Goal: Task Accomplishment & Management: Manage account settings

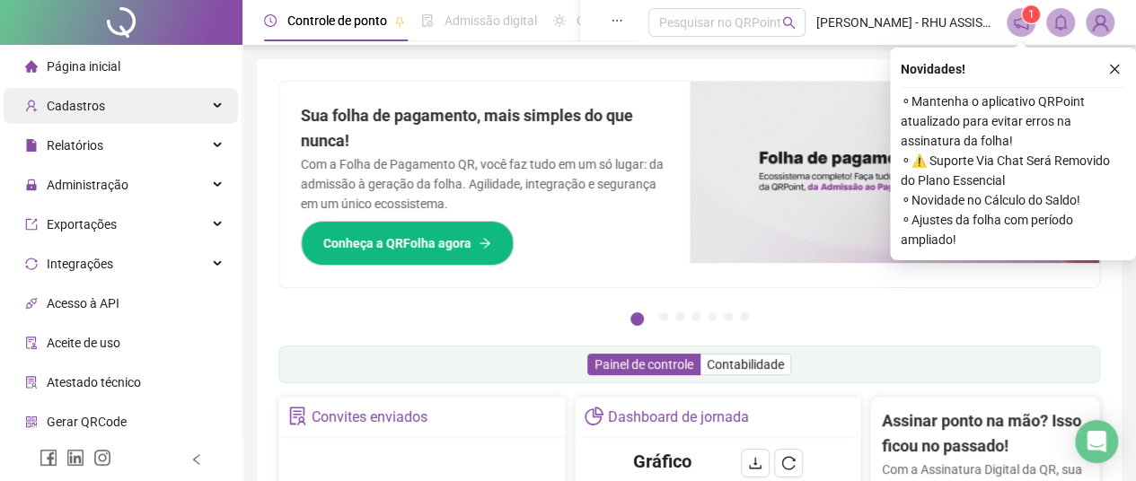
click at [93, 96] on span "Cadastros" at bounding box center [65, 106] width 80 height 36
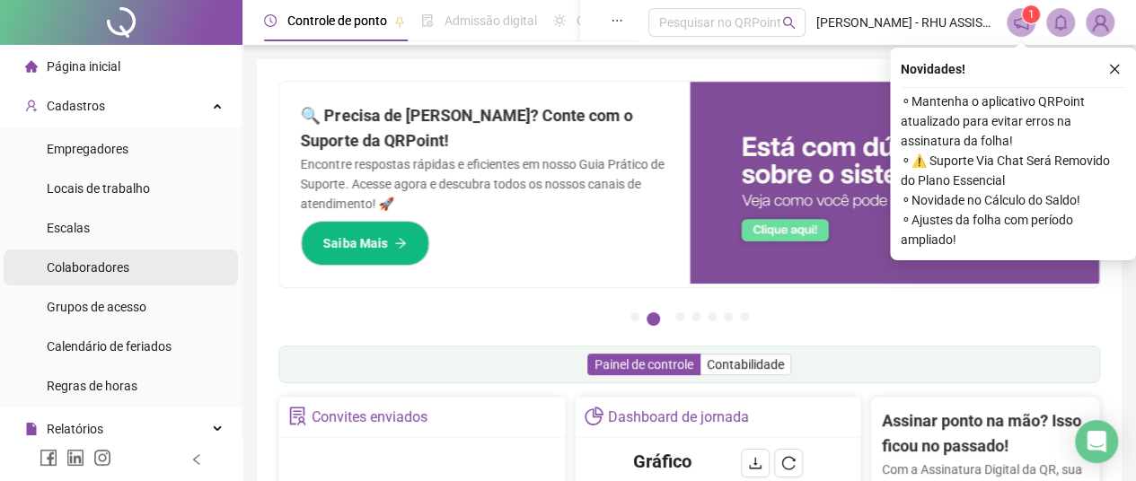
click at [83, 267] on span "Colaboradores" at bounding box center [88, 267] width 83 height 14
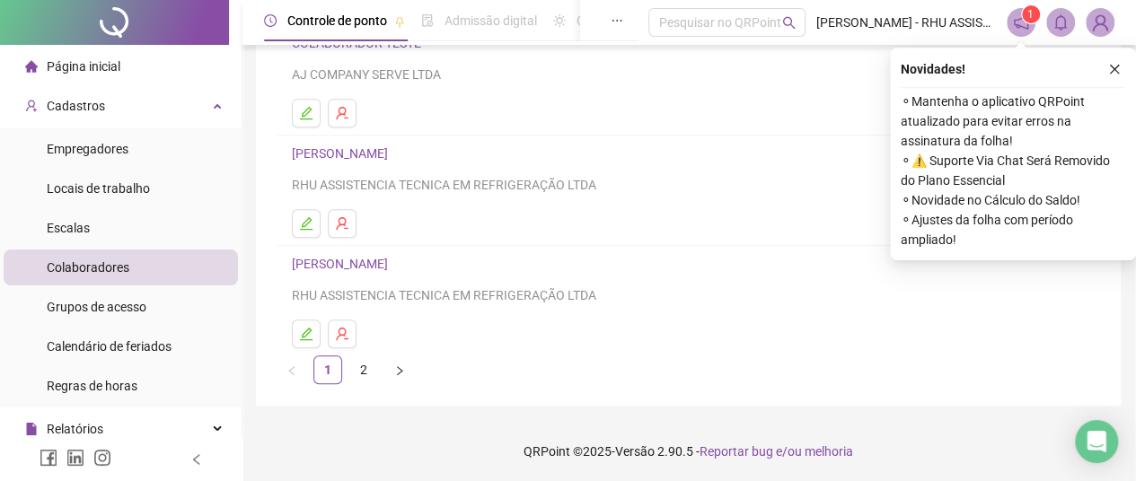
scroll to position [384, 1]
click at [364, 365] on link "2" at bounding box center [363, 370] width 27 height 27
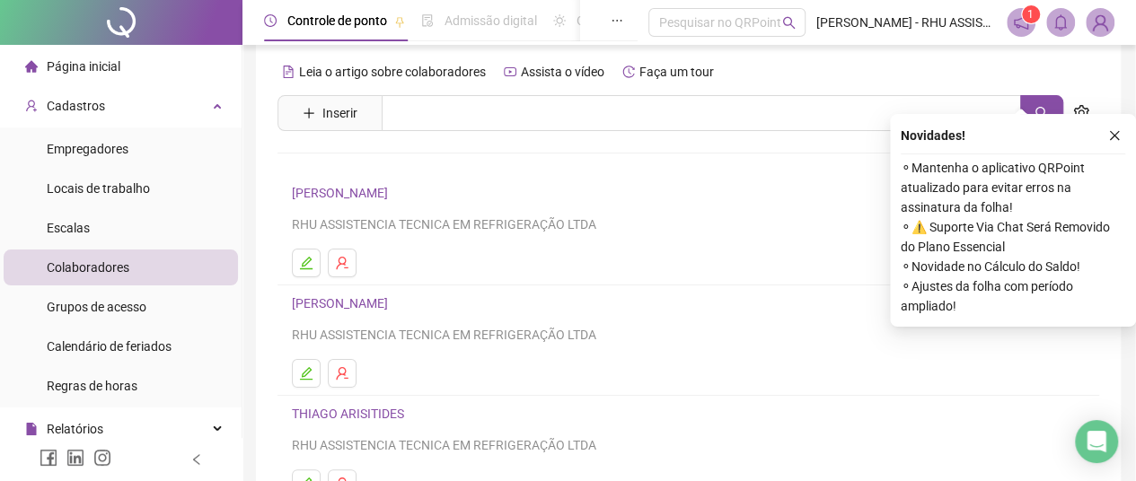
scroll to position [87, 1]
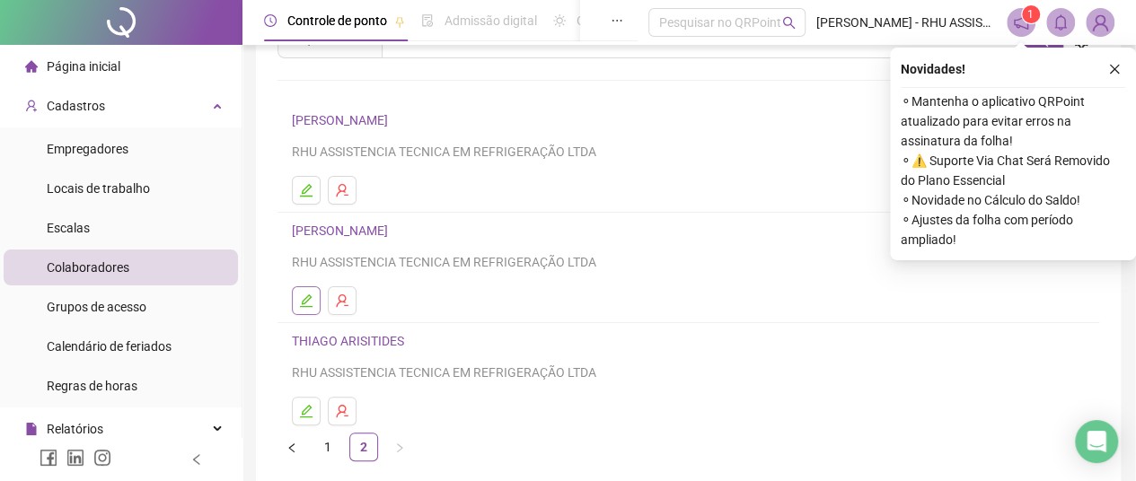
click at [304, 295] on icon "edit" at bounding box center [306, 301] width 14 height 14
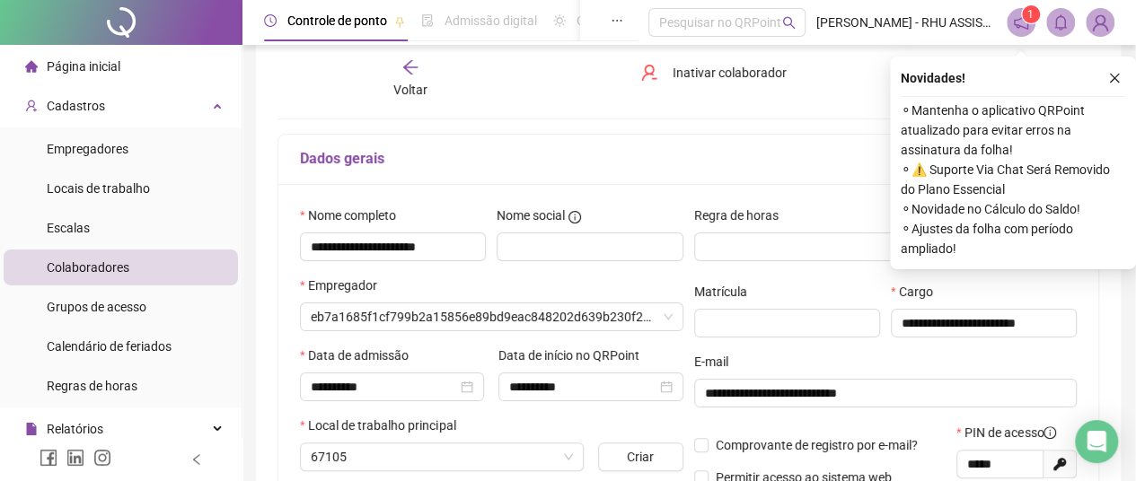
scroll to position [96, 1]
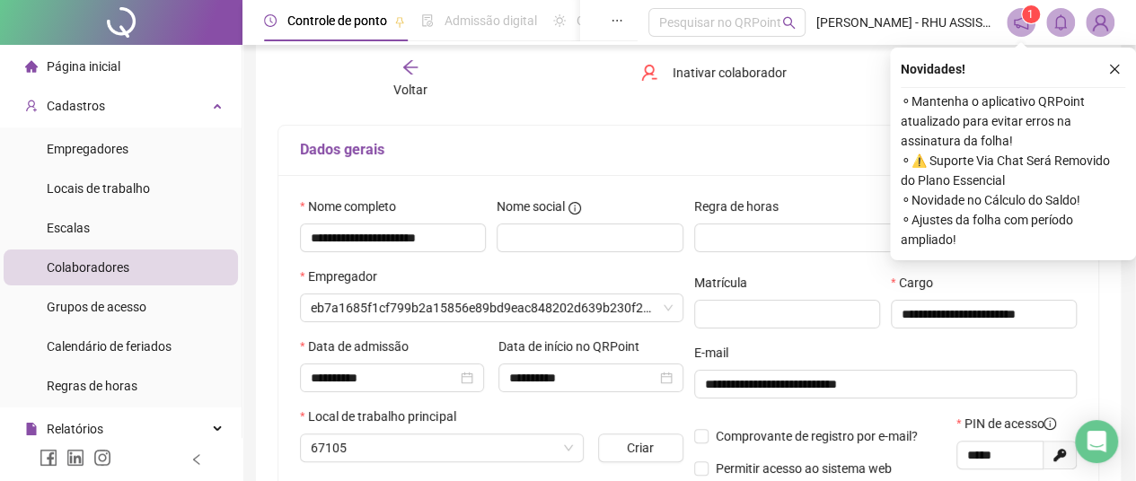
type input "**********"
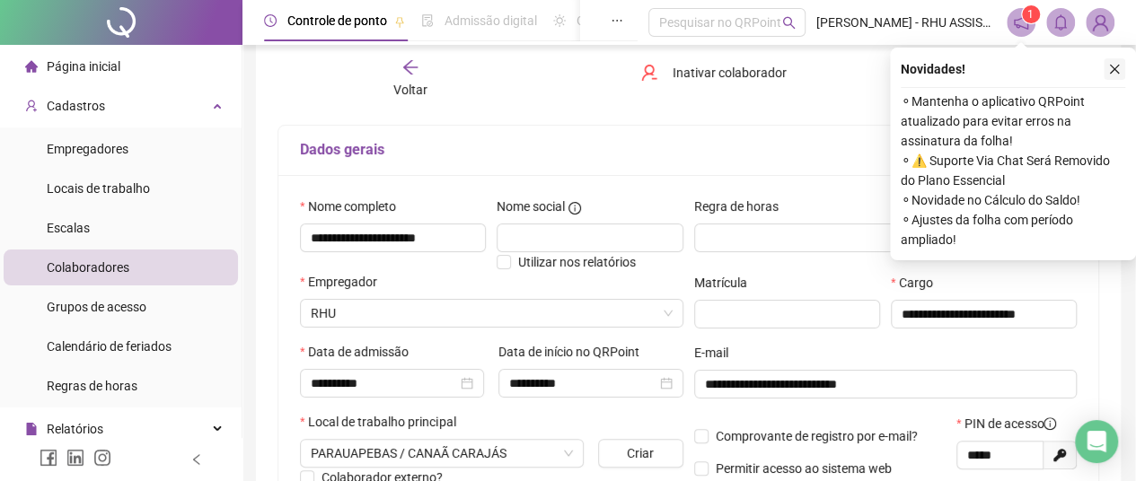
click at [1116, 69] on icon "close" at bounding box center [1114, 69] width 13 height 13
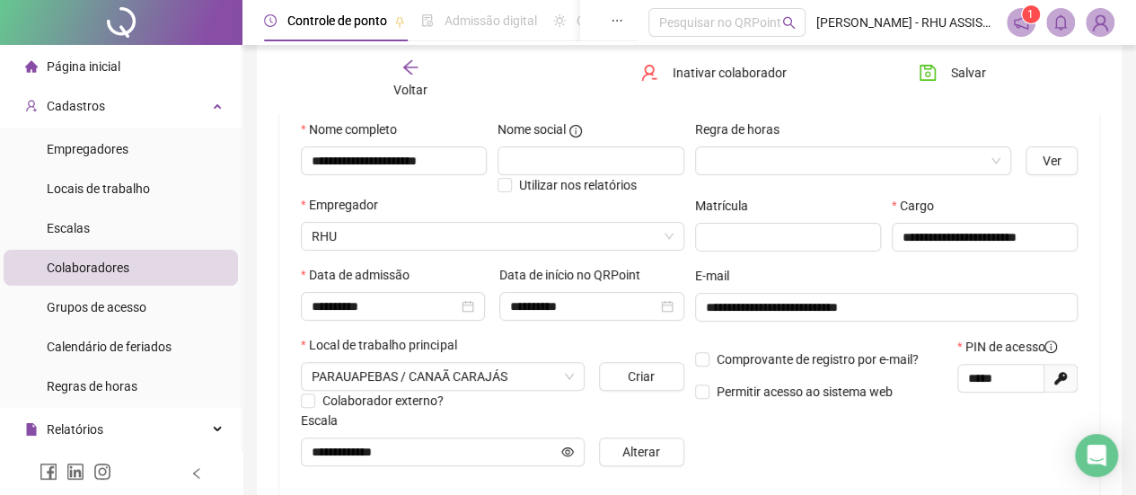
scroll to position [173, 0]
click at [959, 68] on span "Salvar" at bounding box center [968, 73] width 35 height 20
click at [1054, 346] on icon "info-circle" at bounding box center [1050, 346] width 13 height 13
click at [1051, 344] on icon "info-circle" at bounding box center [1050, 346] width 13 height 13
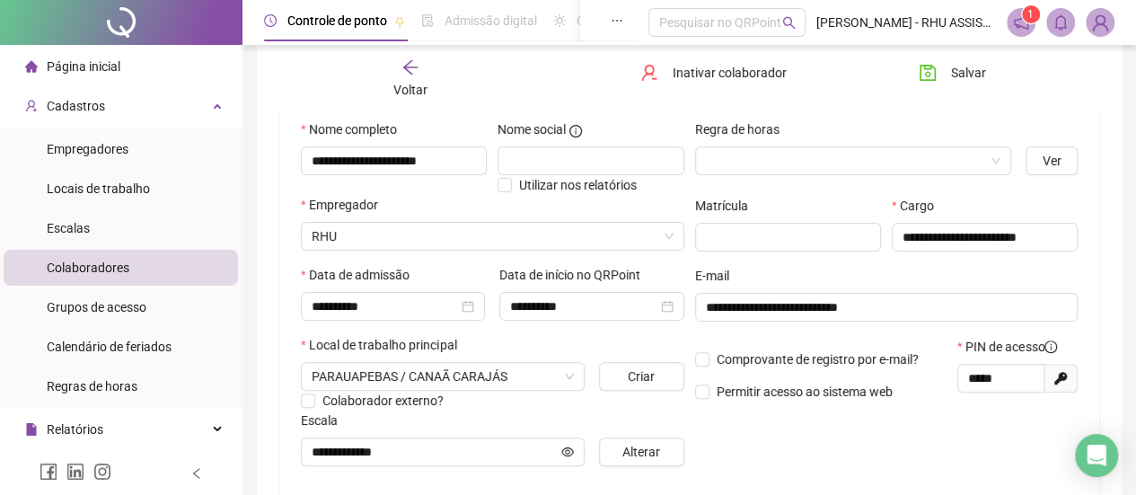
click at [409, 64] on icon "arrow-left" at bounding box center [410, 67] width 18 height 18
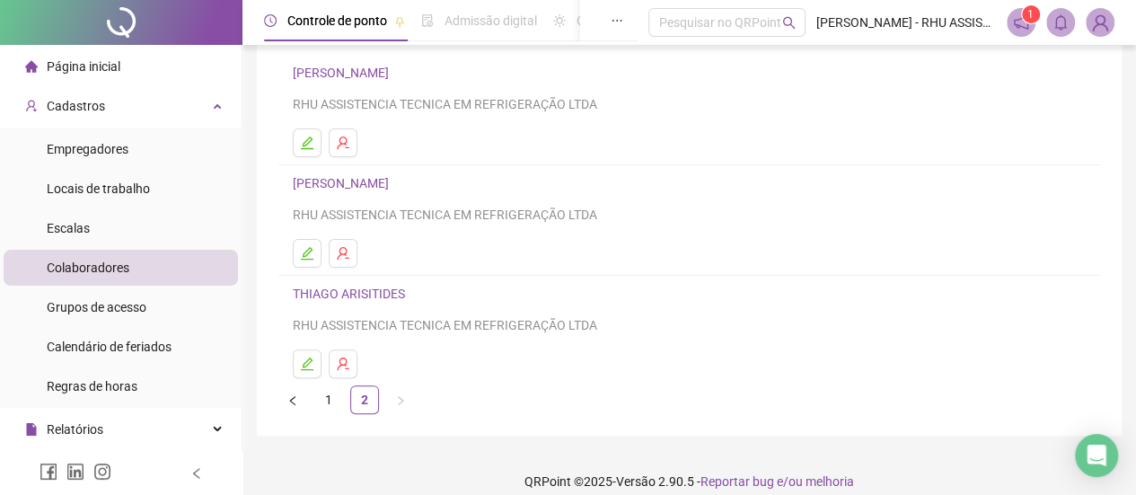
scroll to position [132, 0]
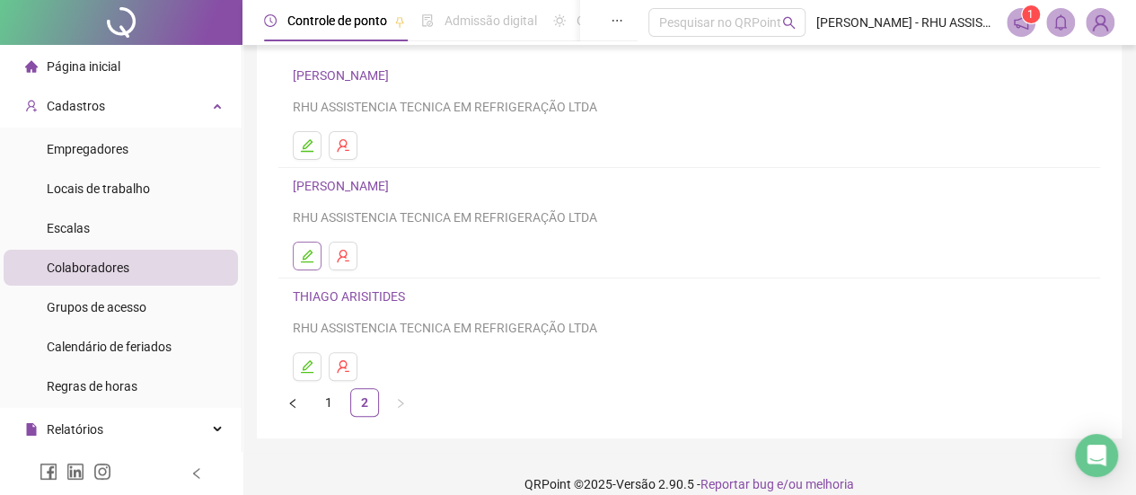
click at [300, 252] on icon "edit" at bounding box center [307, 256] width 14 height 14
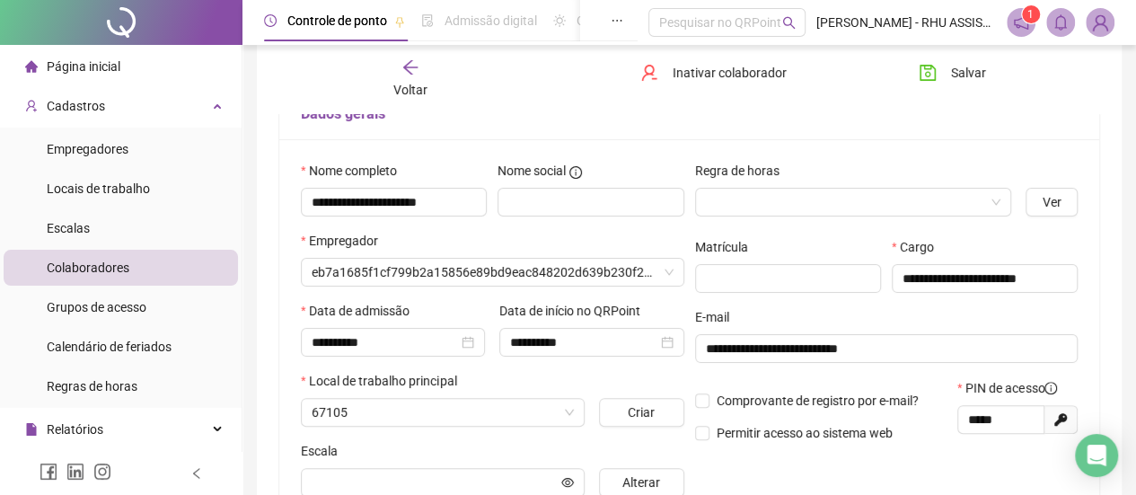
scroll to position [141, 0]
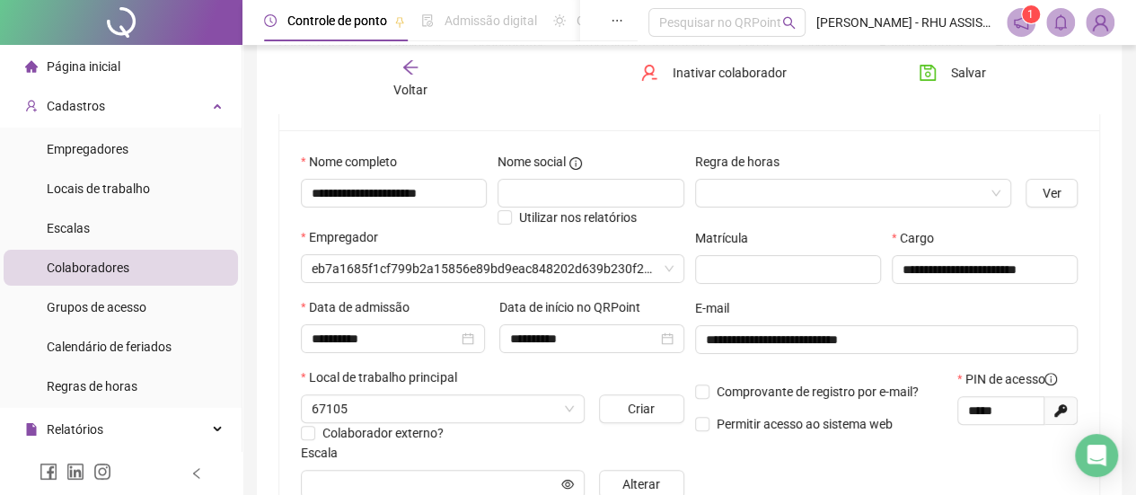
type input "**********"
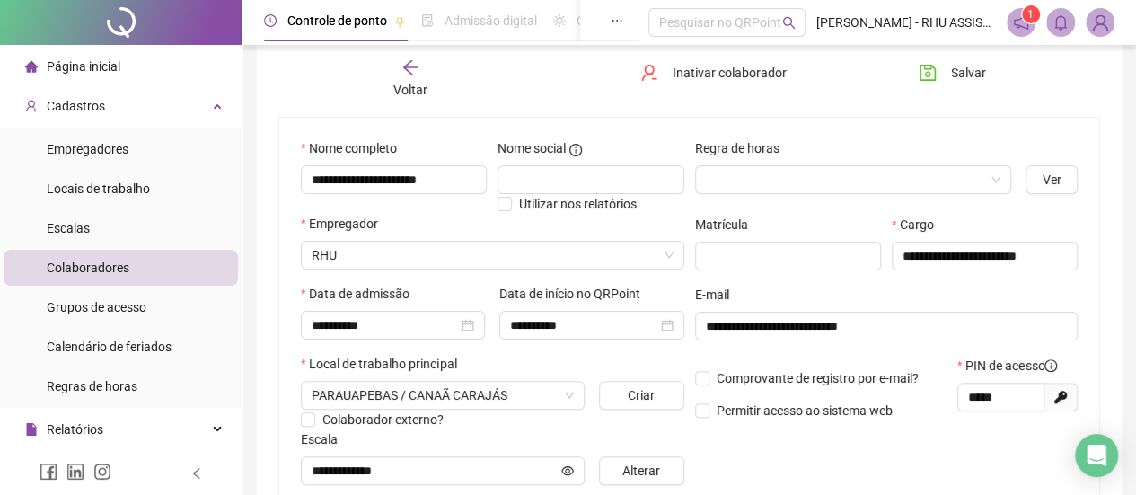
scroll to position [156, 0]
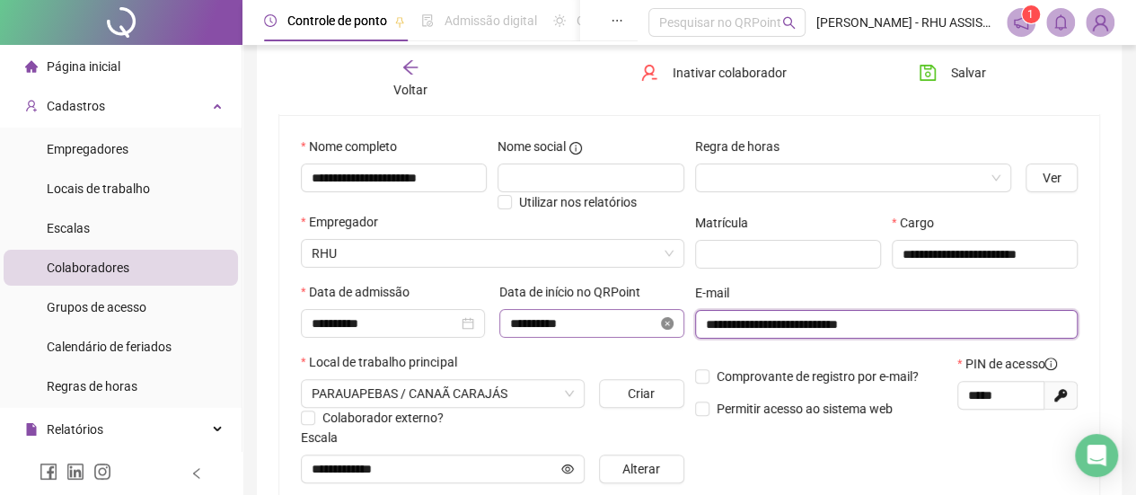
drag, startPoint x: 903, startPoint y: 321, endPoint x: 664, endPoint y: 324, distance: 239.8
click at [664, 324] on div "**********" at bounding box center [688, 316] width 787 height 361
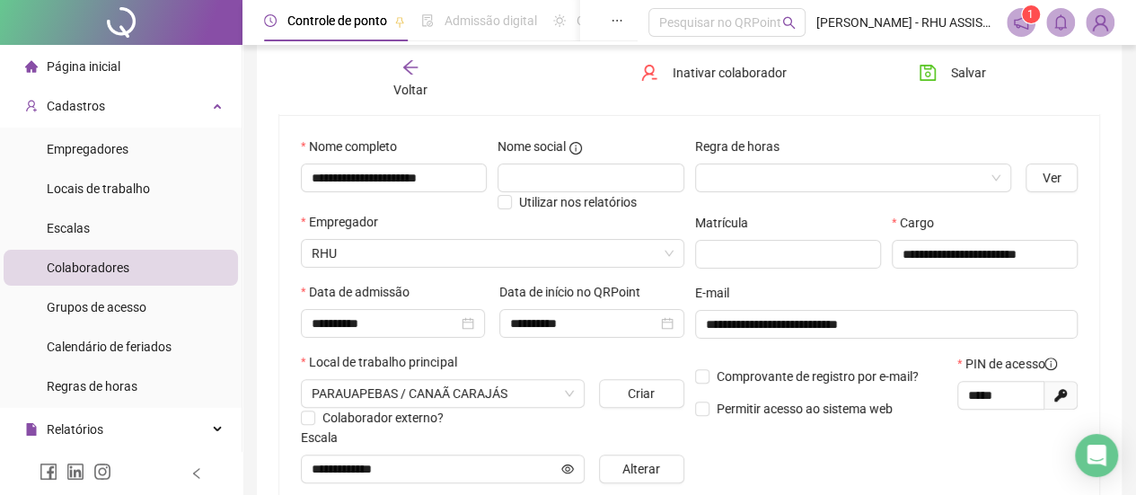
click at [91, 63] on span "Página inicial" at bounding box center [84, 66] width 74 height 14
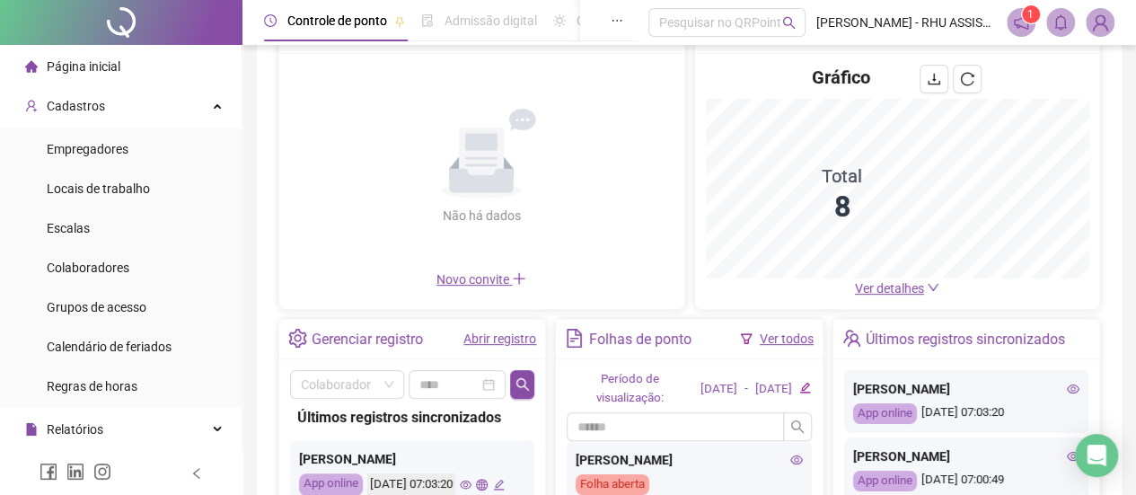
scroll to position [112, 0]
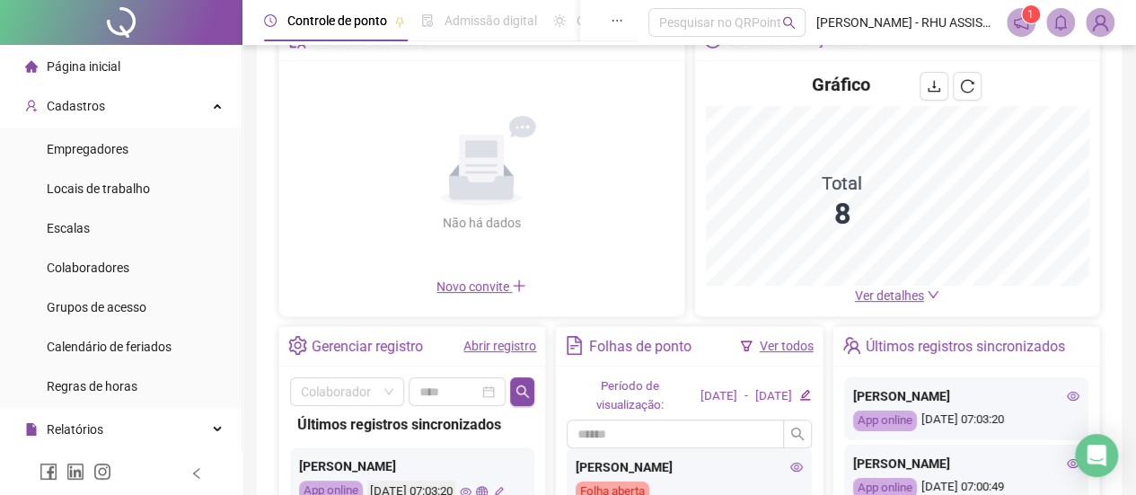
click at [470, 281] on span "Novo convite" at bounding box center [481, 286] width 90 height 14
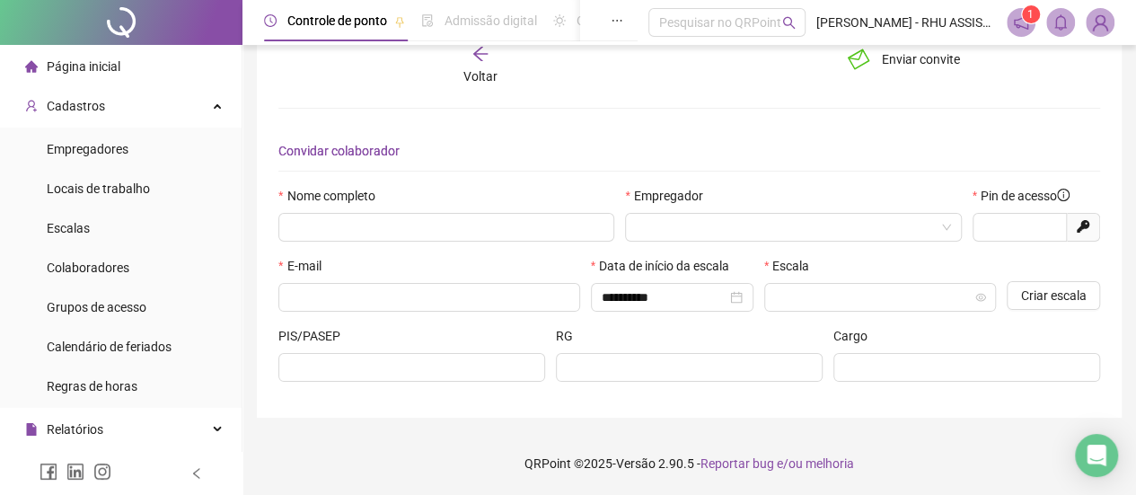
scroll to position [35, 0]
type input "*****"
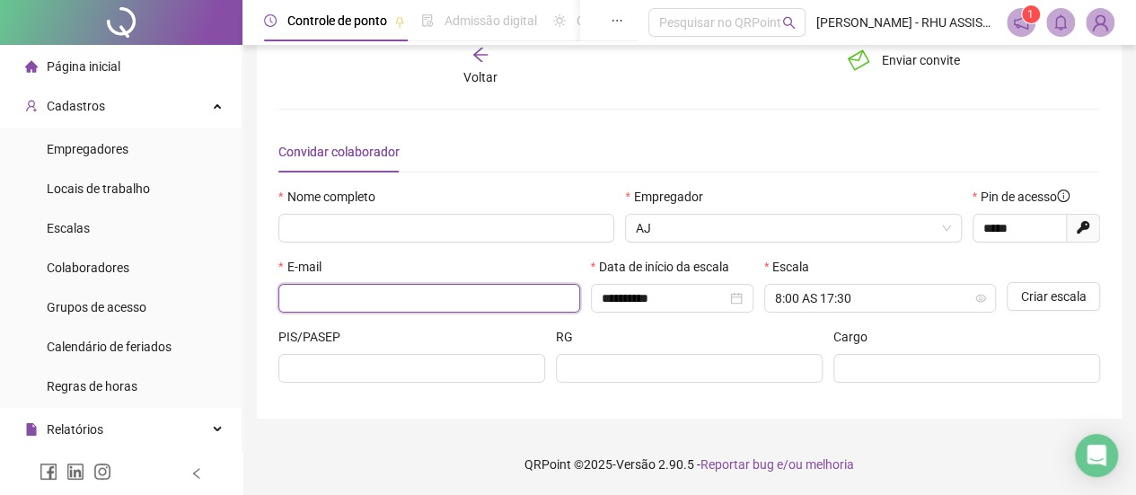
click at [341, 290] on input "text" at bounding box center [427, 298] width 277 height 20
paste input "**********"
type input "**********"
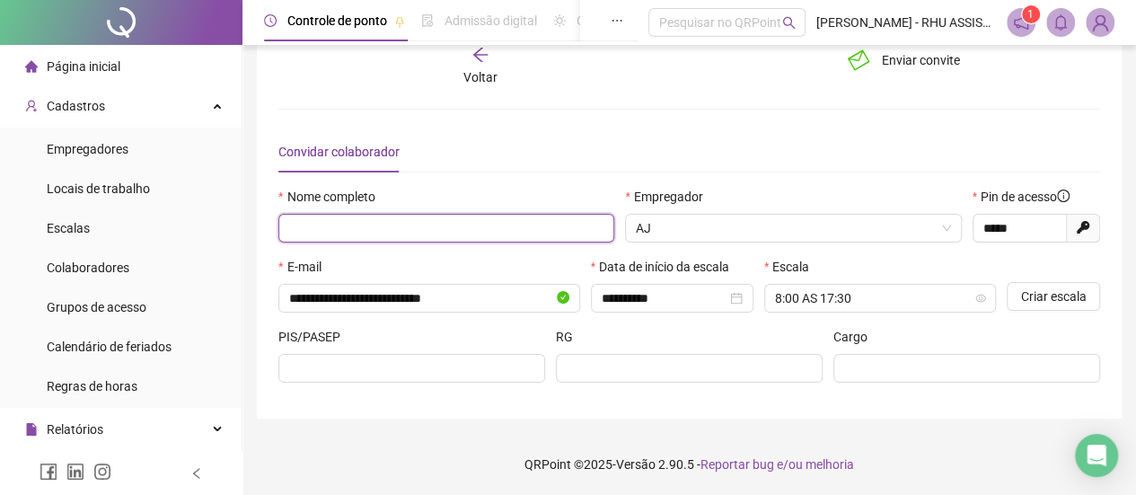
click at [368, 224] on input "text" at bounding box center [446, 228] width 336 height 29
click at [670, 224] on span "AJ" at bounding box center [793, 228] width 314 height 27
type input "**********"
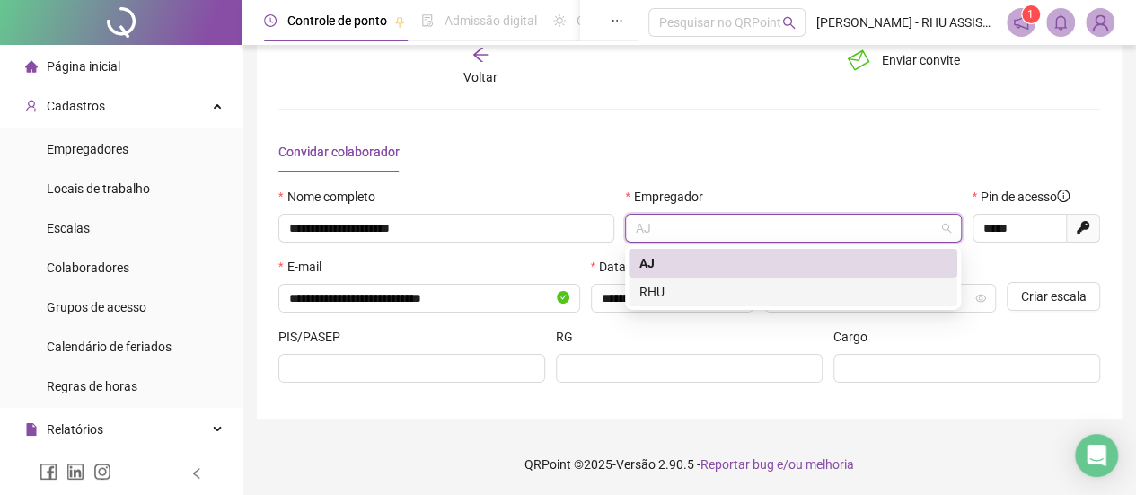
click at [679, 291] on div "RHU" at bounding box center [792, 292] width 307 height 20
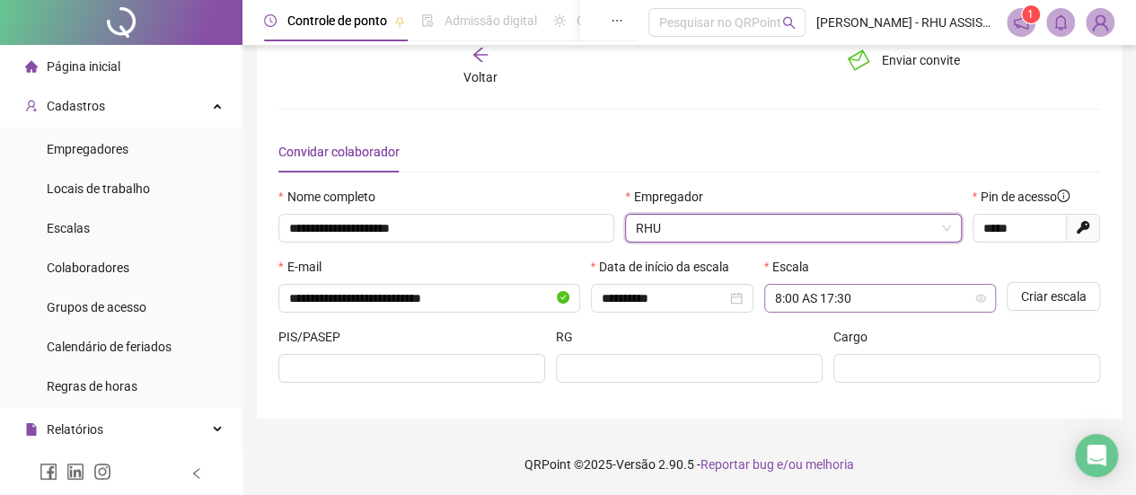
click at [907, 297] on span "8:00 AS 17:30" at bounding box center [880, 298] width 210 height 27
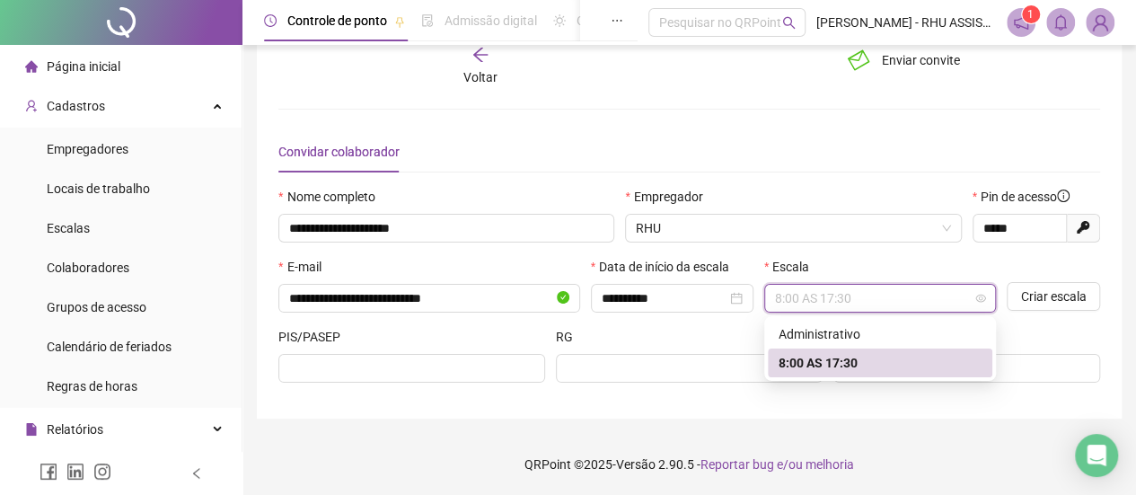
click at [878, 360] on div "8:00 AS 17:30" at bounding box center [879, 363] width 203 height 20
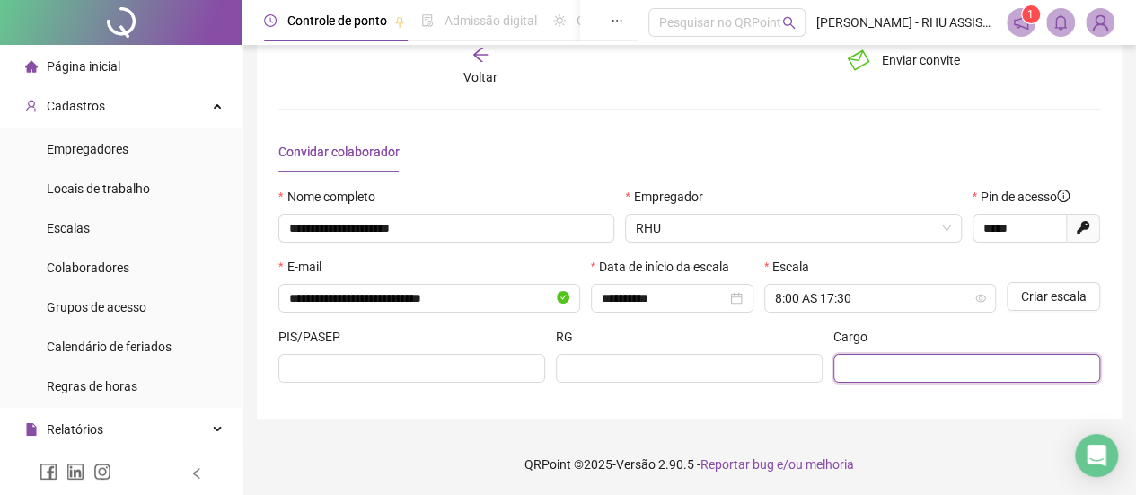
click at [872, 362] on input "text" at bounding box center [965, 368] width 242 height 20
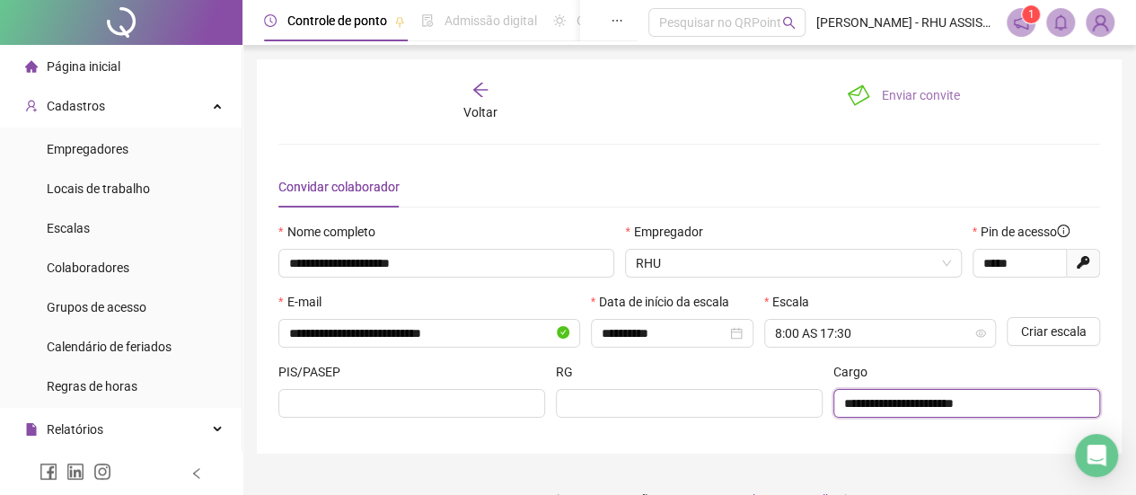
type input "**********"
click at [926, 91] on span "Enviar convite" at bounding box center [921, 95] width 78 height 20
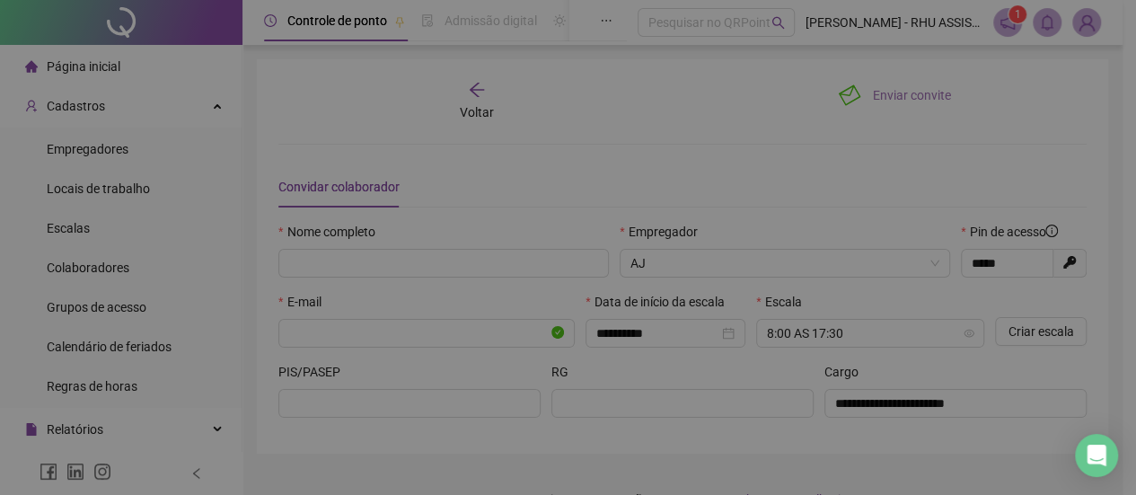
type input "*****"
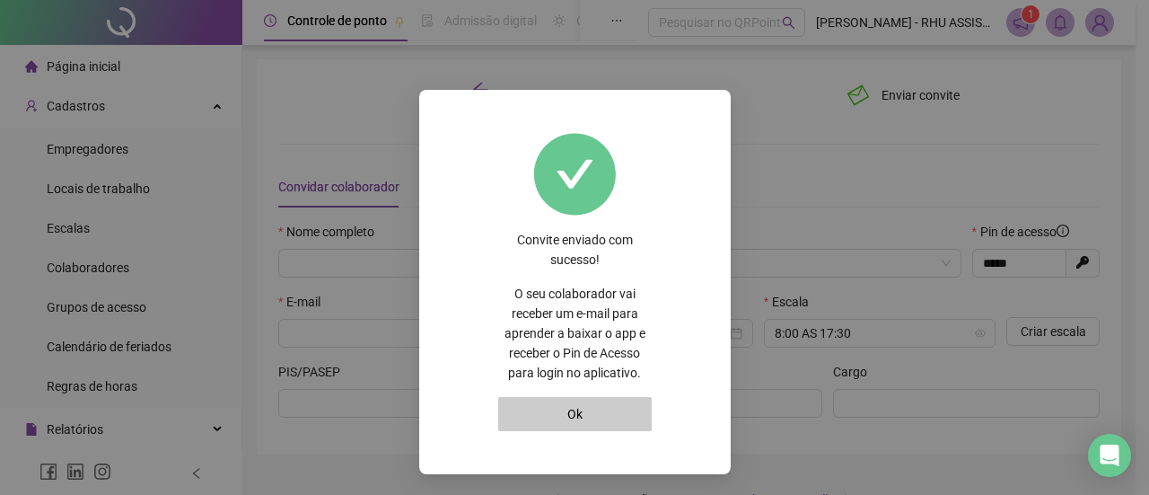
click at [562, 408] on button "Ok" at bounding box center [575, 414] width 154 height 34
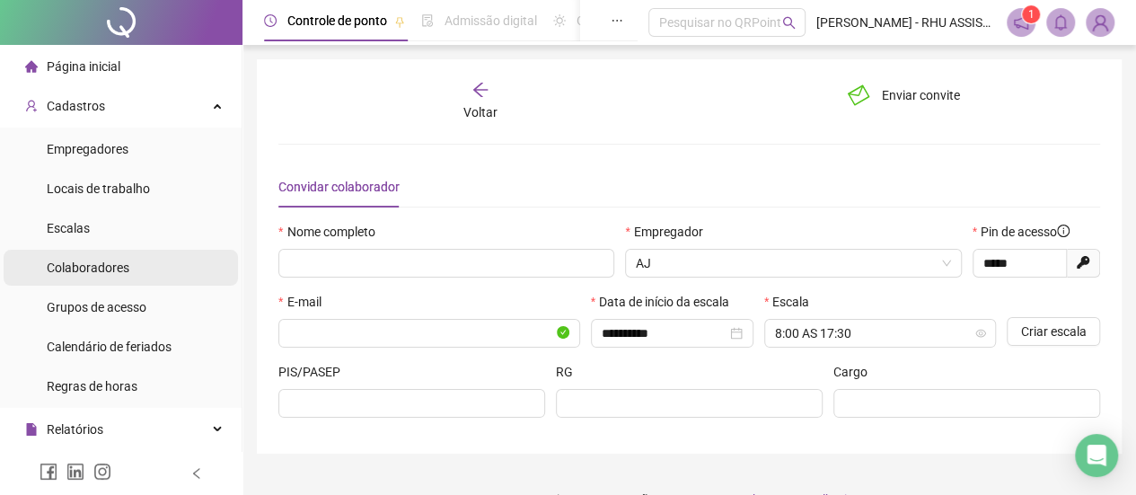
click at [90, 262] on span "Colaboradores" at bounding box center [88, 267] width 83 height 14
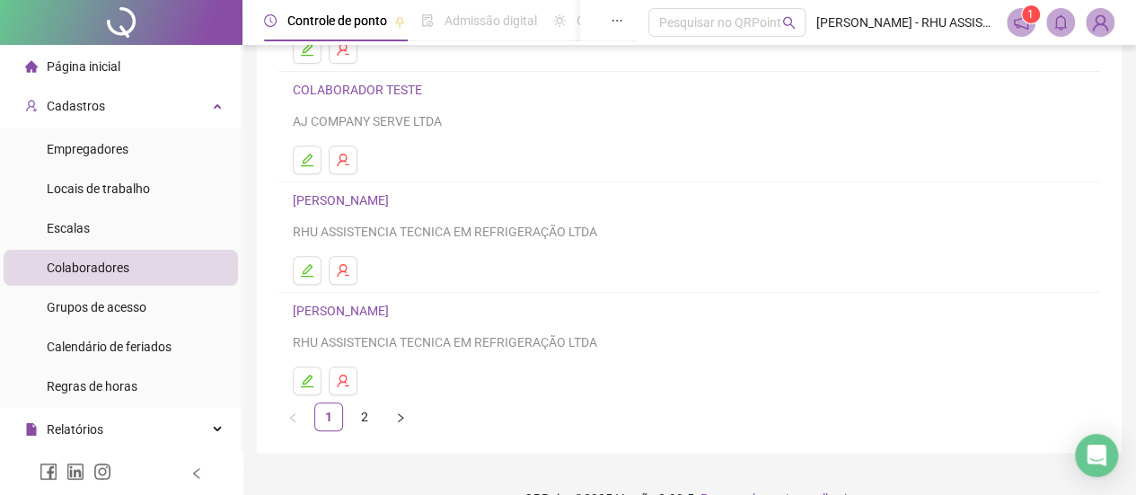
scroll to position [352, 0]
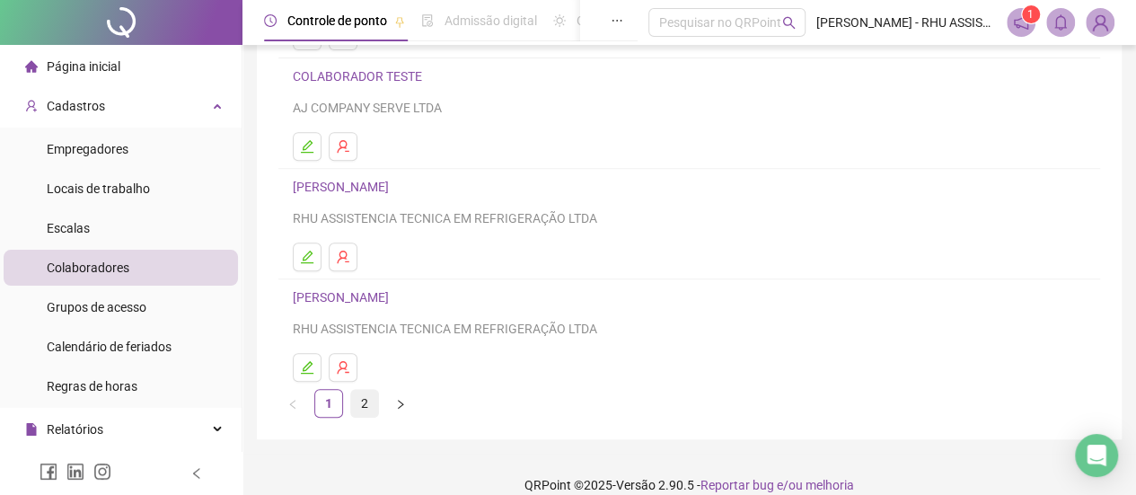
click at [363, 400] on link "2" at bounding box center [364, 403] width 27 height 27
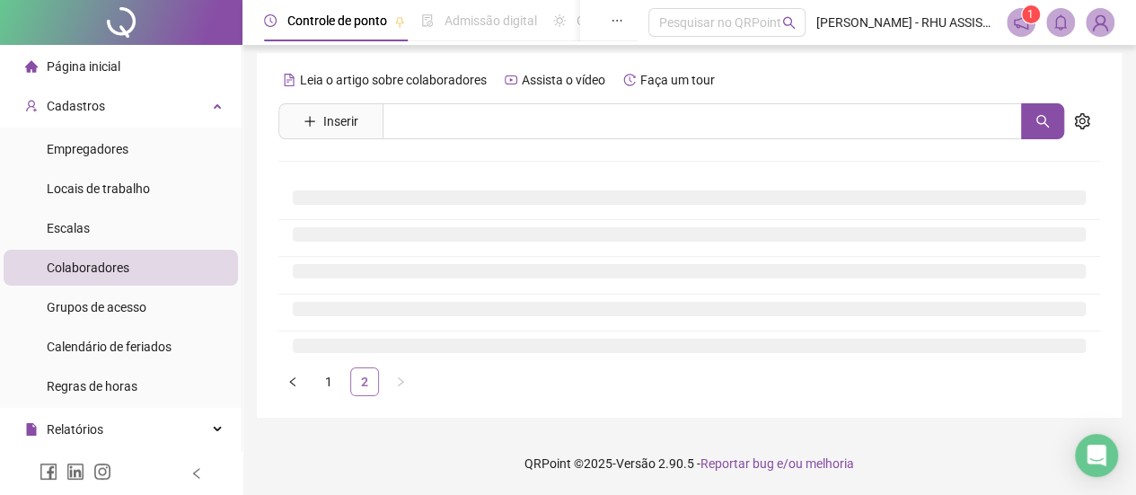
scroll to position [4, 0]
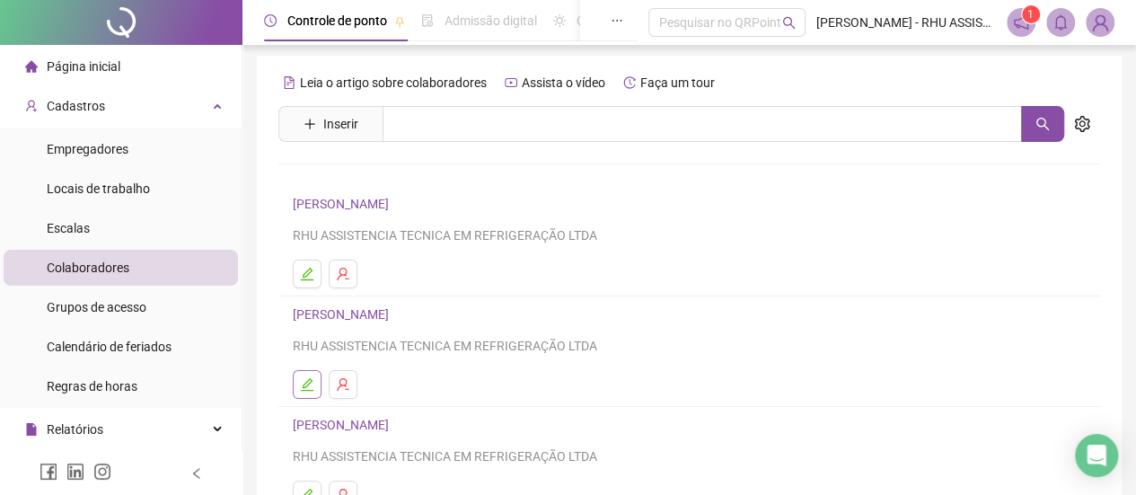
click at [309, 383] on icon "edit" at bounding box center [307, 384] width 14 height 14
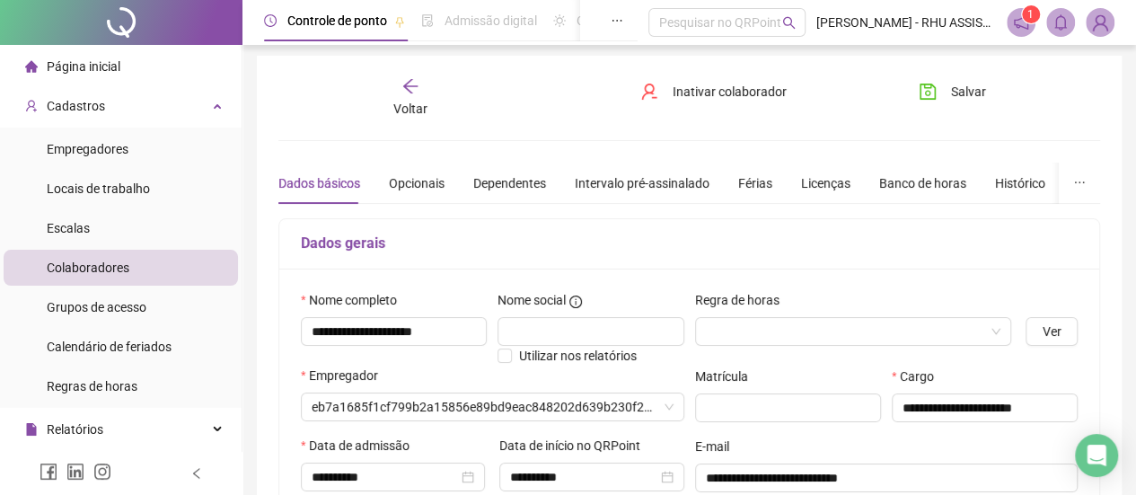
type input "**********"
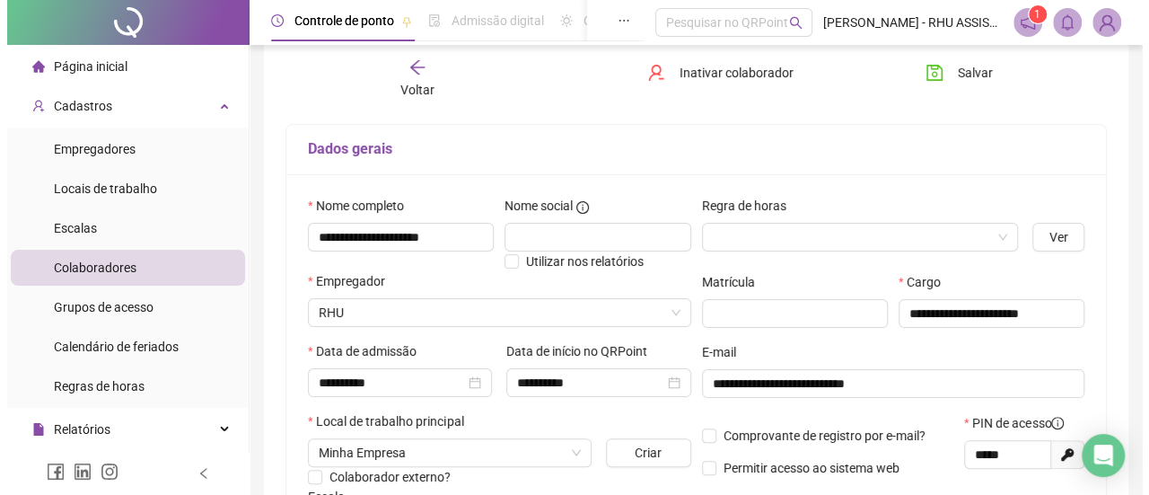
scroll to position [92, 0]
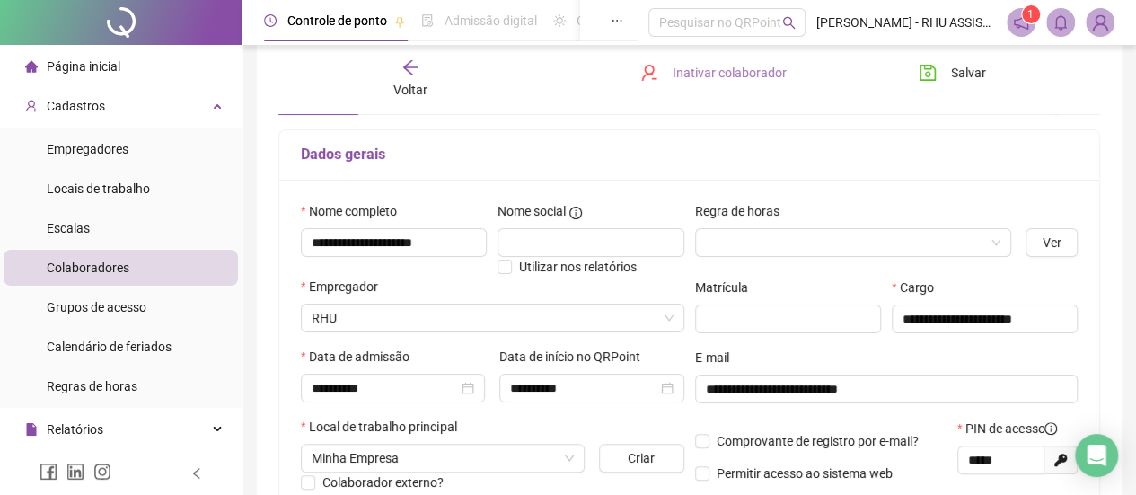
click at [722, 75] on span "Inativar colaborador" at bounding box center [730, 73] width 114 height 20
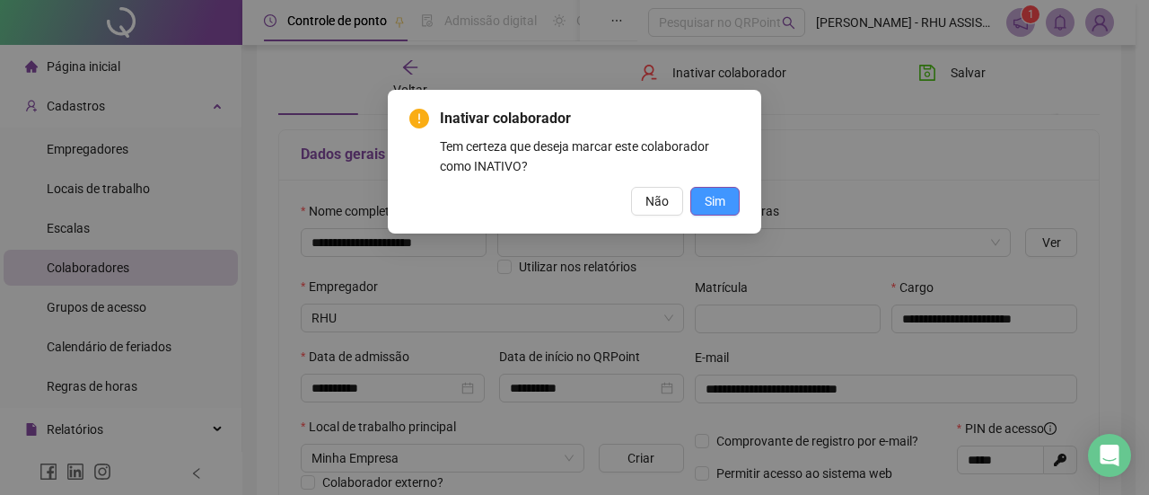
click at [717, 193] on span "Sim" at bounding box center [715, 201] width 21 height 20
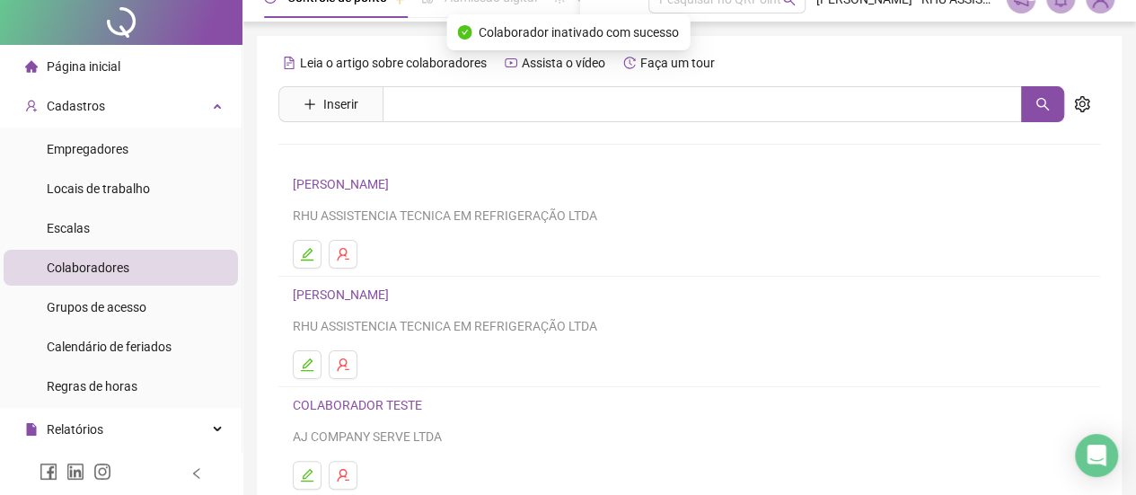
scroll to position [0, 0]
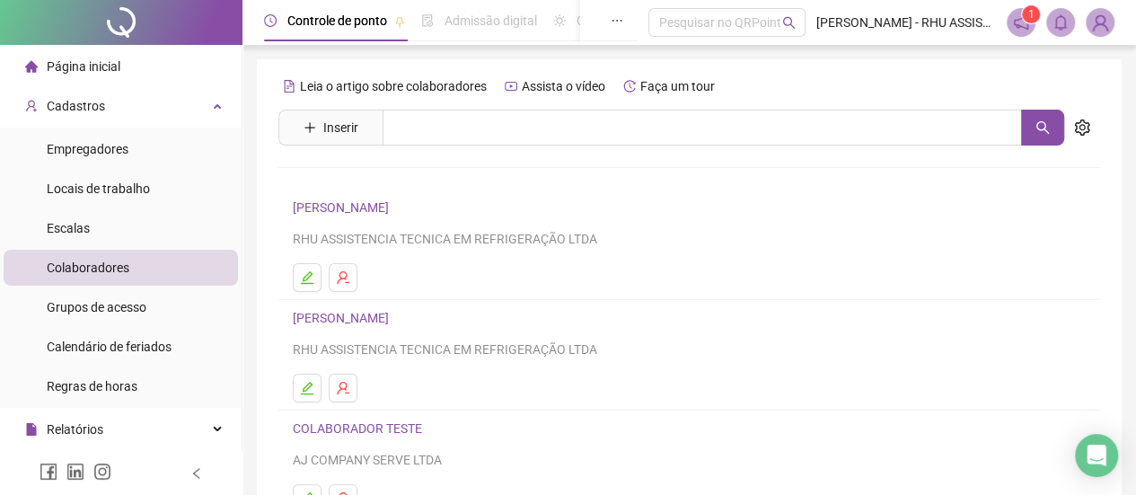
click at [75, 59] on span "Página inicial" at bounding box center [84, 66] width 74 height 14
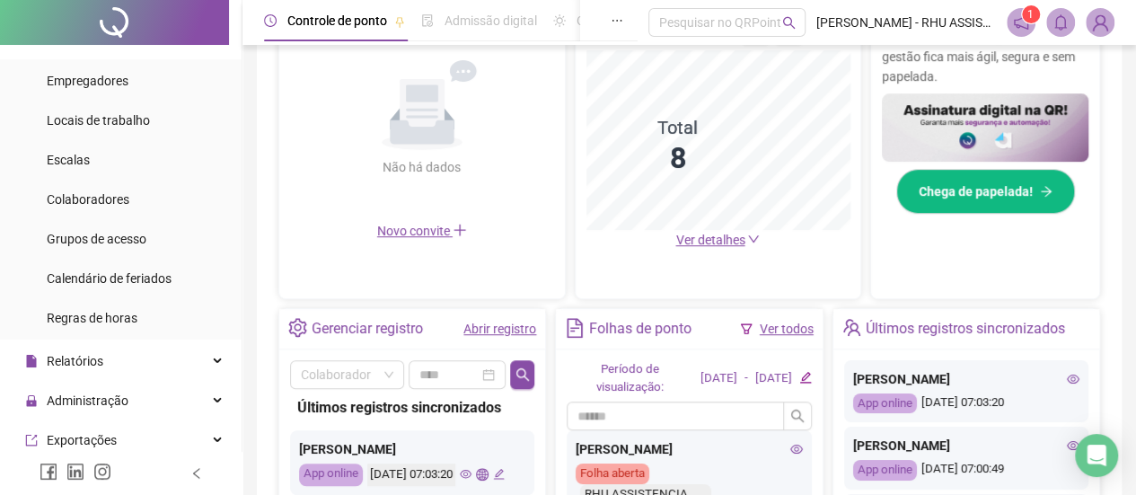
scroll to position [66, 0]
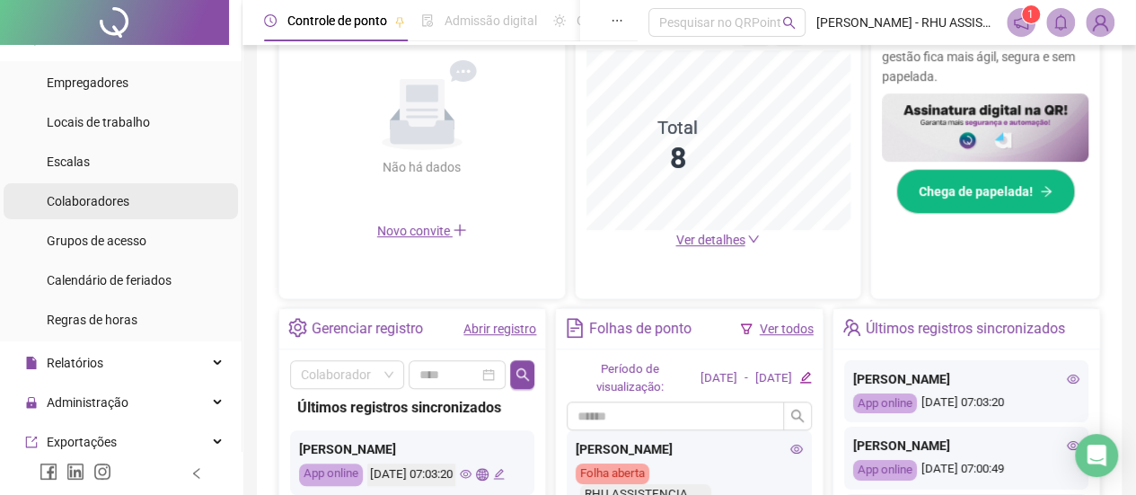
click at [99, 191] on div "Colaboradores" at bounding box center [88, 201] width 83 height 36
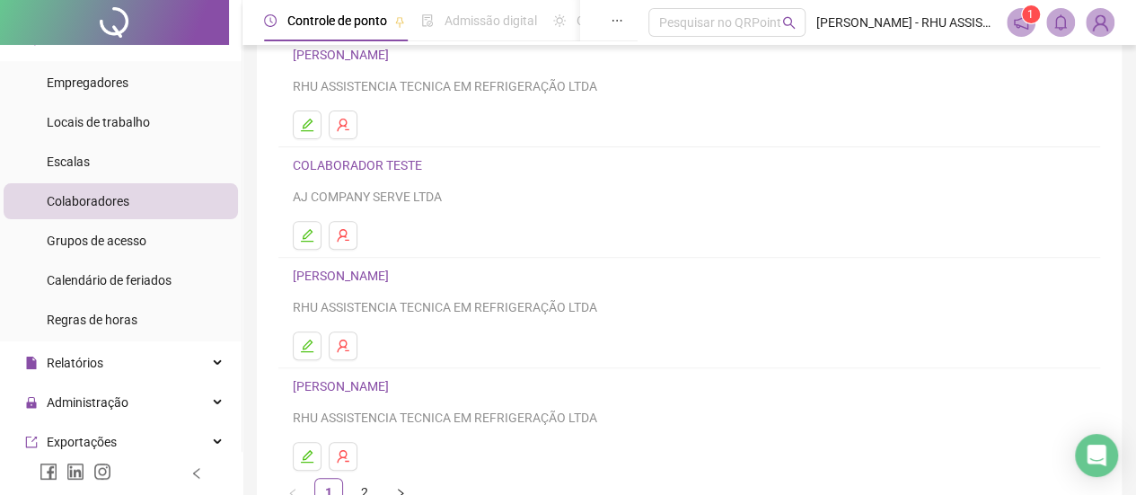
scroll to position [287, 0]
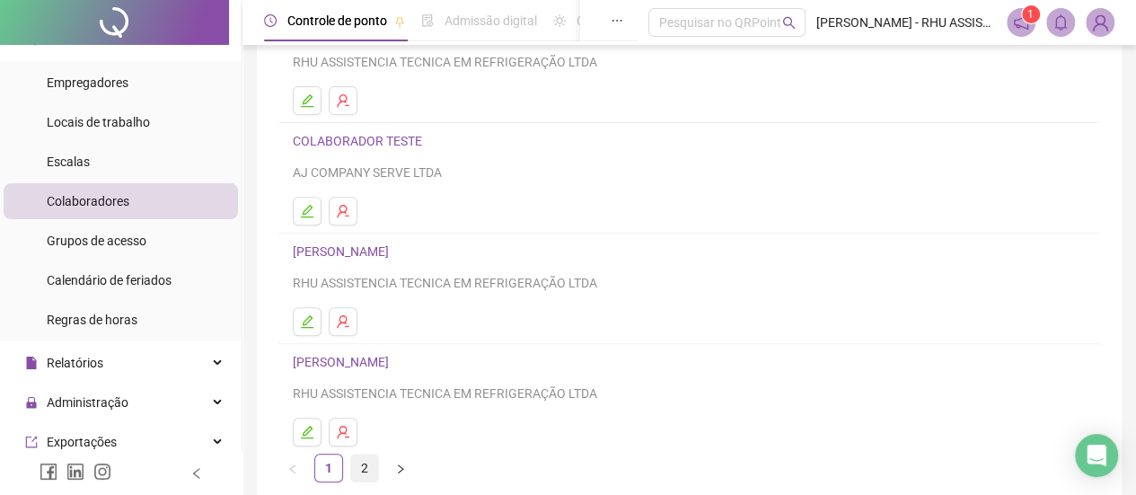
click at [363, 459] on link "2" at bounding box center [364, 467] width 27 height 27
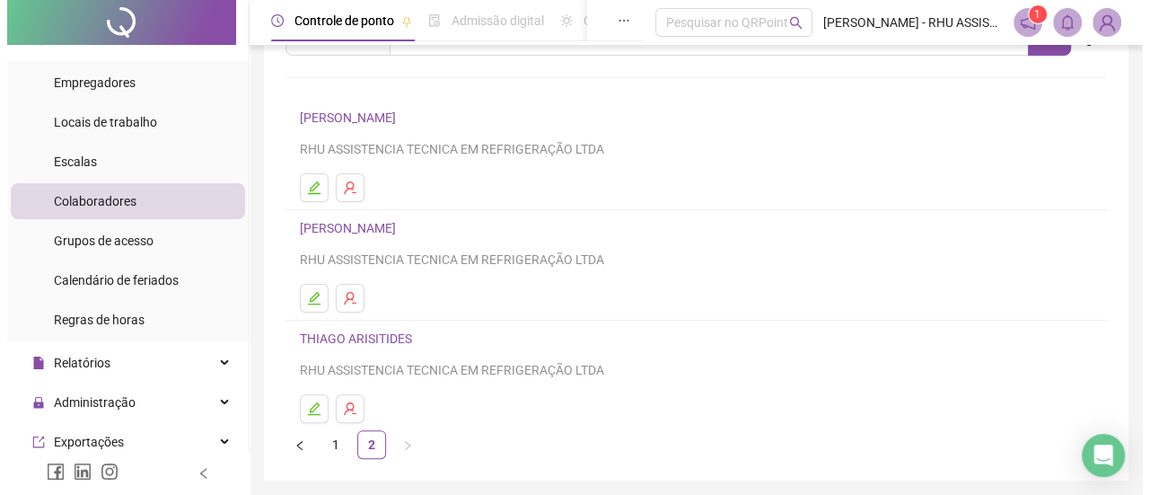
scroll to position [89, 0]
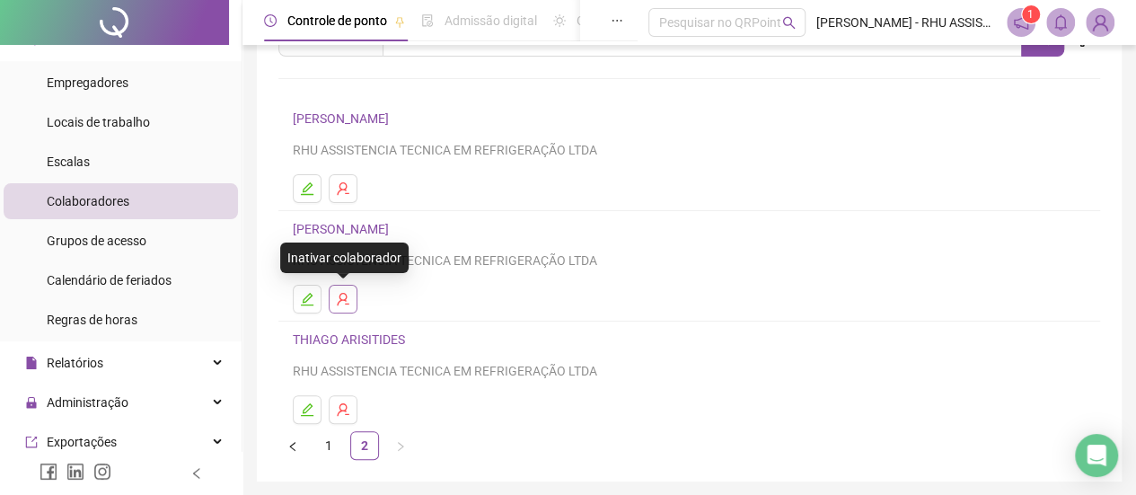
click at [347, 299] on icon "user-delete" at bounding box center [343, 299] width 14 height 14
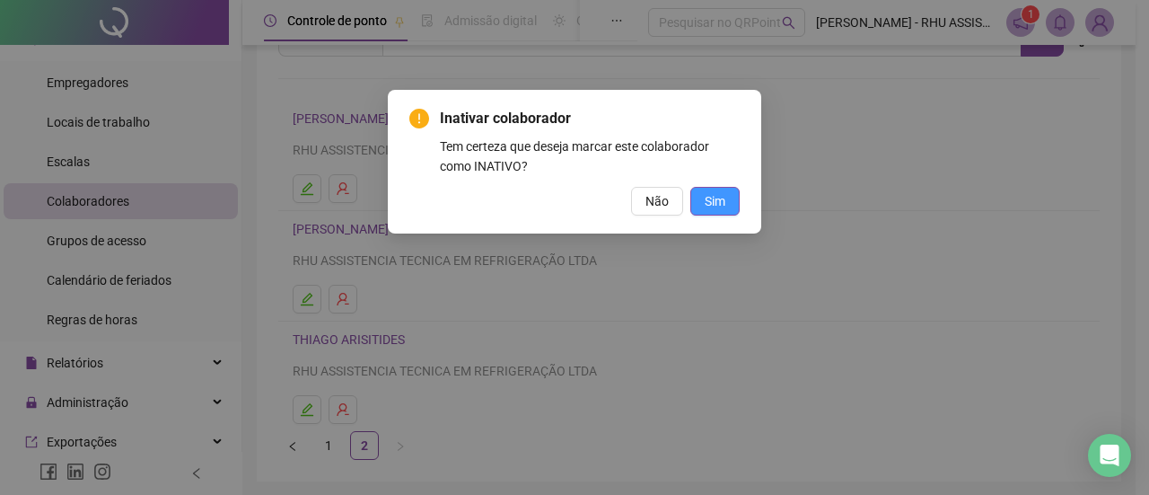
click at [720, 202] on span "Sim" at bounding box center [715, 201] width 21 height 20
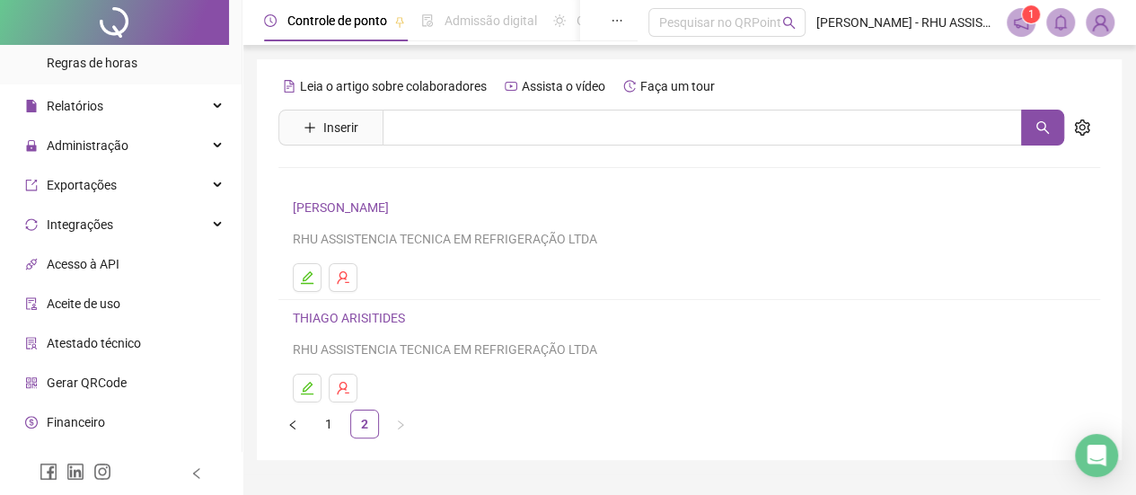
scroll to position [0, 0]
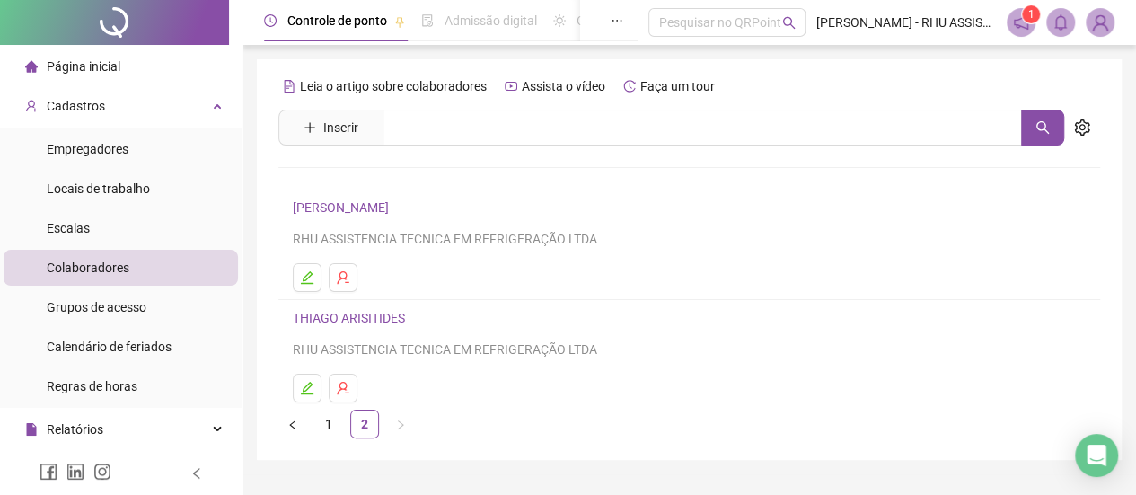
click at [84, 64] on span "Página inicial" at bounding box center [84, 66] width 74 height 14
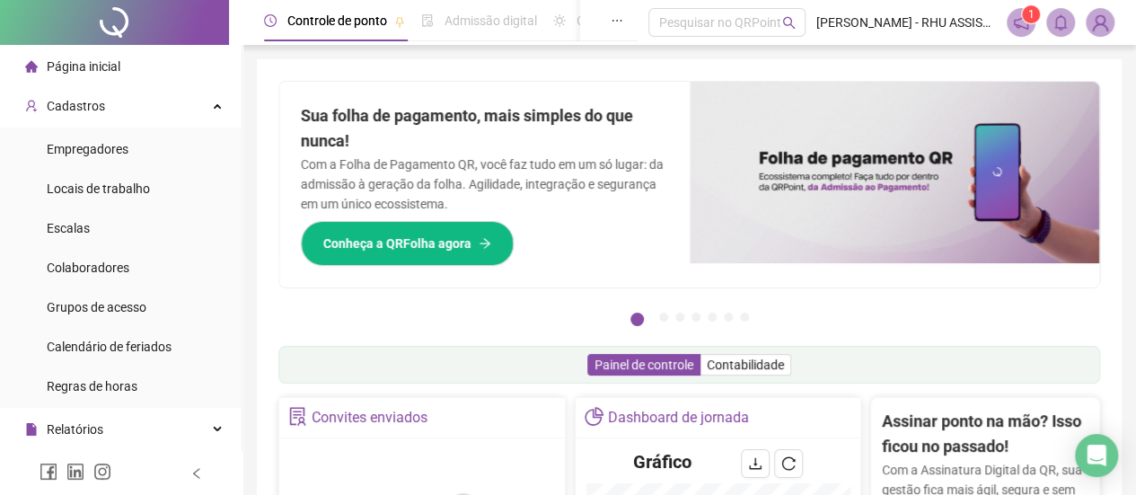
drag, startPoint x: 81, startPoint y: 62, endPoint x: 479, endPoint y: 218, distance: 428.2
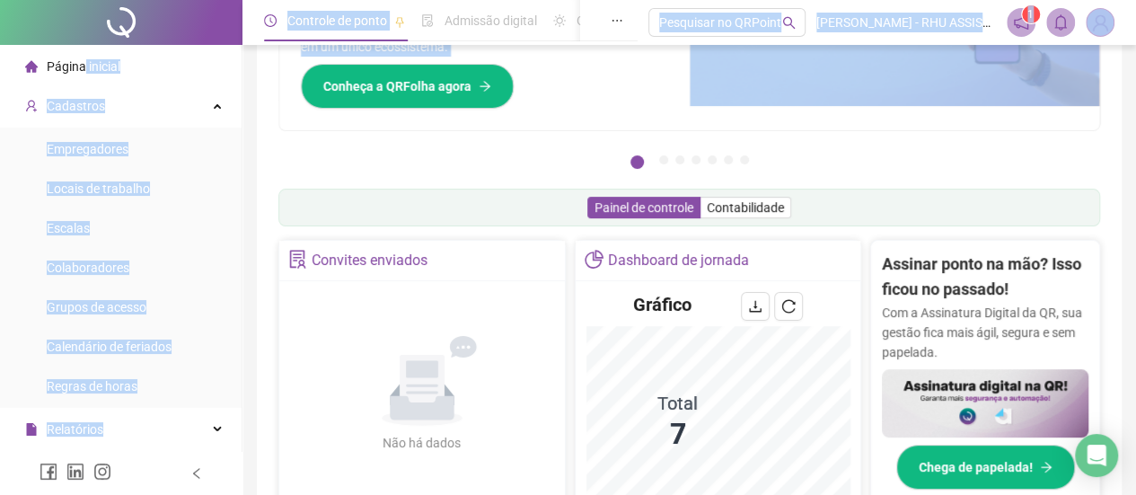
scroll to position [158, 0]
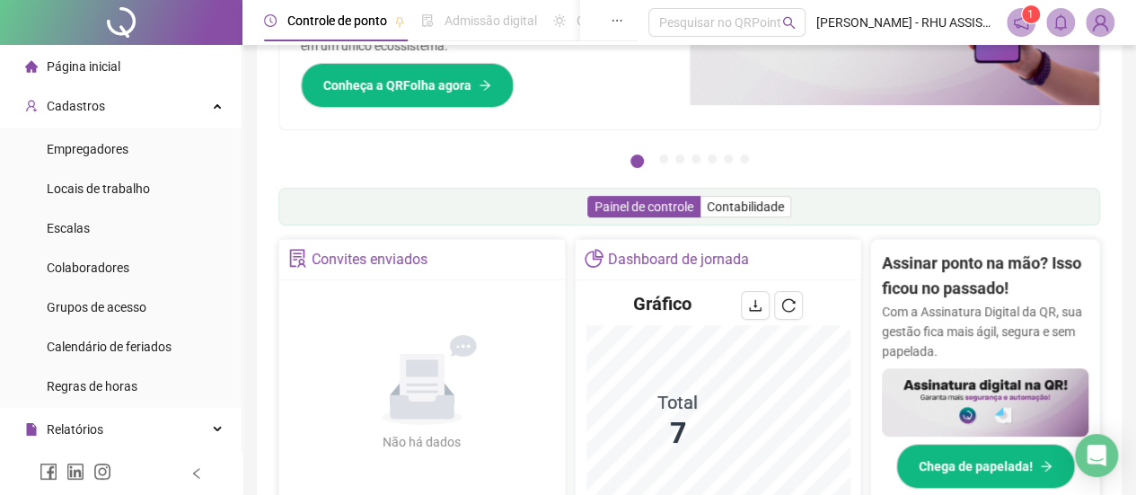
click at [517, 182] on div "Pague o QRPoint com Cartão de Crédito Sua assinatura: mais segurança, prática e…" at bounding box center [689, 426] width 822 height 1007
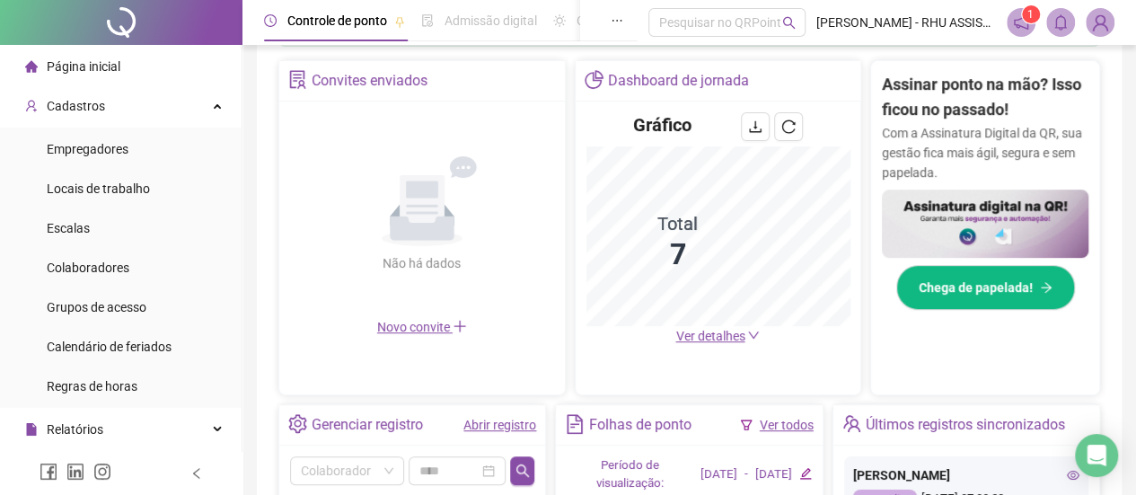
scroll to position [335, 0]
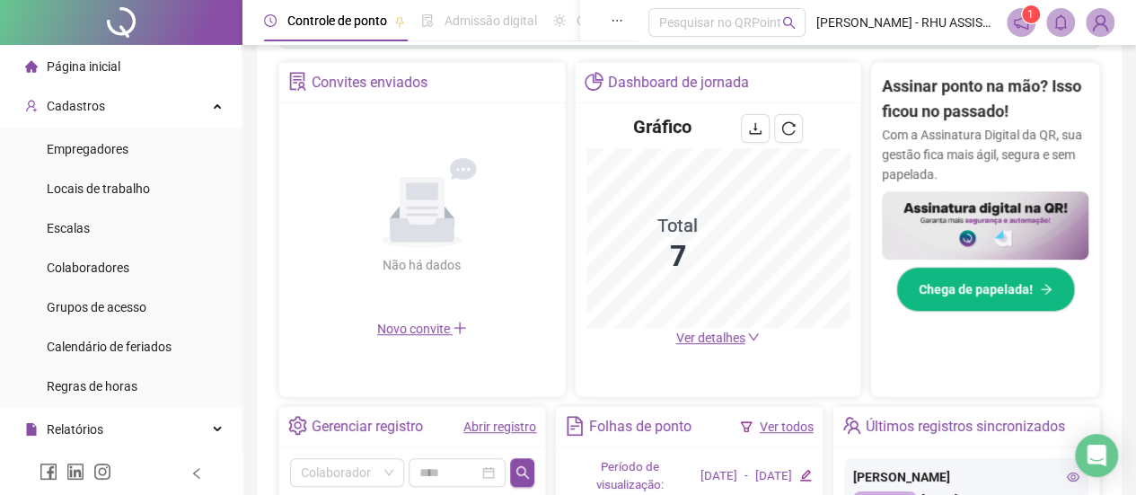
click at [427, 329] on span "Novo convite" at bounding box center [422, 328] width 90 height 14
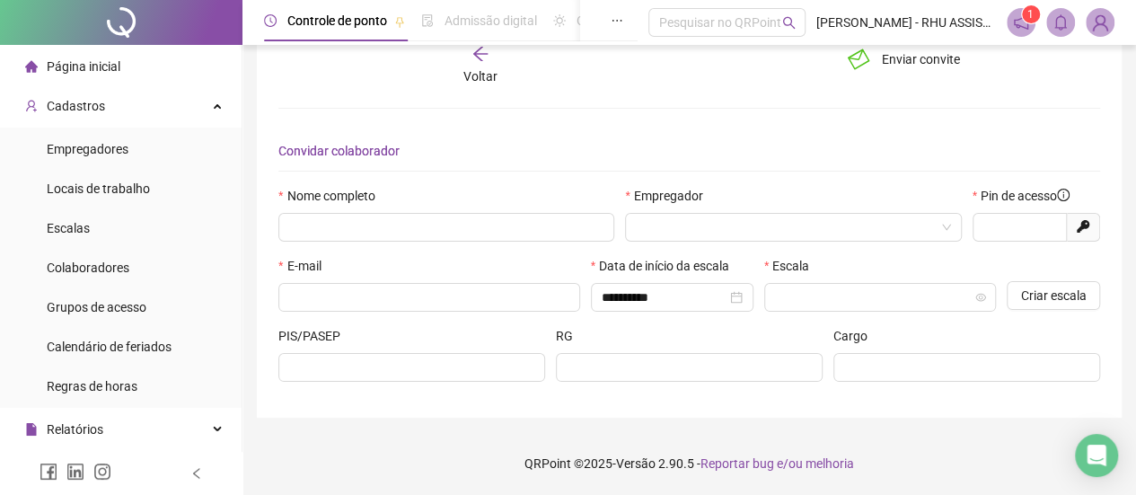
scroll to position [35, 0]
type input "*****"
click at [672, 232] on span "AJ" at bounding box center [793, 228] width 314 height 27
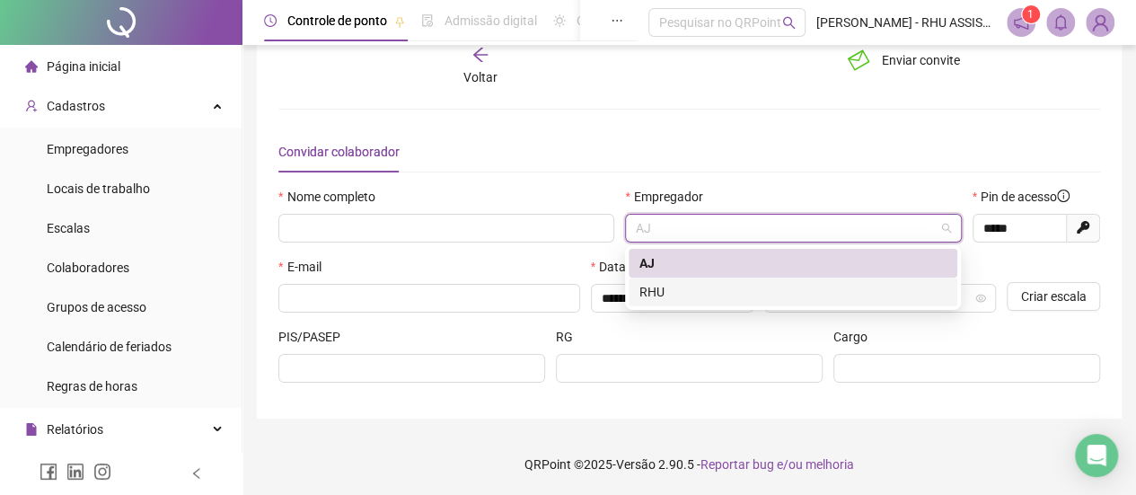
click at [675, 295] on div "RHU" at bounding box center [792, 292] width 307 height 20
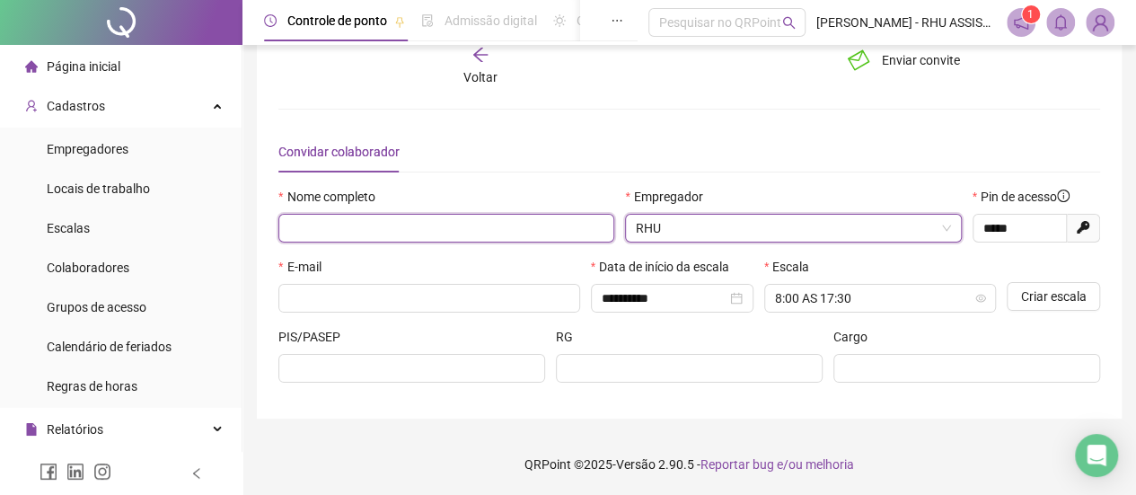
click at [397, 224] on input "text" at bounding box center [446, 228] width 336 height 29
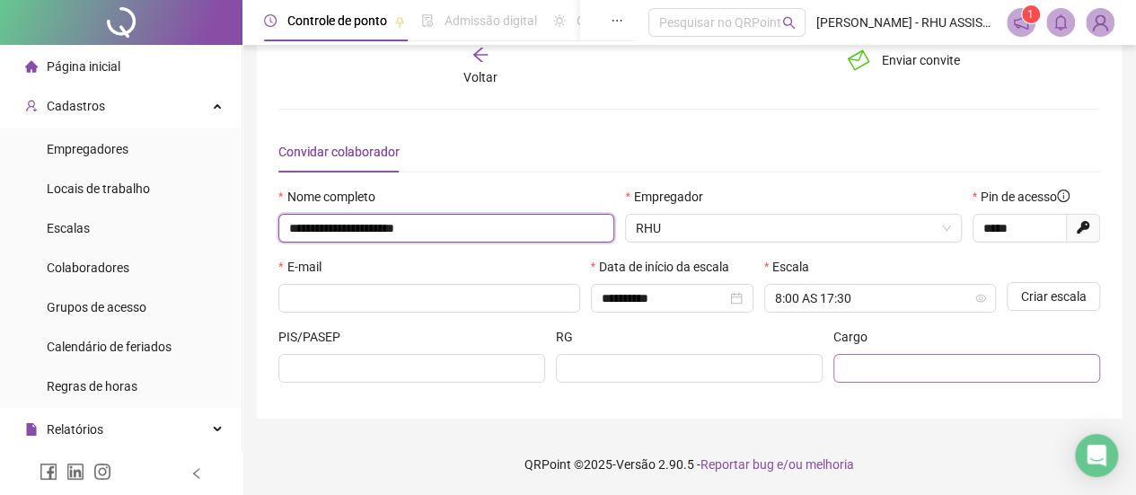
type input "**********"
click at [871, 360] on input "text" at bounding box center [965, 368] width 242 height 20
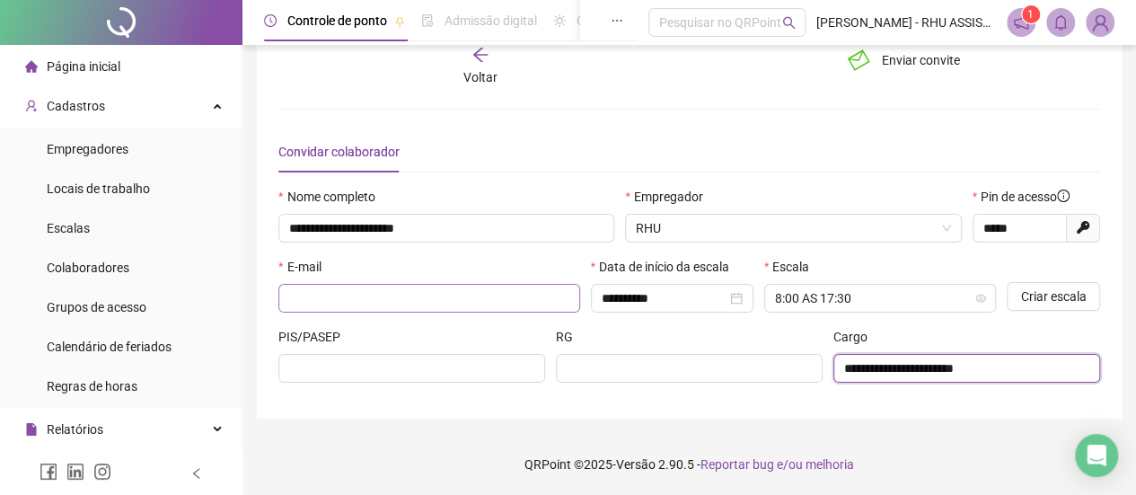
type input "**********"
click at [498, 292] on input "text" at bounding box center [427, 298] width 277 height 20
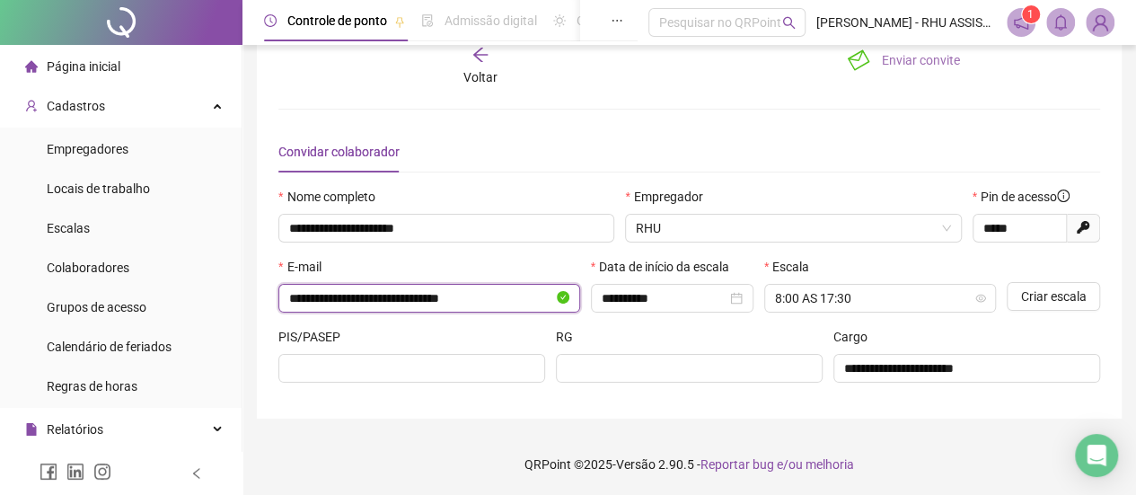
type input "**********"
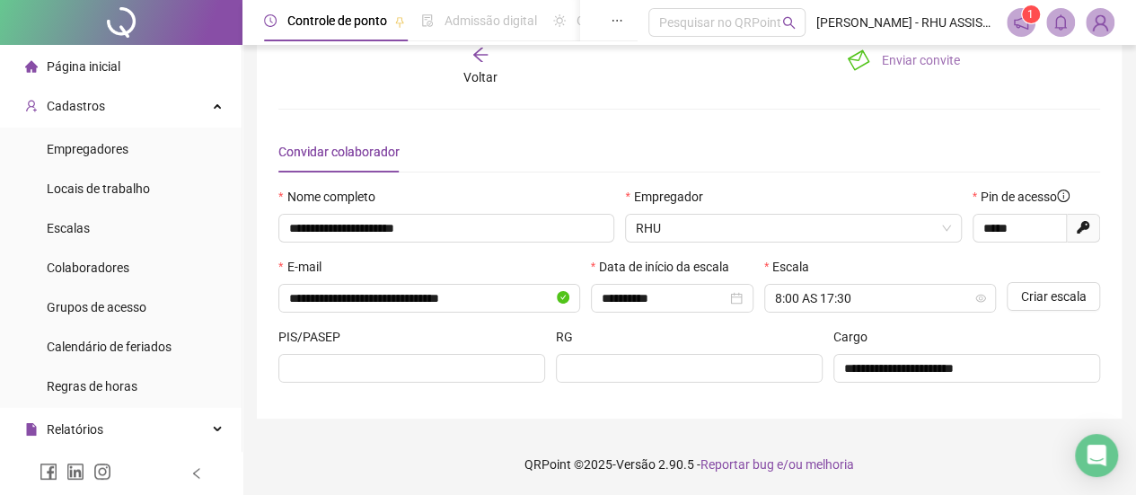
click at [913, 57] on span "Enviar convite" at bounding box center [921, 60] width 78 height 20
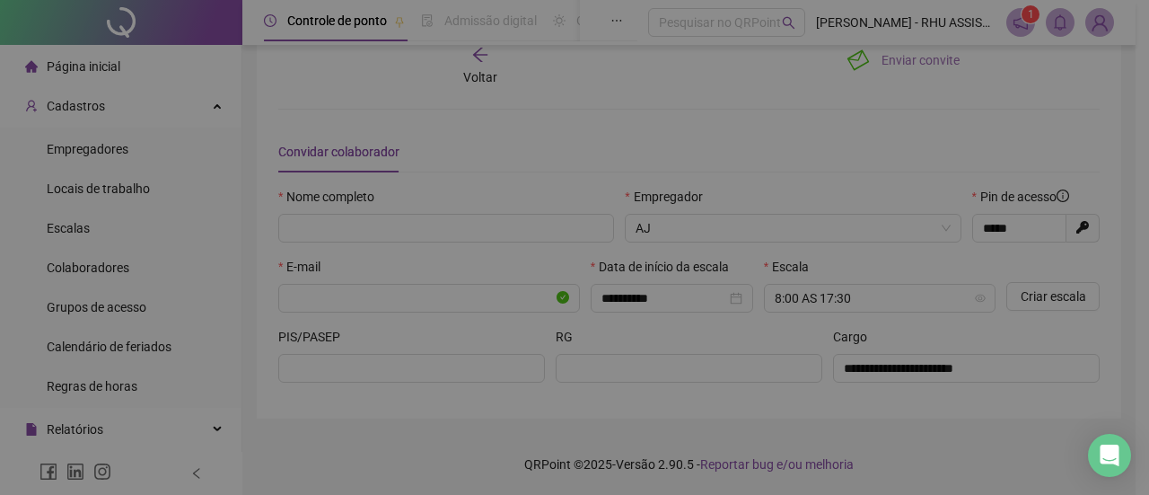
type input "*****"
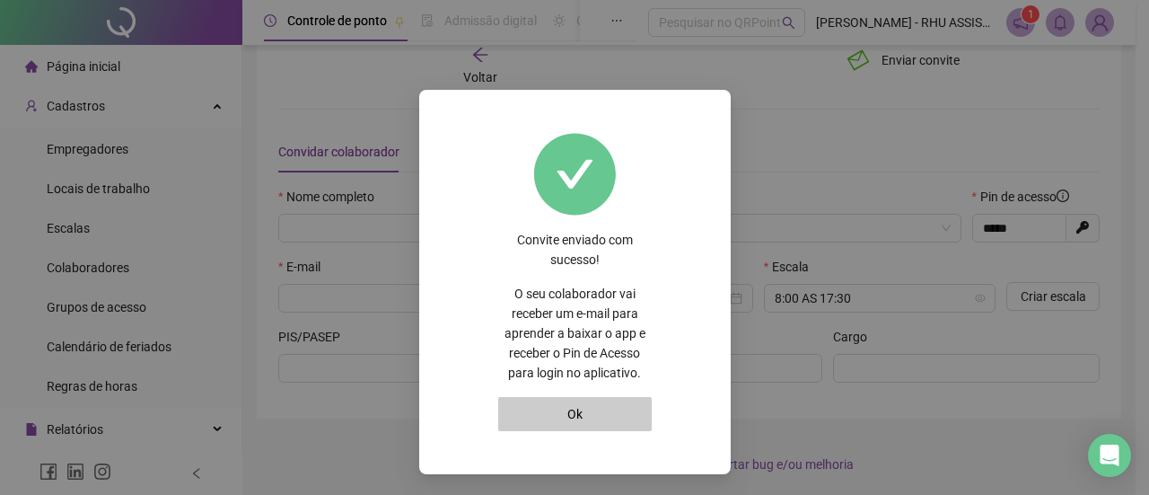
click at [578, 408] on button "Ok" at bounding box center [575, 414] width 154 height 34
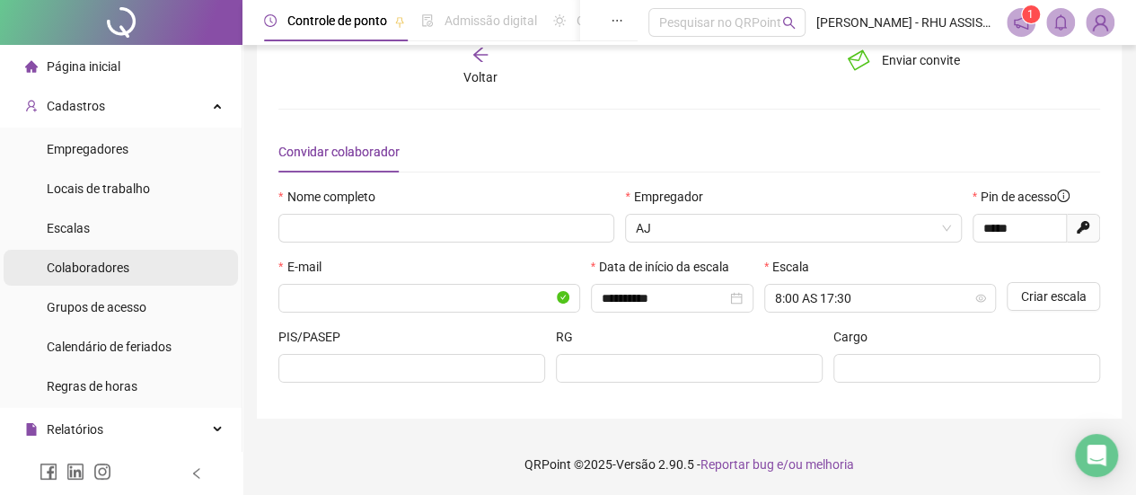
click at [98, 253] on div "Colaboradores" at bounding box center [88, 268] width 83 height 36
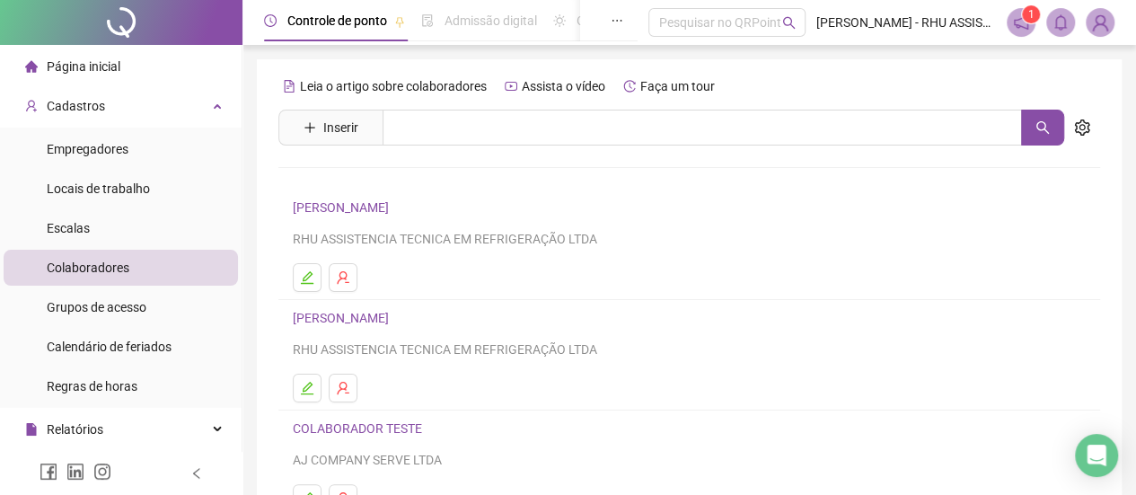
scroll to position [13, 0]
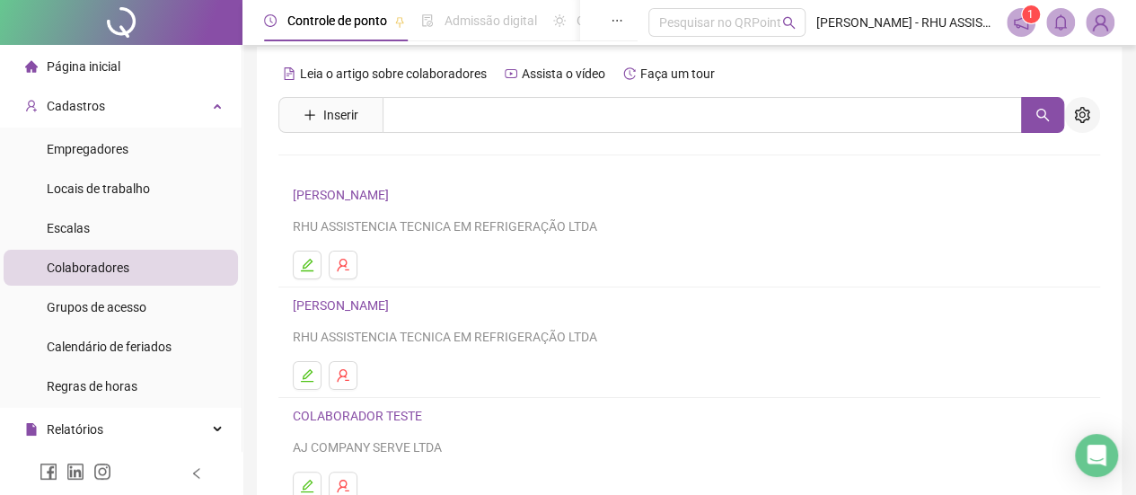
click at [1084, 114] on icon "setting" at bounding box center [1081, 115] width 15 height 16
click at [871, 162] on div "Leia o artigo sobre colaboradores Assista o vídeo Faça um tour Inserir Nenhum r…" at bounding box center [689, 408] width 822 height 698
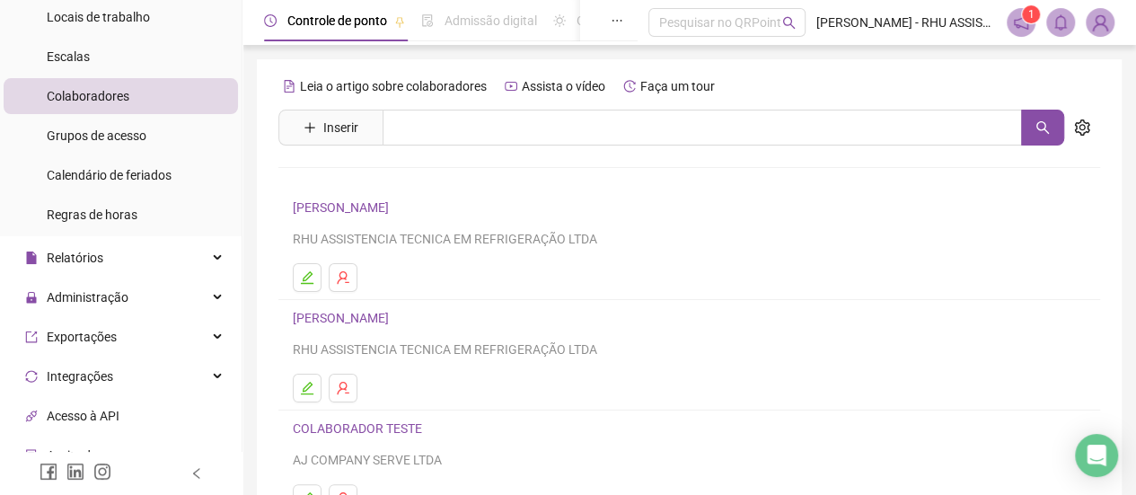
scroll to position [173, 0]
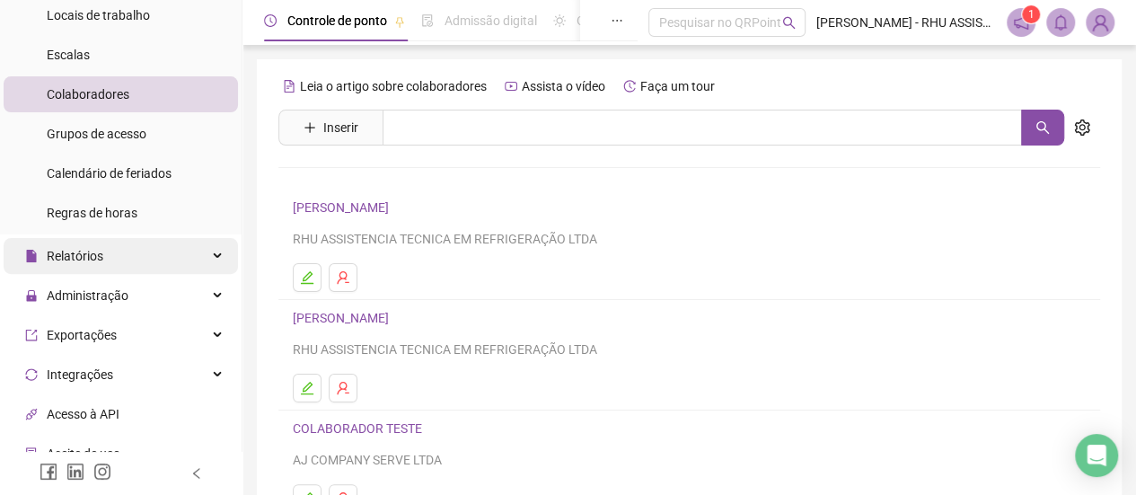
click at [74, 251] on span "Relatórios" at bounding box center [75, 256] width 57 height 14
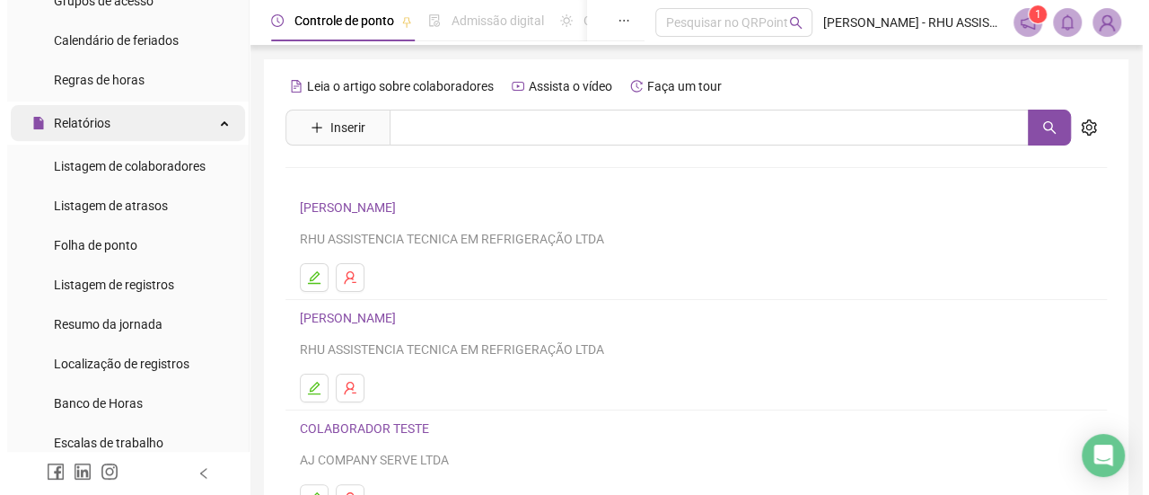
scroll to position [305, 0]
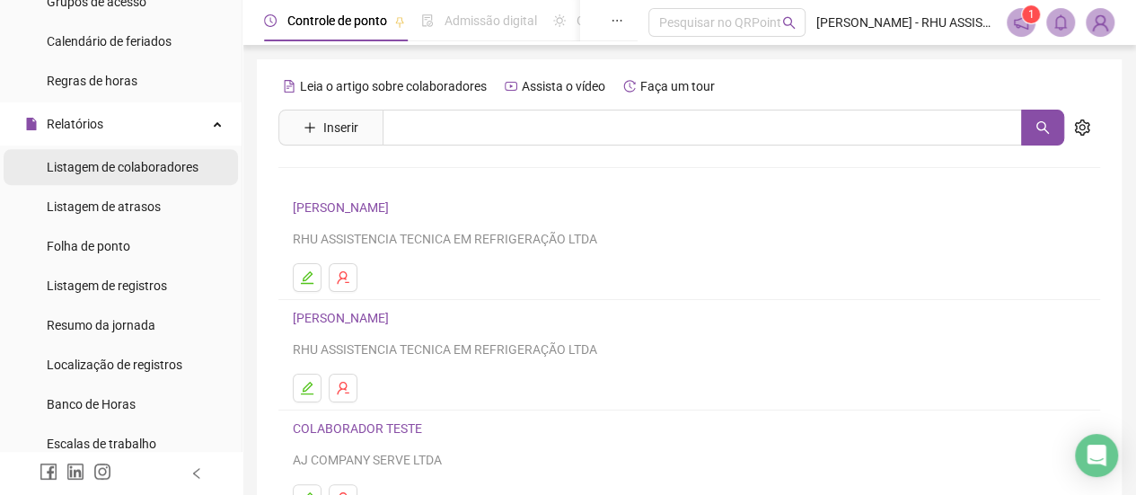
click at [123, 165] on span "Listagem de colaboradores" at bounding box center [123, 167] width 152 height 14
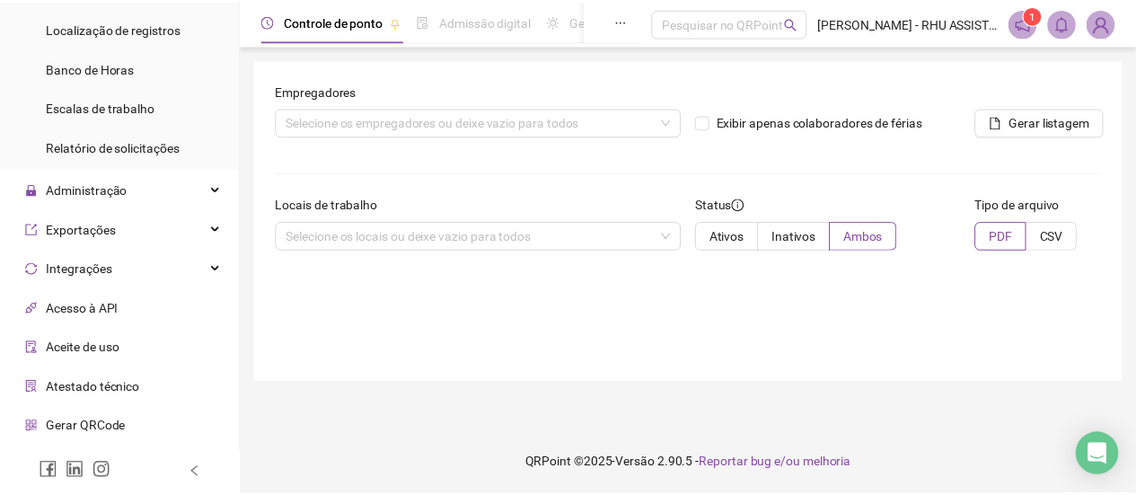
scroll to position [713, 0]
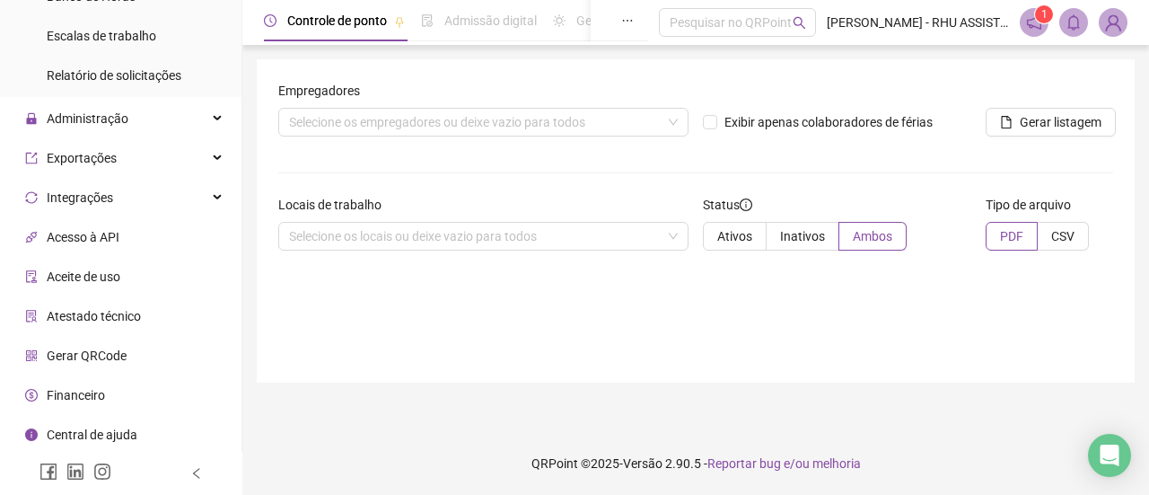
click at [75, 428] on span "Central de ajuda" at bounding box center [92, 434] width 91 height 14
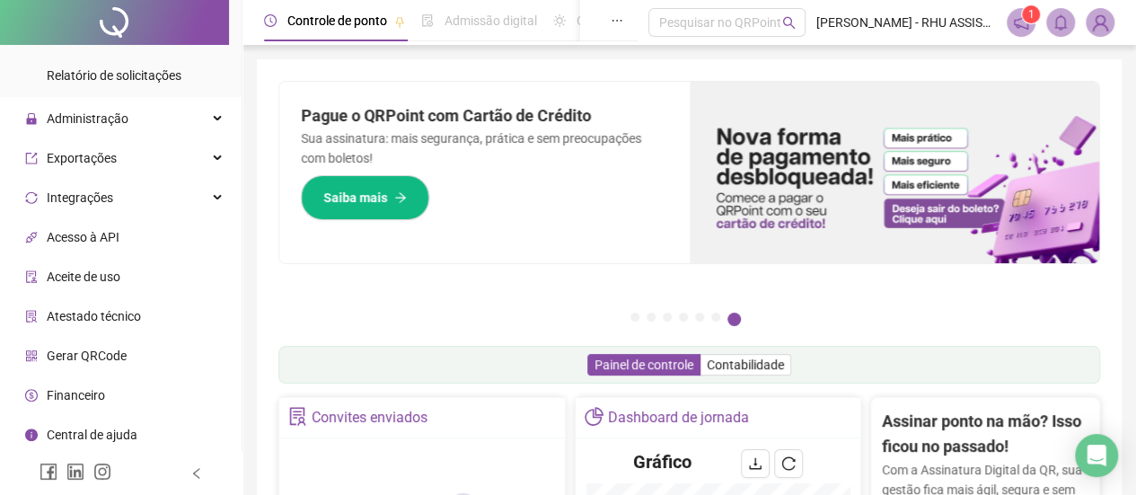
click at [1095, 22] on img at bounding box center [1099, 22] width 27 height 27
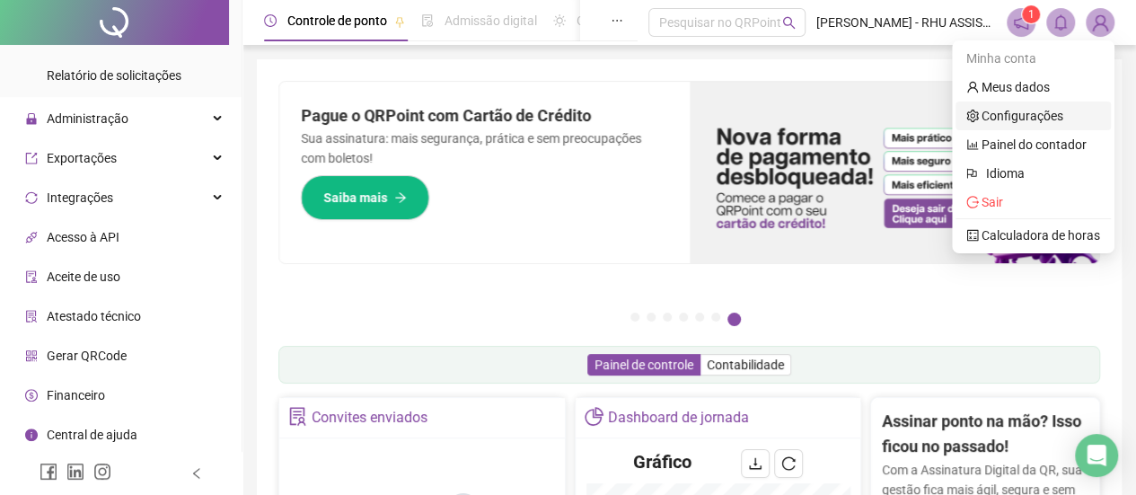
click at [1004, 114] on link "Configurações" at bounding box center [1014, 116] width 97 height 14
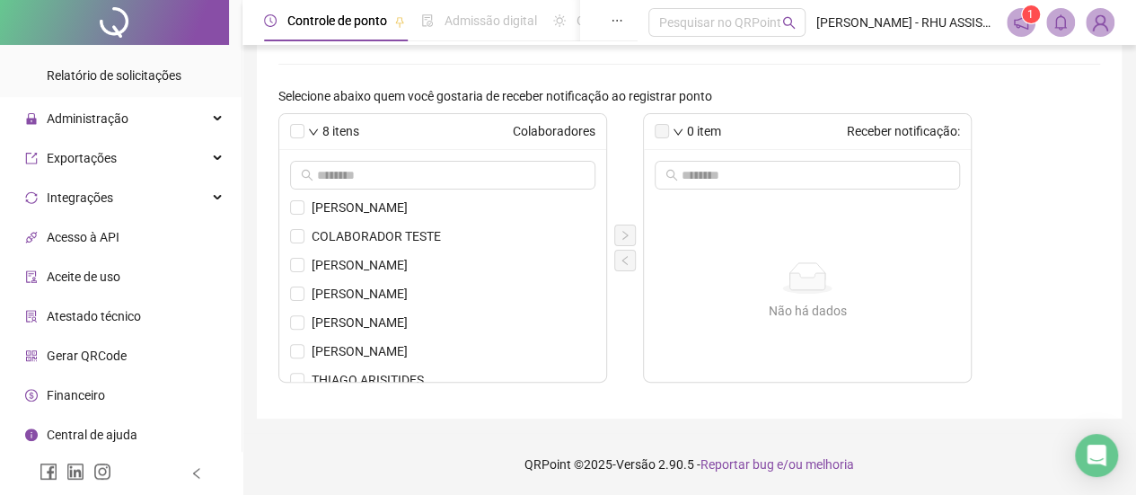
scroll to position [47, 0]
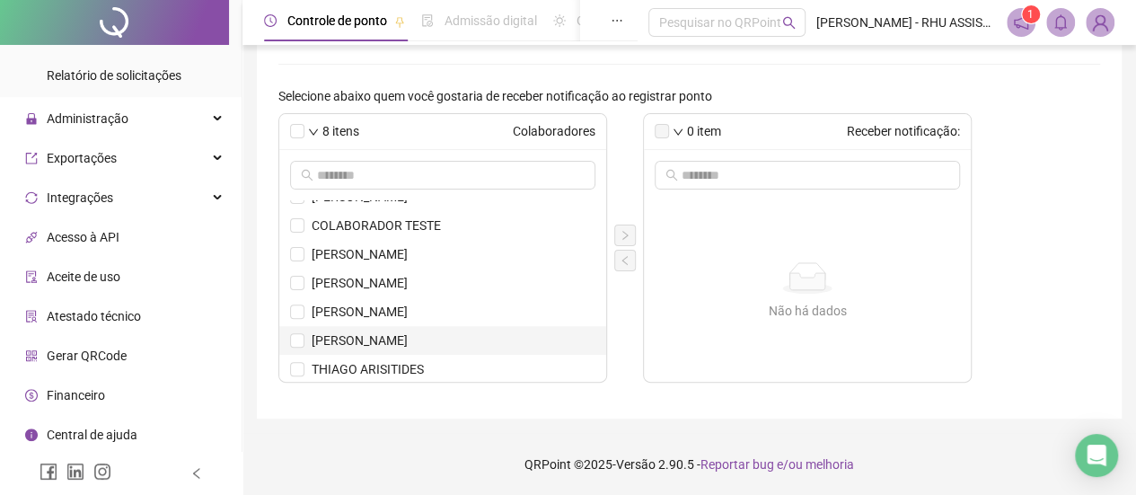
click at [444, 333] on span "[PERSON_NAME] [PERSON_NAME]" at bounding box center [454, 340] width 284 height 20
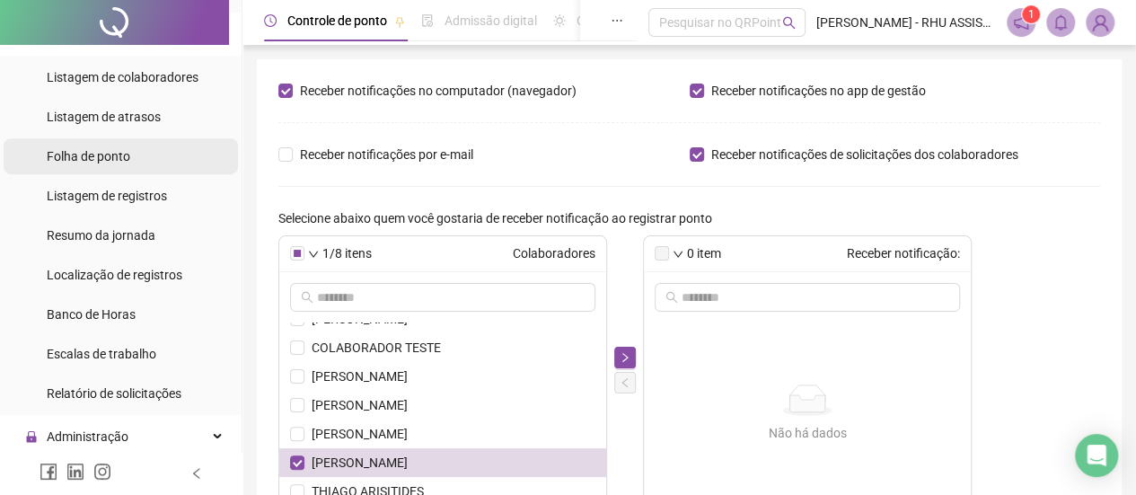
scroll to position [0, 0]
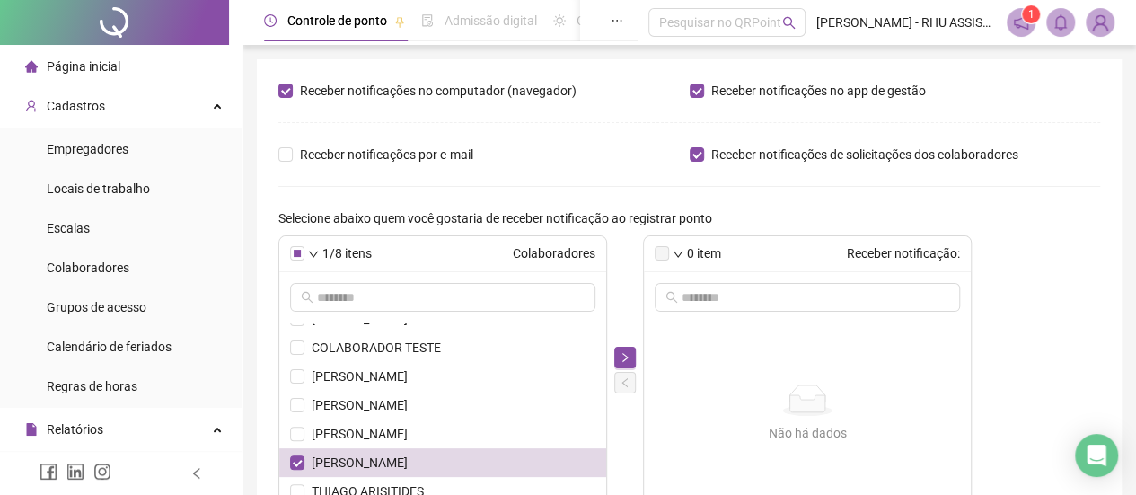
click at [93, 67] on span "Página inicial" at bounding box center [84, 66] width 74 height 14
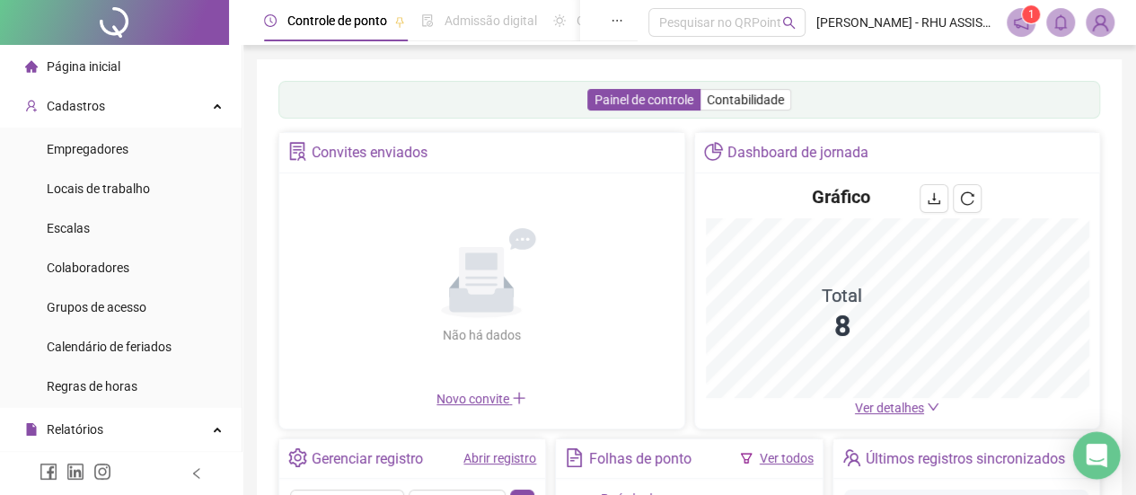
click at [1103, 460] on icon "Open Intercom Messenger" at bounding box center [1096, 455] width 21 height 23
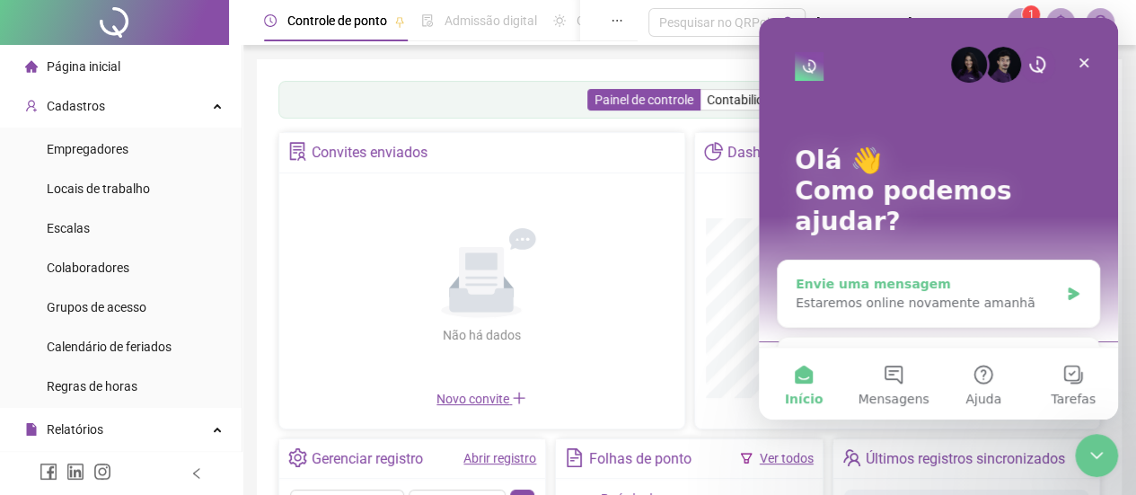
click at [875, 275] on div "Envie uma mensagem" at bounding box center [927, 284] width 263 height 19
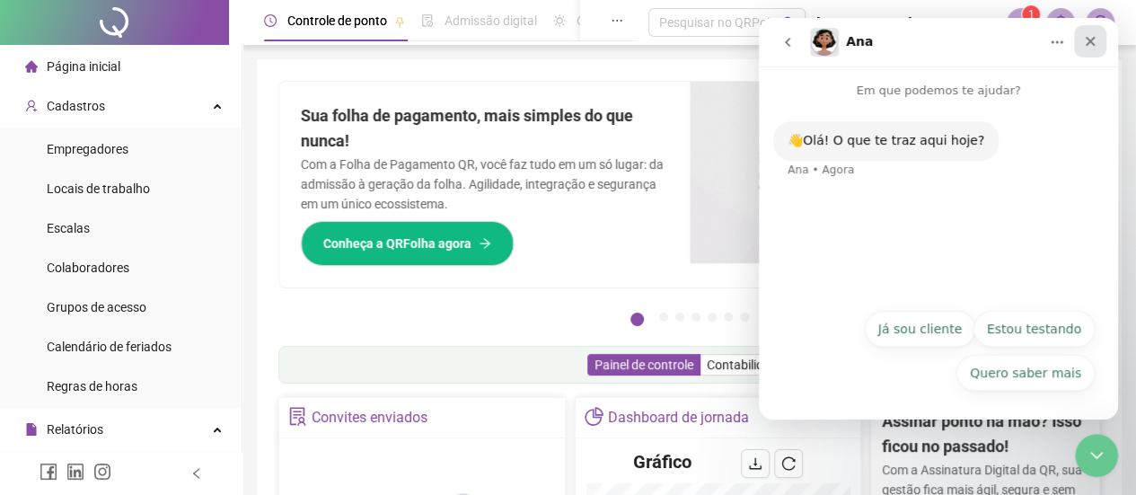
click at [1091, 44] on icon "Fechar" at bounding box center [1090, 41] width 14 height 14
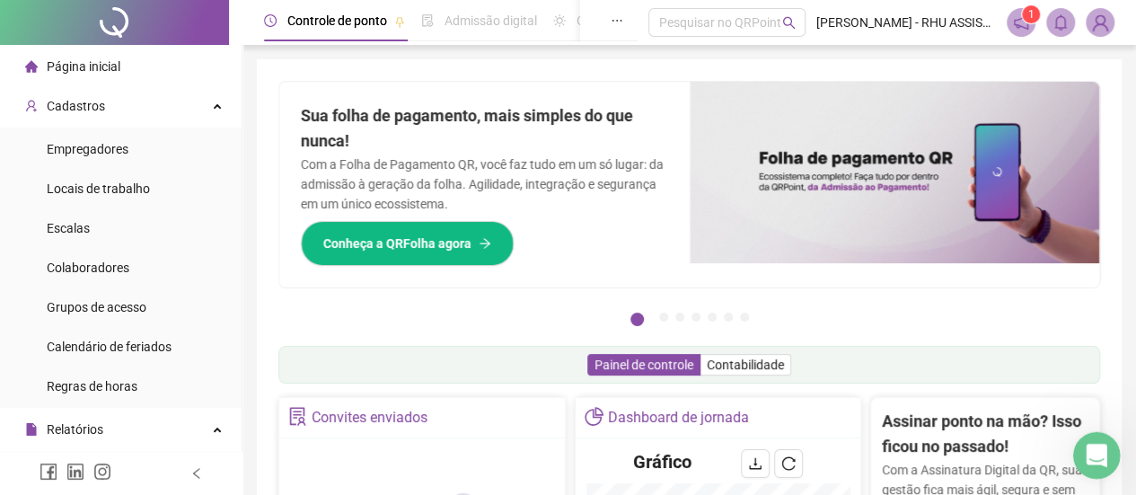
click at [1085, 463] on div "Abertura do Messenger da Intercom" at bounding box center [1093, 452] width 59 height 59
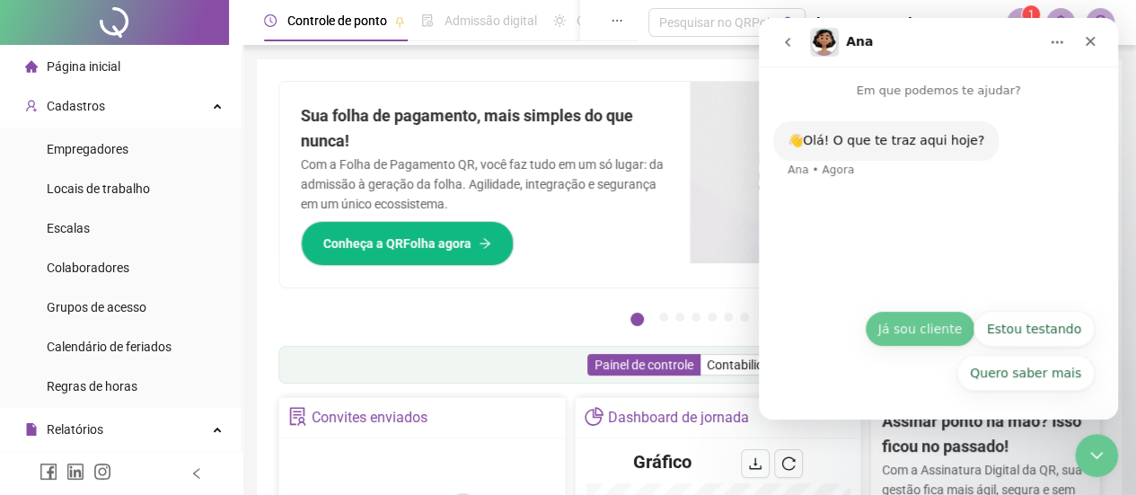
click at [934, 328] on button "Já sou cliente" at bounding box center [920, 329] width 110 height 36
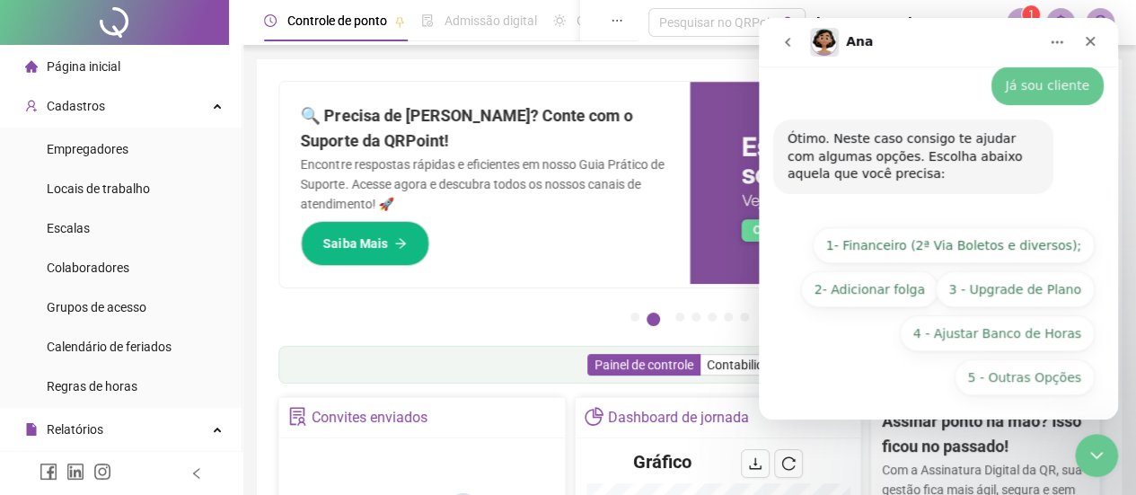
scroll to position [112, 0]
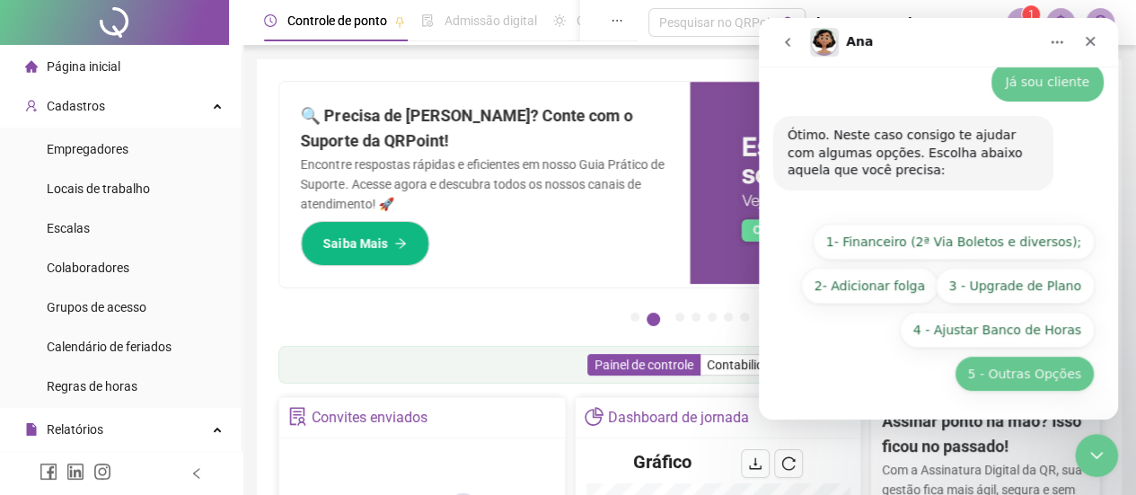
click at [1002, 373] on button "5 - Outras Opções" at bounding box center [1024, 374] width 140 height 36
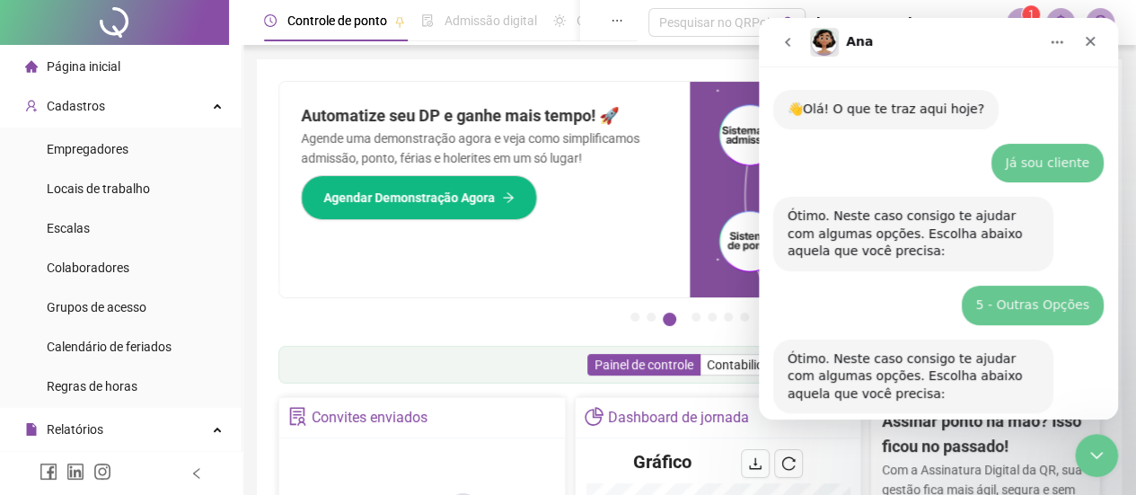
scroll to position [315, 0]
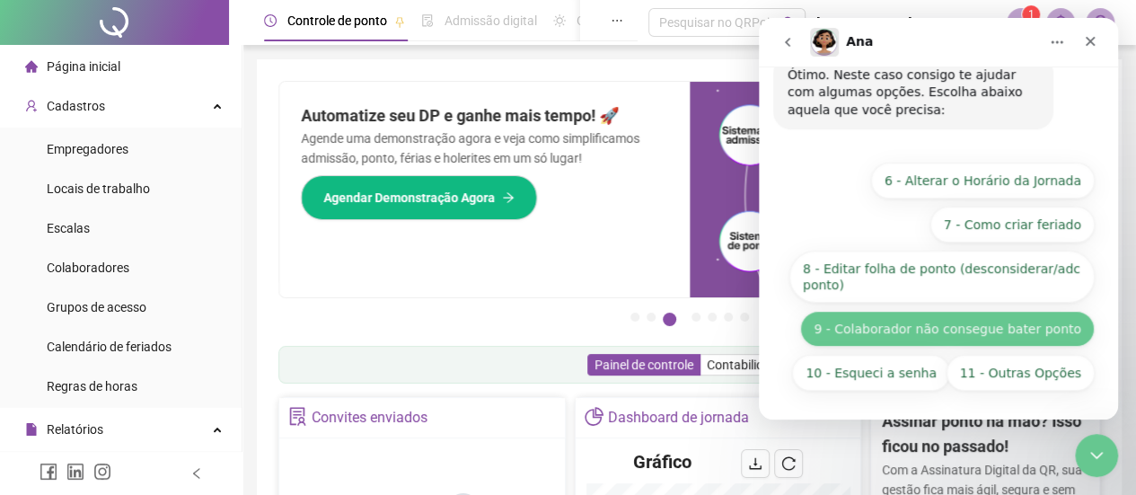
click at [924, 328] on button "9 - Colaborador não consegue bater ponto" at bounding box center [947, 329] width 295 height 36
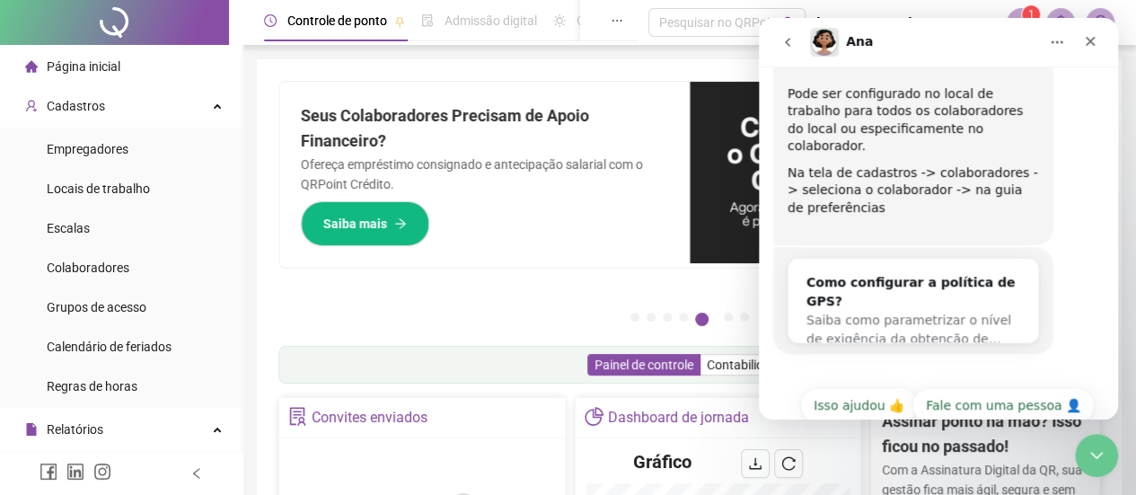
scroll to position [542, 0]
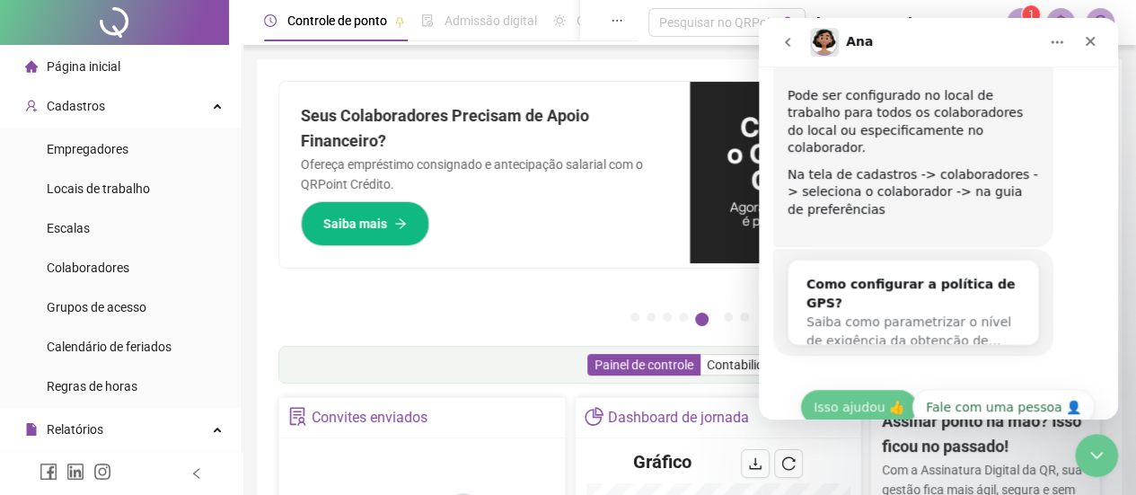
click at [854, 389] on button "Isso ajudou 👍" at bounding box center [859, 407] width 118 height 36
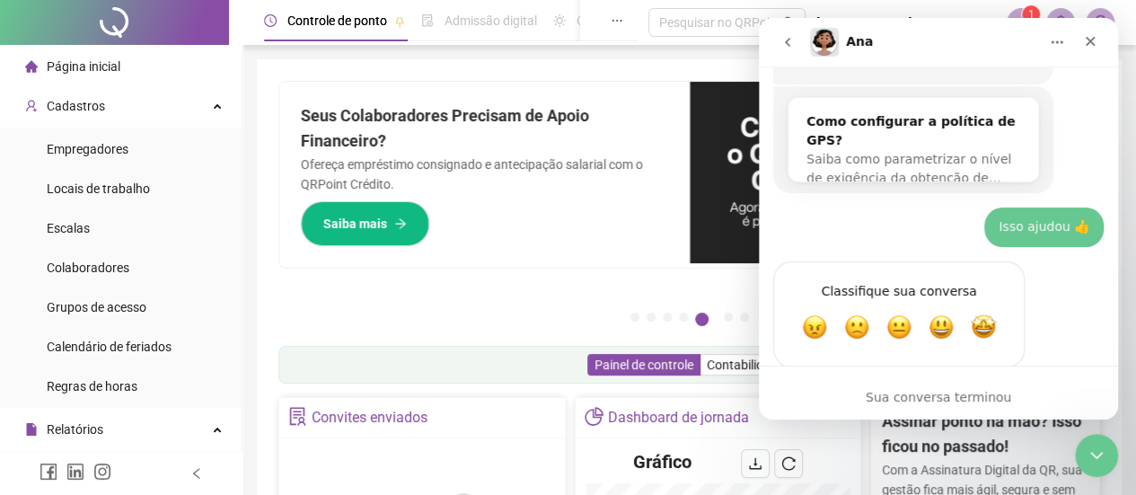
scroll to position [706, 0]
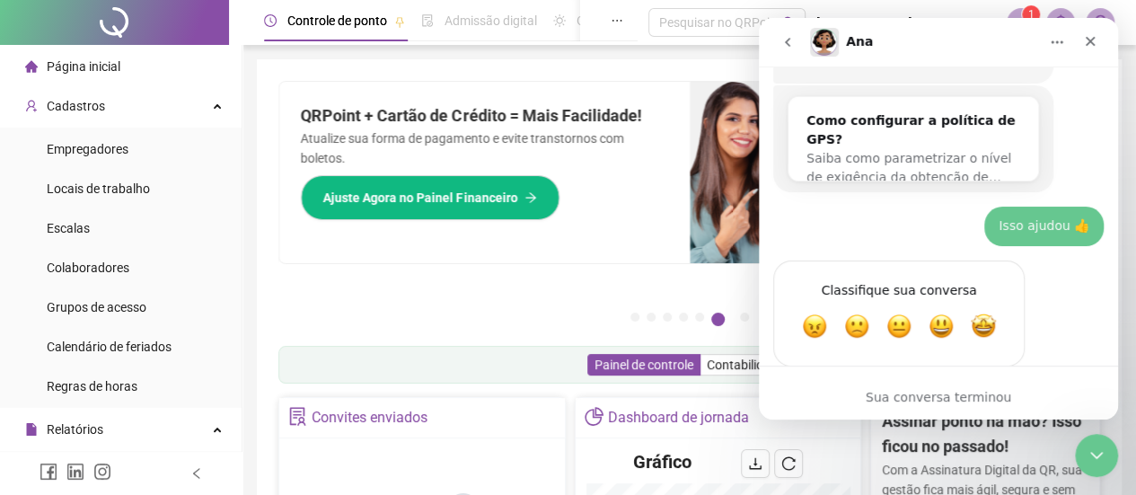
click at [786, 44] on icon "go back" at bounding box center [787, 42] width 14 height 14
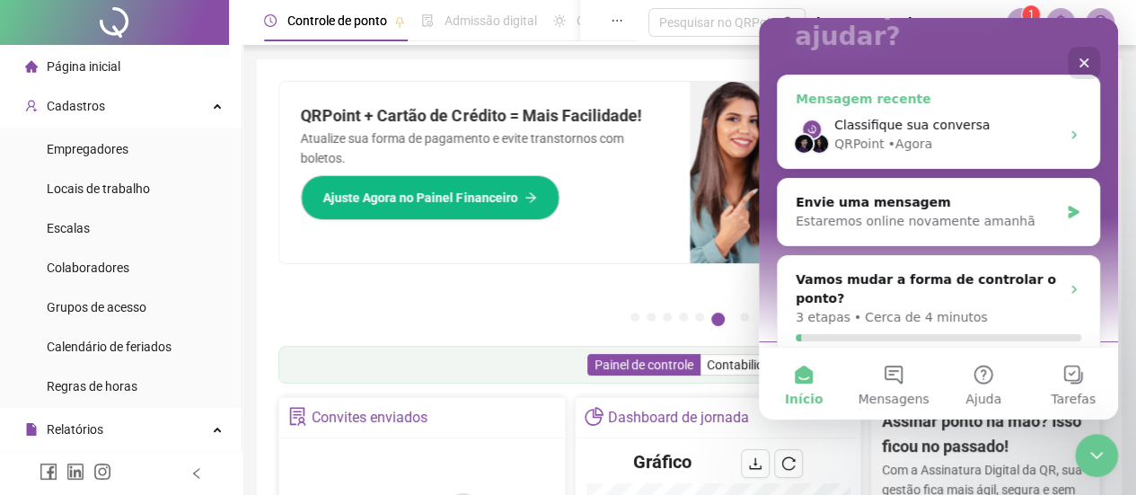
scroll to position [183, 0]
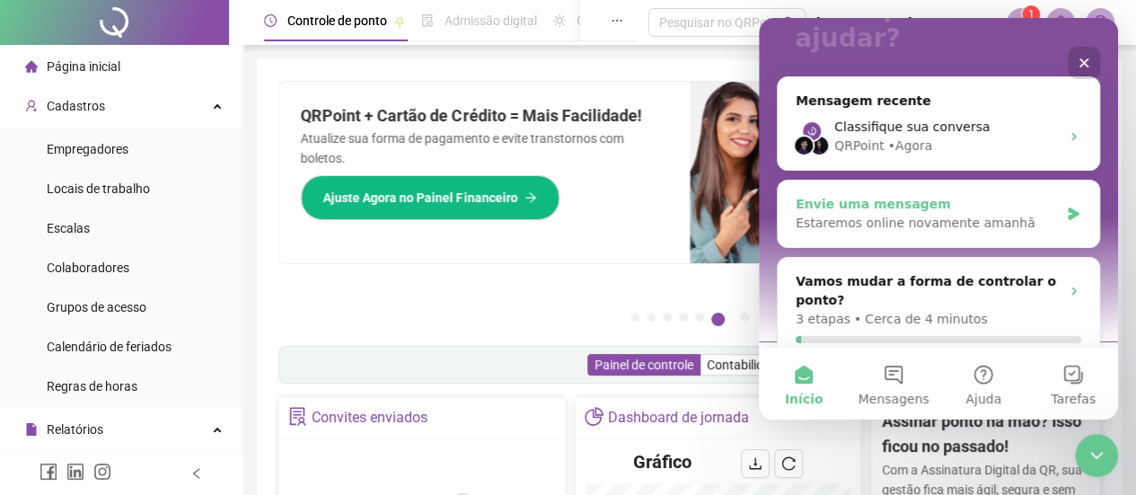
click at [908, 214] on div "Estaremos online novamente amanhã" at bounding box center [927, 223] width 263 height 19
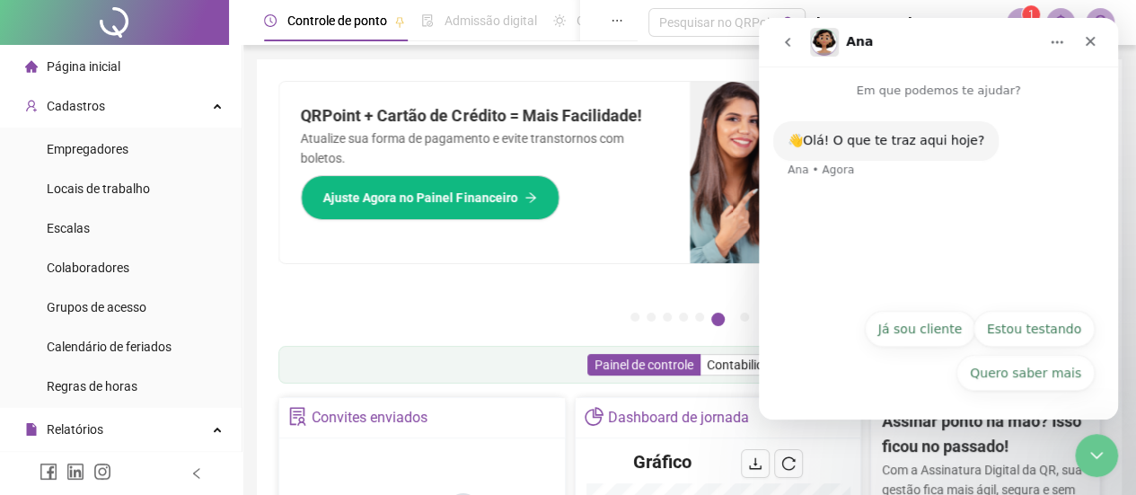
click at [920, 327] on button "Já sou cliente" at bounding box center [920, 329] width 110 height 36
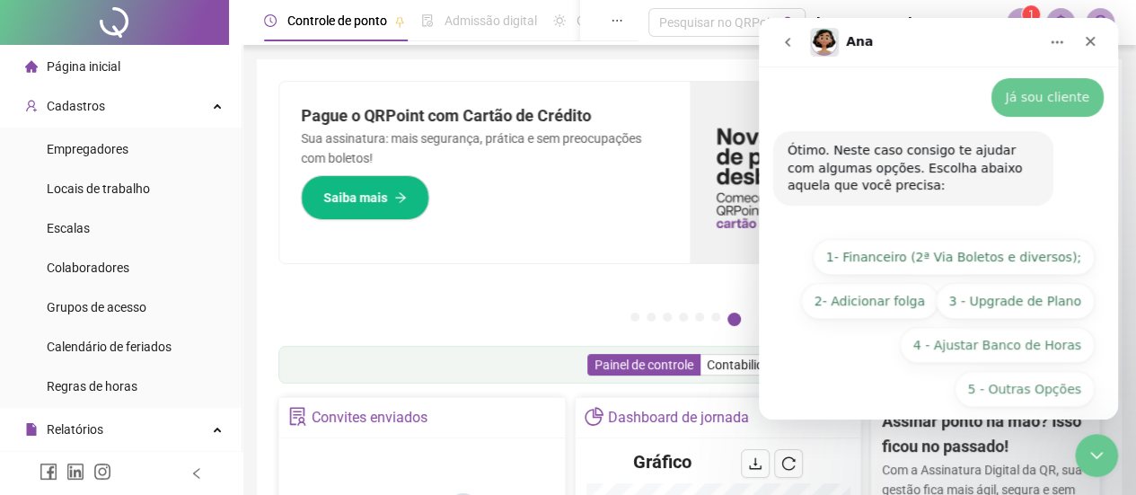
scroll to position [112, 0]
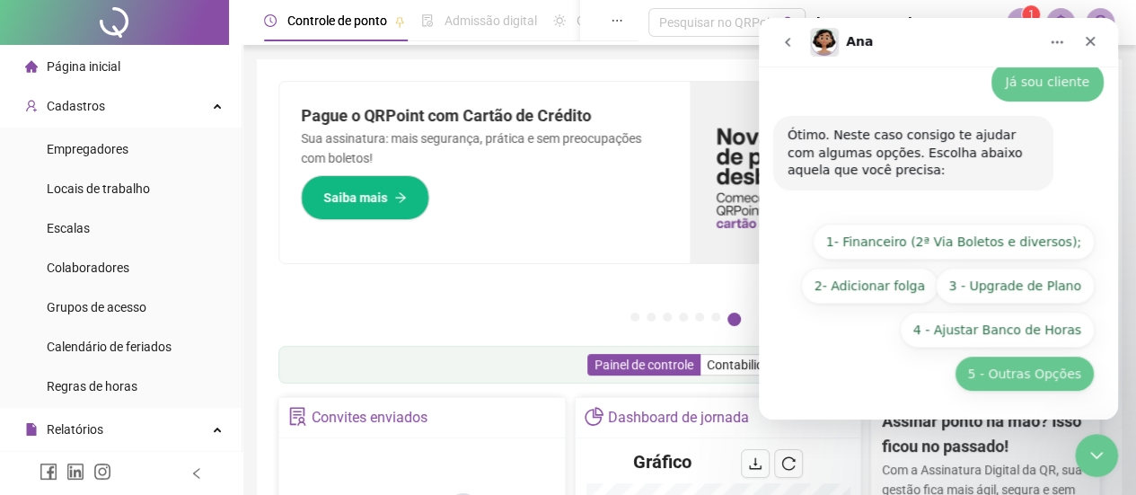
click at [1012, 376] on button "5 - Outras Opções" at bounding box center [1024, 374] width 140 height 36
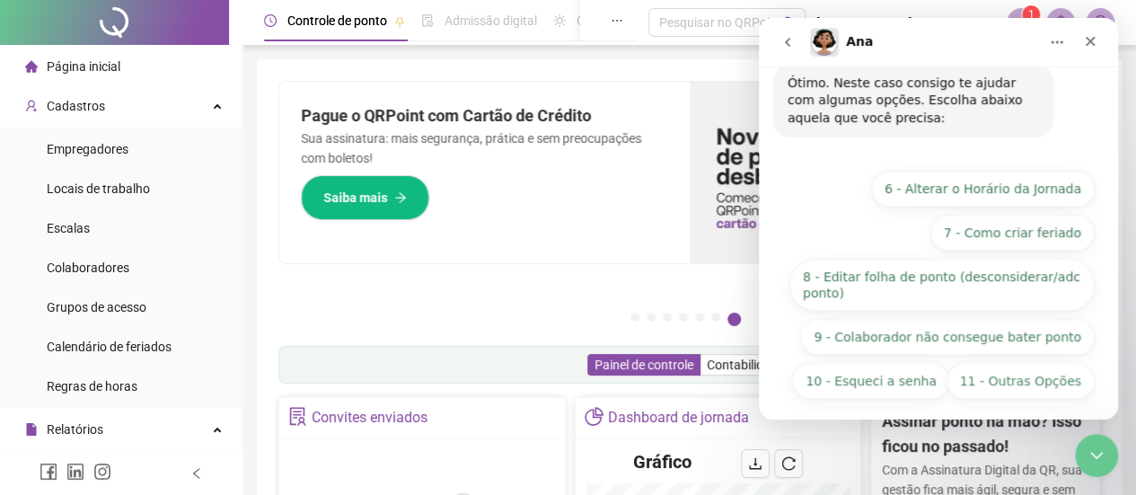
scroll to position [315, 0]
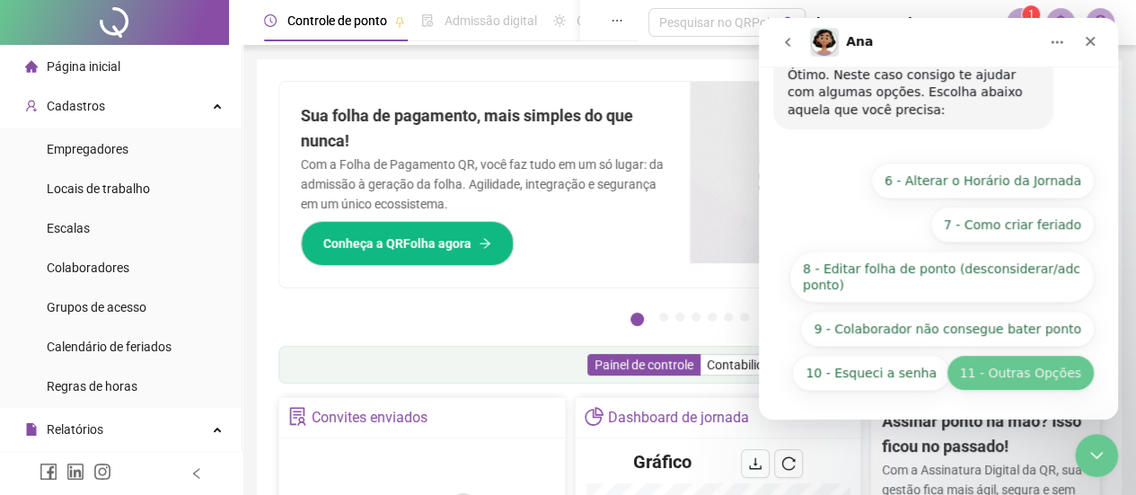
click at [1033, 370] on button "11 - Outras Opções" at bounding box center [1020, 373] width 148 height 36
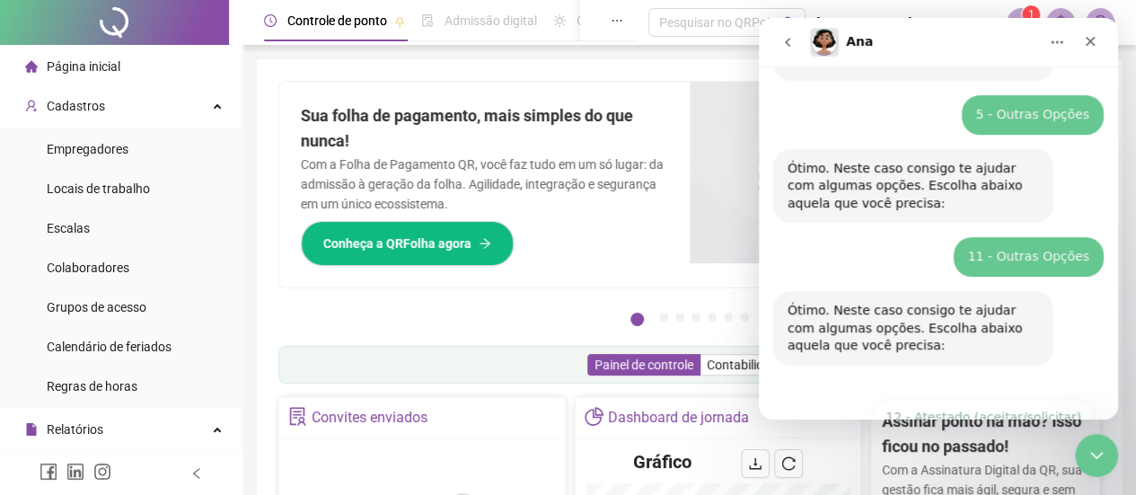
scroll to position [441, 0]
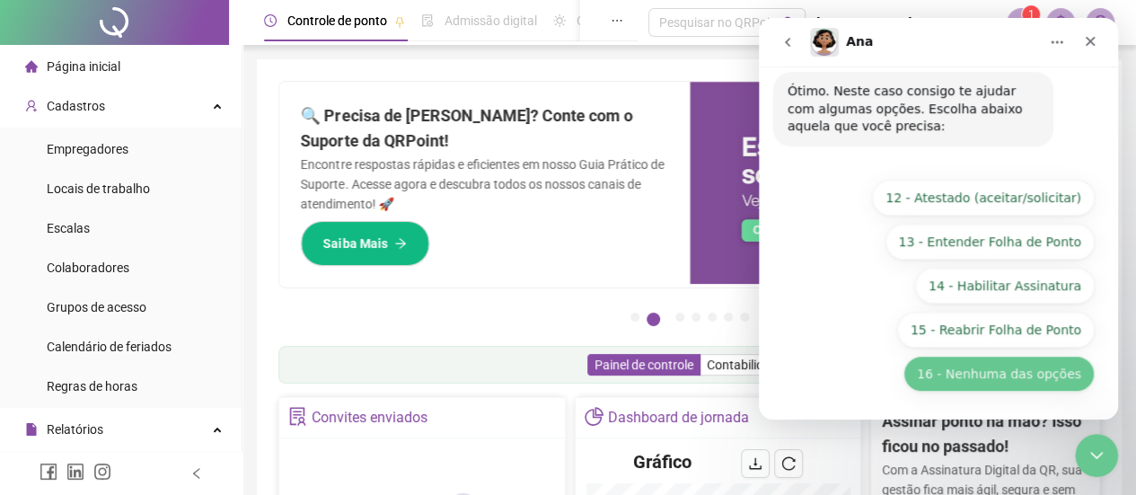
click at [998, 375] on button "16 - Nenhuma das opções" at bounding box center [998, 374] width 191 height 36
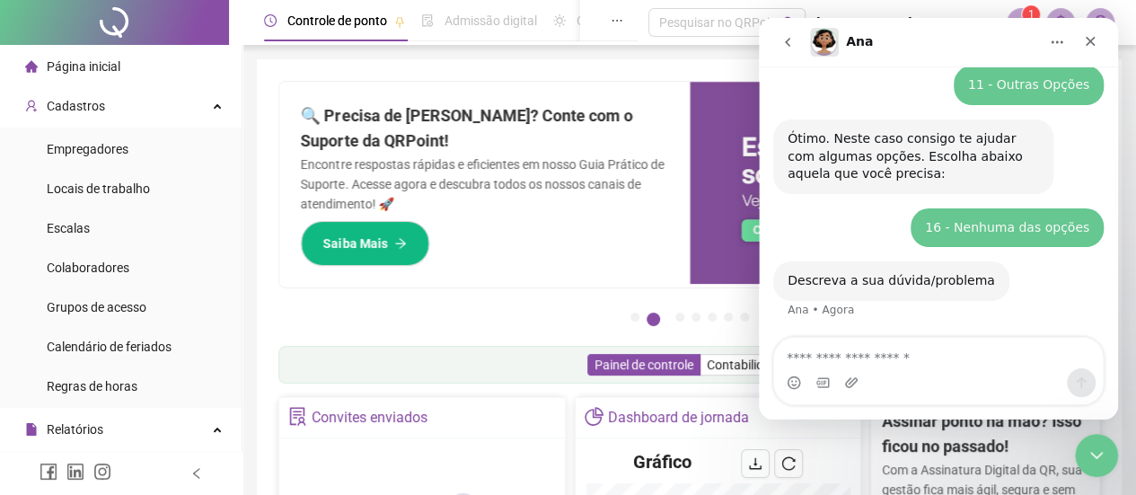
scroll to position [474, 0]
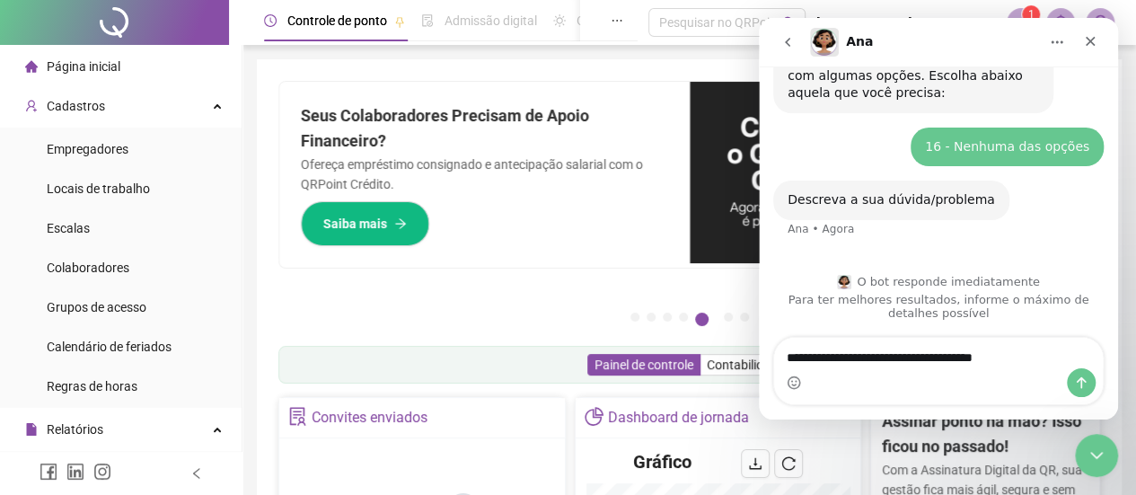
type textarea "**********"
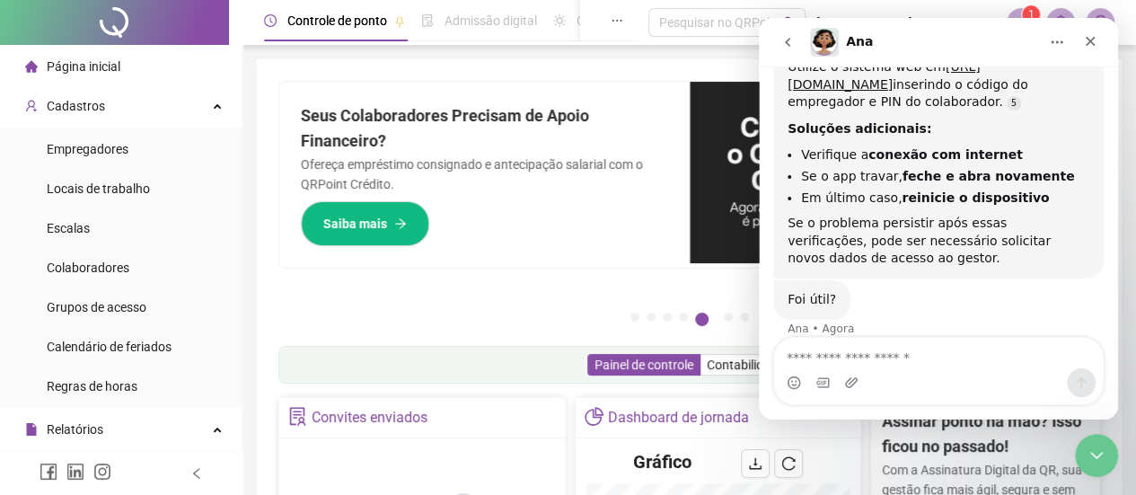
scroll to position [1031, 0]
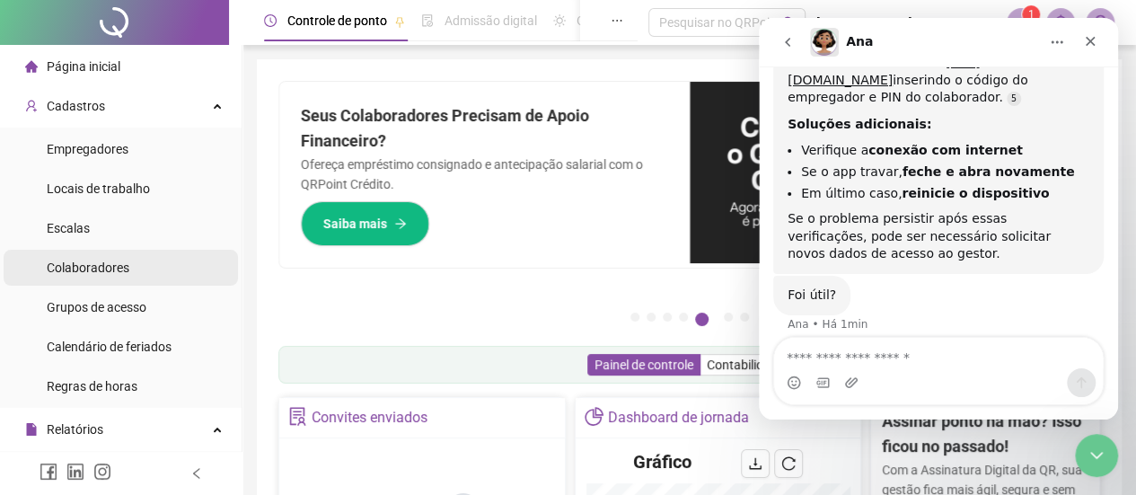
click at [77, 264] on span "Colaboradores" at bounding box center [88, 267] width 83 height 14
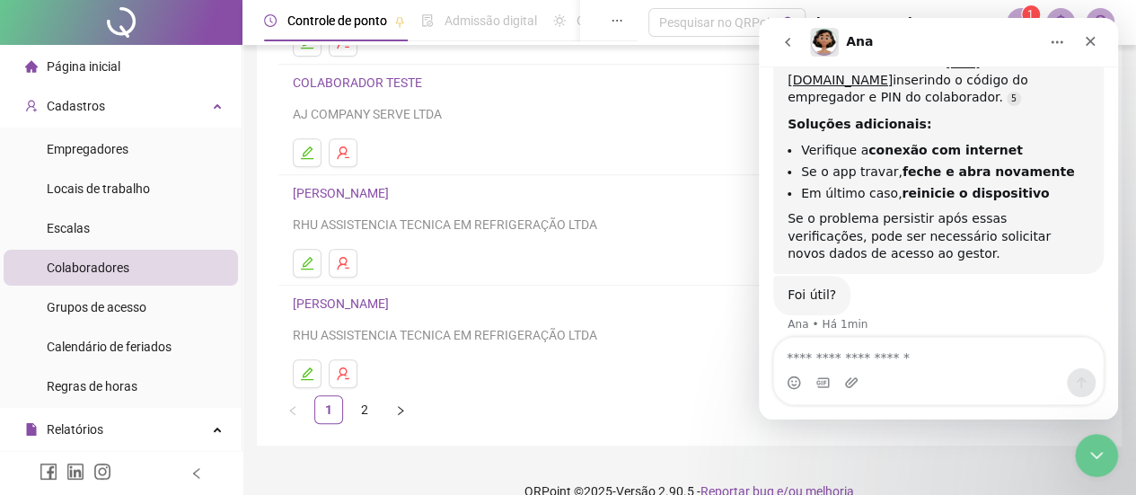
scroll to position [347, 0]
click at [365, 413] on link "2" at bounding box center [364, 408] width 27 height 27
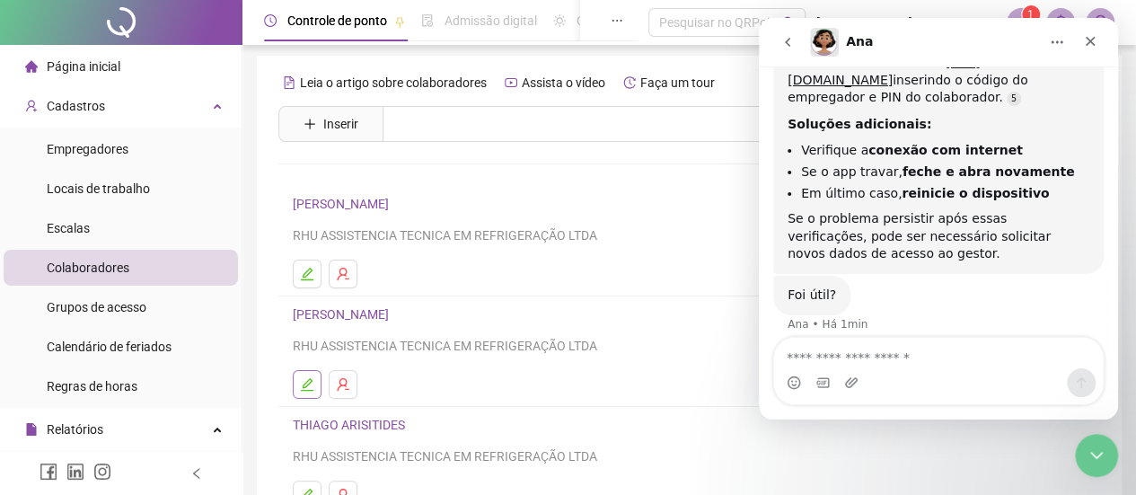
click at [306, 383] on icon "edit" at bounding box center [307, 384] width 14 height 14
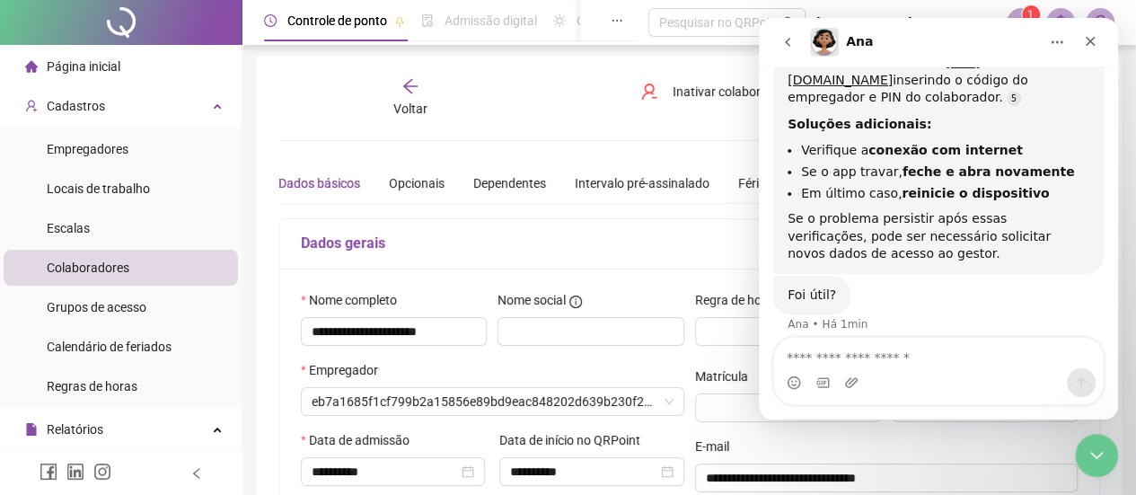
type input "**********"
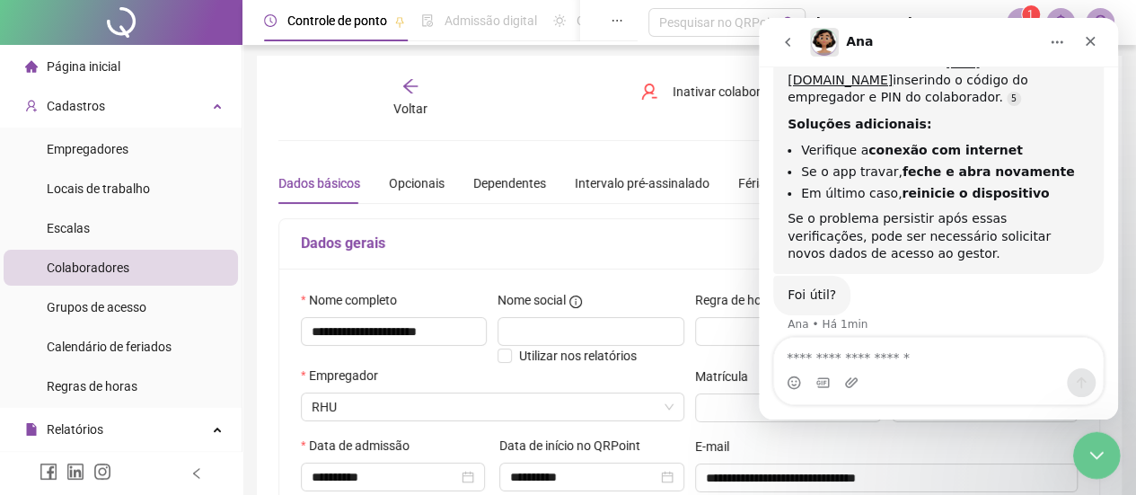
click at [1095, 457] on icon "Encerramento do Messenger da Intercom" at bounding box center [1094, 453] width 22 height 22
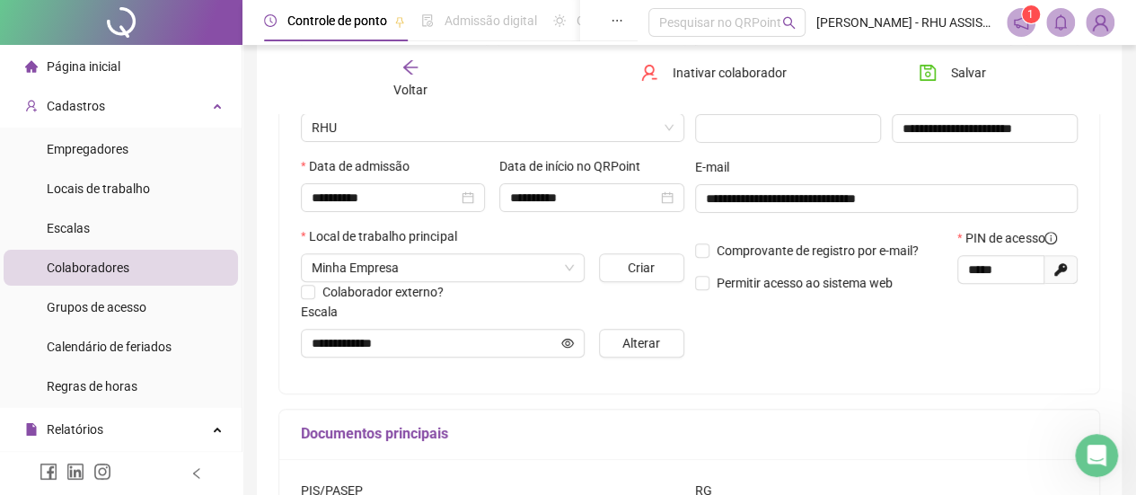
scroll to position [269, 0]
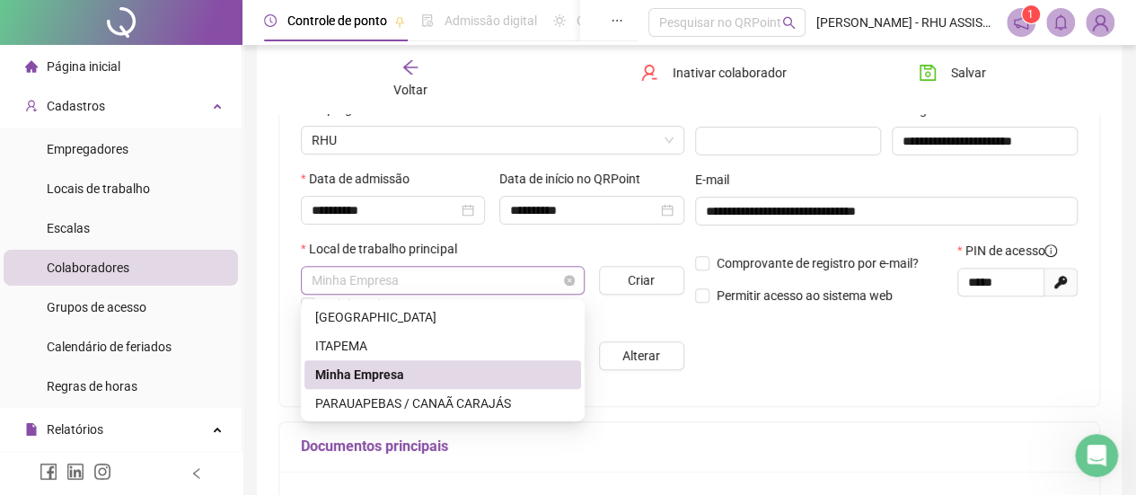
click at [524, 277] on span "Minha Empresa" at bounding box center [443, 280] width 262 height 27
click at [418, 398] on div "PARAUAPEBAS / CANAÃ CARAJÁS" at bounding box center [442, 403] width 255 height 20
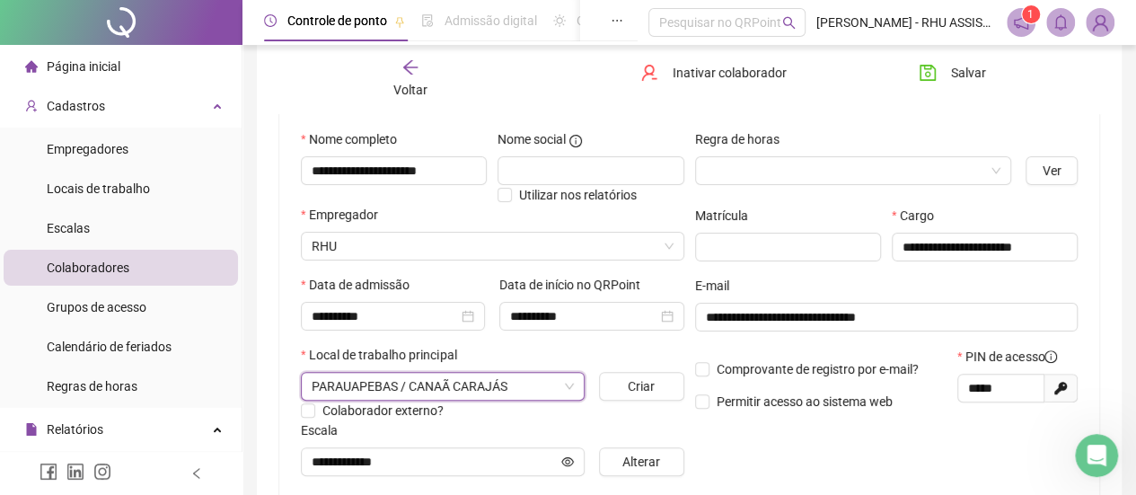
scroll to position [162, 0]
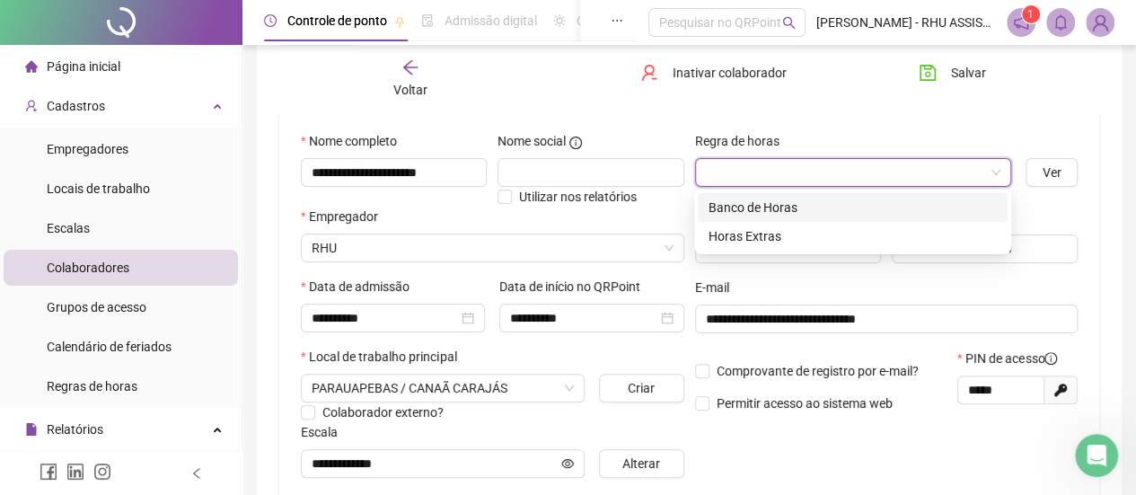
click at [736, 168] on input "search" at bounding box center [845, 172] width 279 height 27
click at [745, 209] on div "Banco de Horas" at bounding box center [852, 208] width 288 height 20
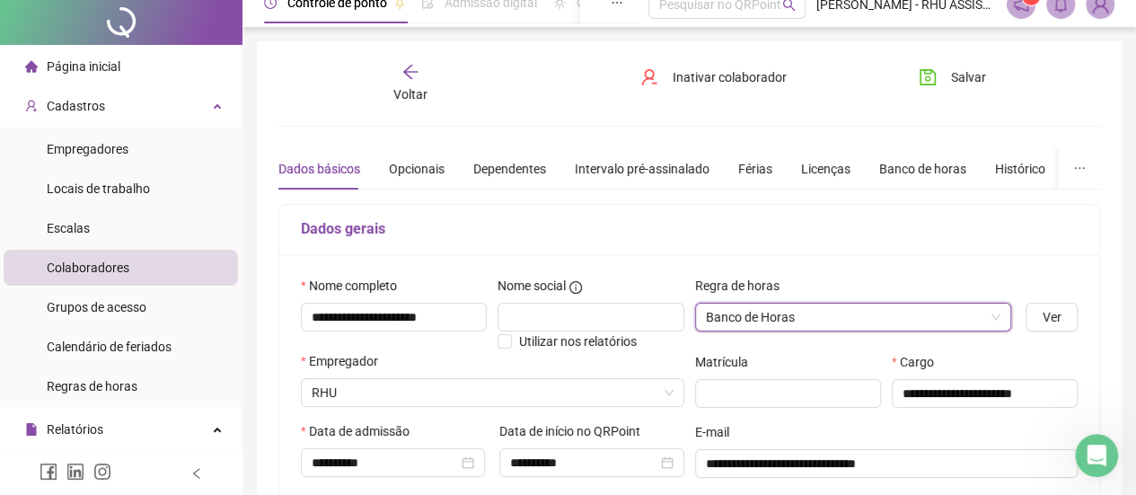
scroll to position [0, 0]
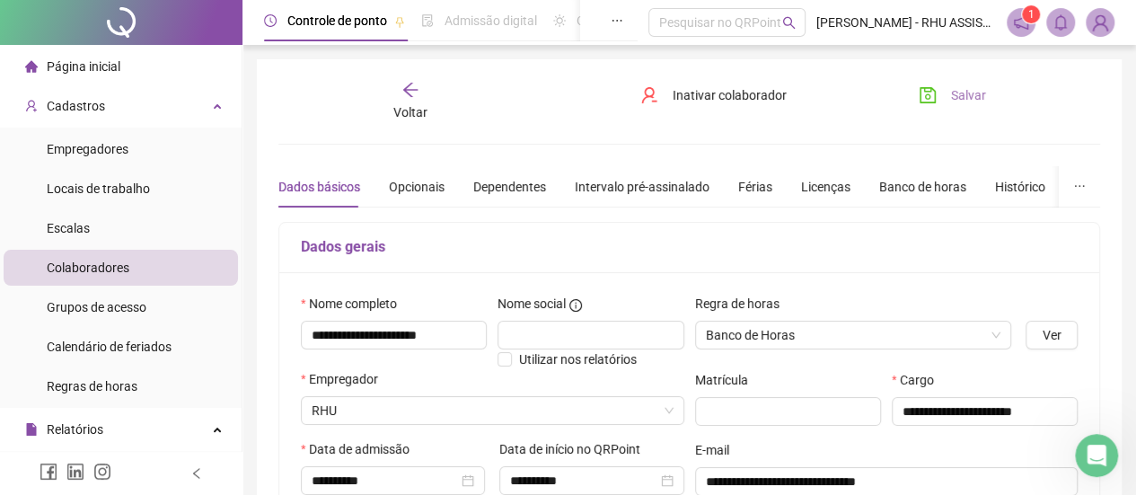
click at [947, 94] on button "Salvar" at bounding box center [952, 95] width 94 height 29
click at [416, 182] on div "Opcionais" at bounding box center [417, 187] width 56 height 20
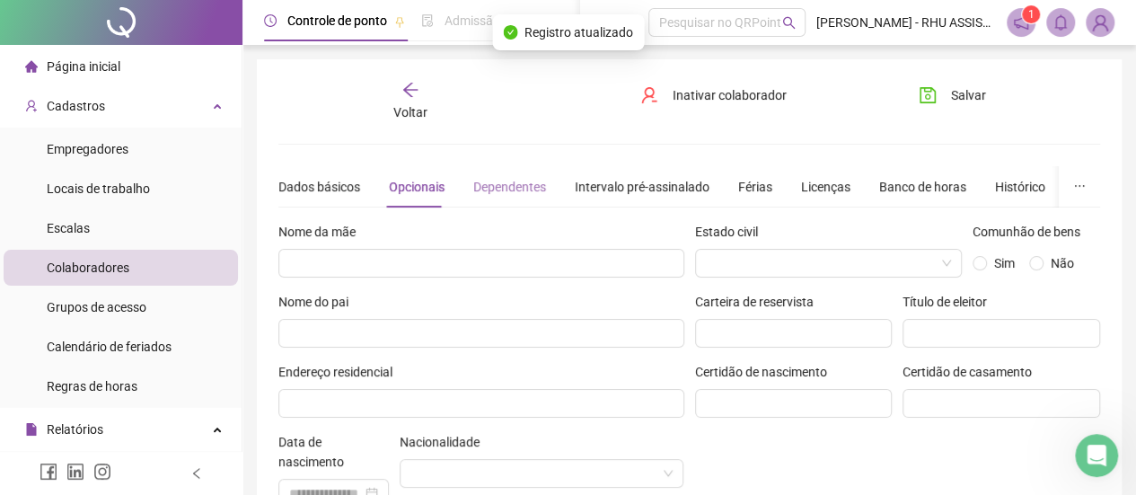
click at [514, 173] on div "Dependentes" at bounding box center [509, 186] width 73 height 41
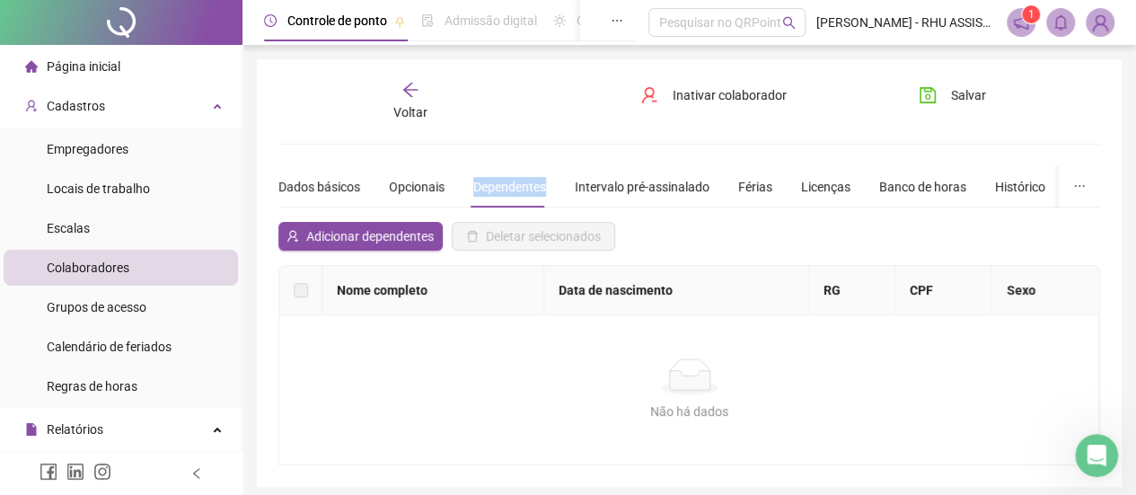
click at [514, 173] on div "Dependentes" at bounding box center [509, 186] width 73 height 41
click at [608, 182] on div "Intervalo pré-assinalado" at bounding box center [642, 187] width 135 height 20
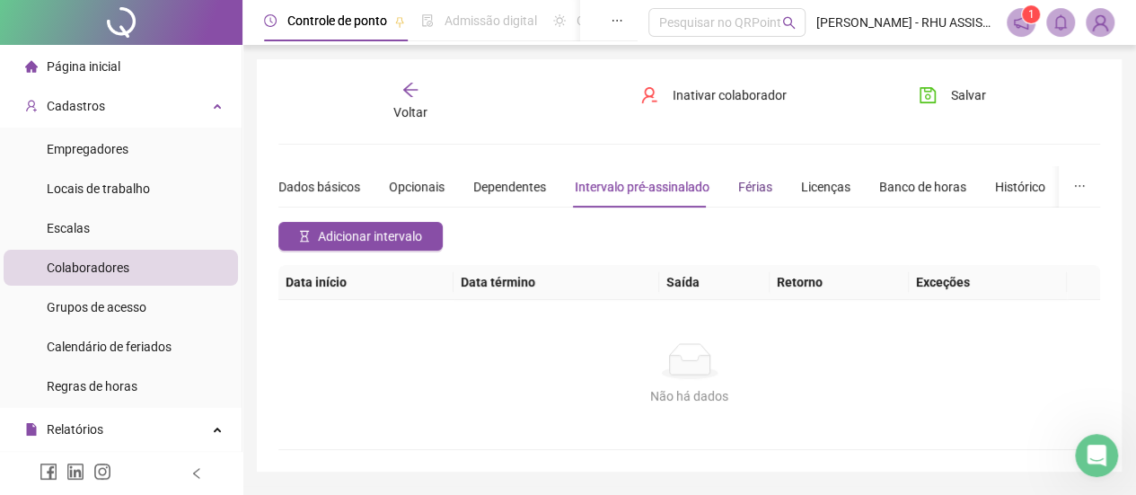
click at [754, 186] on div "Férias" at bounding box center [755, 187] width 34 height 20
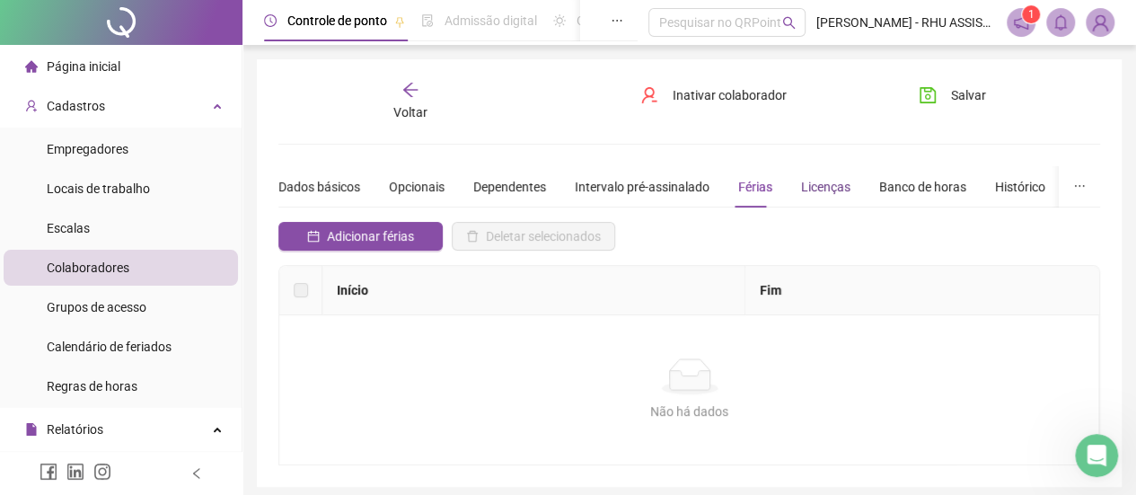
click at [824, 186] on div "Licenças" at bounding box center [825, 187] width 49 height 20
click at [906, 182] on div "Banco de horas" at bounding box center [922, 187] width 87 height 20
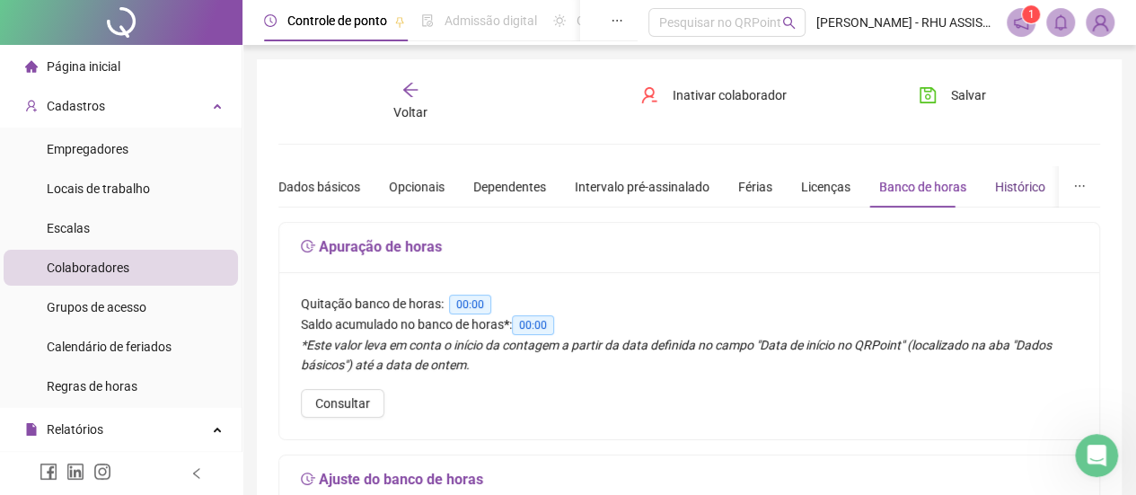
click at [1004, 181] on div "Histórico" at bounding box center [1020, 187] width 50 height 20
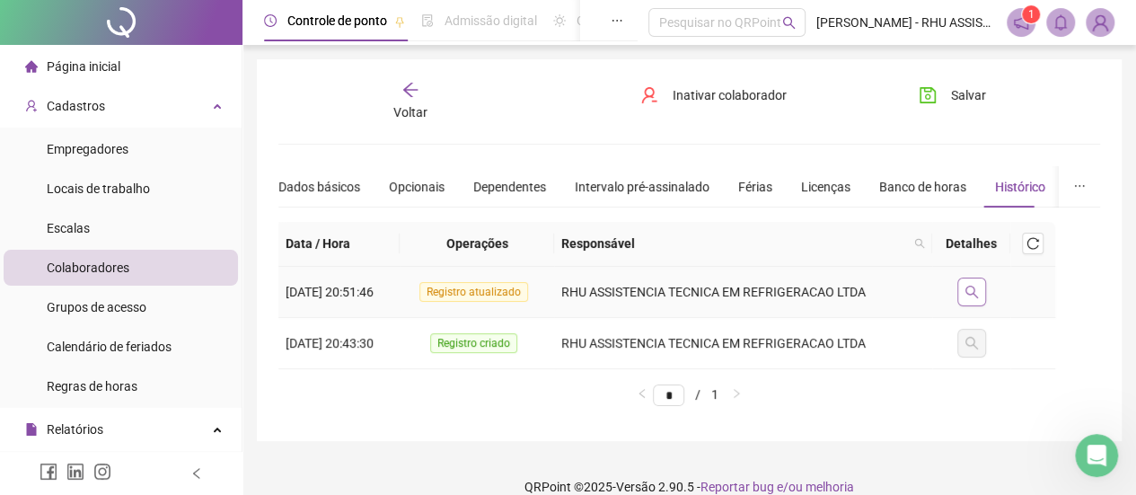
click at [968, 281] on button "button" at bounding box center [971, 291] width 29 height 29
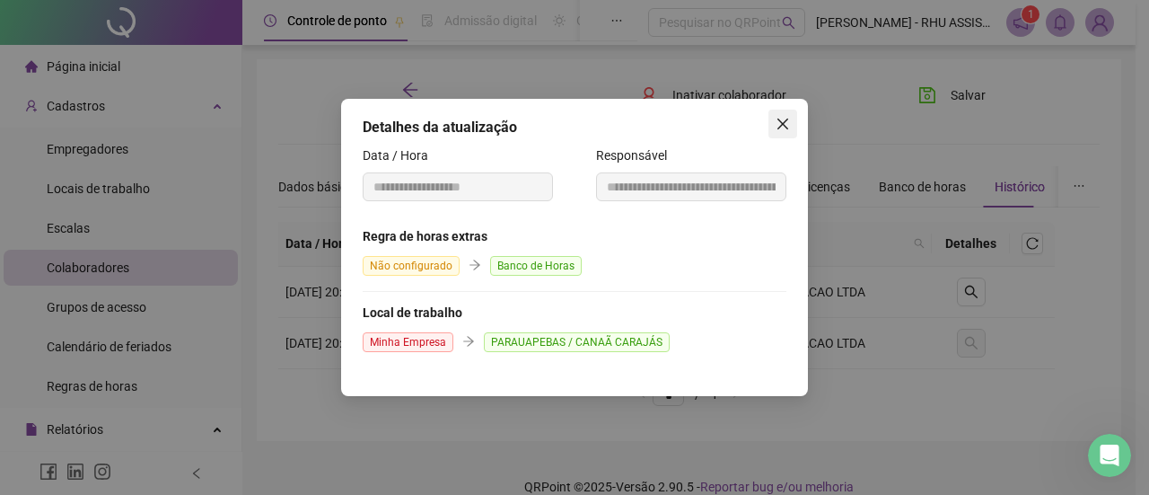
click at [780, 116] on button "Close" at bounding box center [783, 124] width 29 height 29
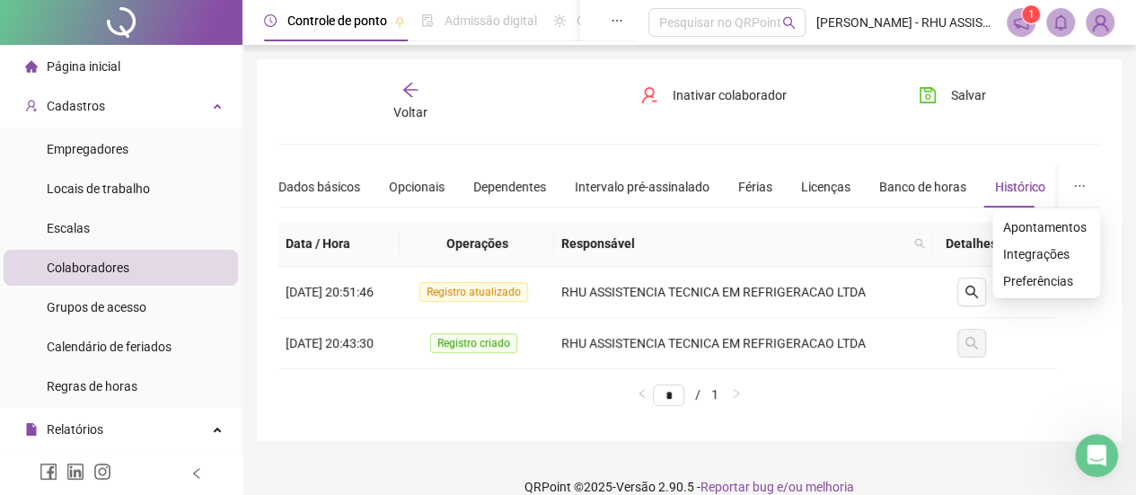
click at [1081, 186] on icon "ellipsis" at bounding box center [1079, 186] width 13 height 13
click at [1032, 252] on span "Integrações" at bounding box center [1046, 254] width 86 height 20
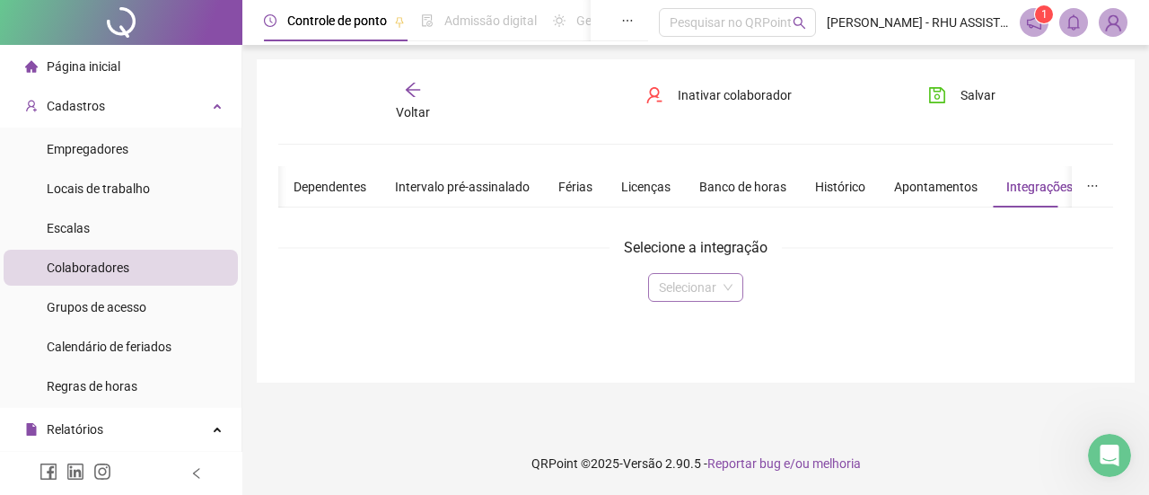
click at [690, 279] on input "search" at bounding box center [687, 287] width 57 height 27
click at [1086, 185] on button "button" at bounding box center [1092, 186] width 41 height 41
click at [1047, 226] on span "Dados básicos" at bounding box center [1059, 227] width 86 height 20
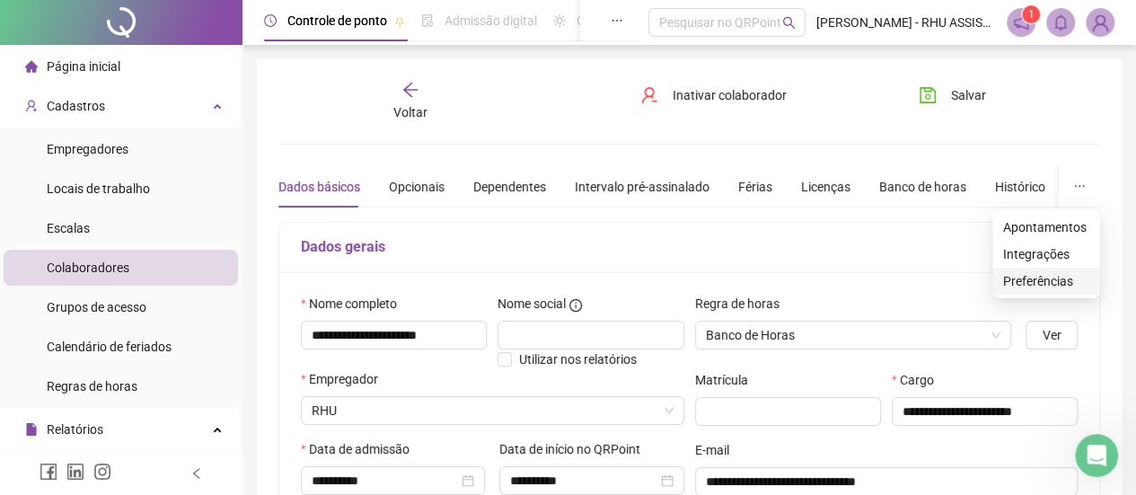
drag, startPoint x: 1079, startPoint y: 180, endPoint x: 1051, endPoint y: 279, distance: 102.6
click at [1051, 279] on body "Página inicial Cadastros Empregadores Locais de trabalho Escalas Colaboradores …" at bounding box center [568, 247] width 1136 height 495
click at [1051, 279] on span "Preferências" at bounding box center [1046, 281] width 86 height 20
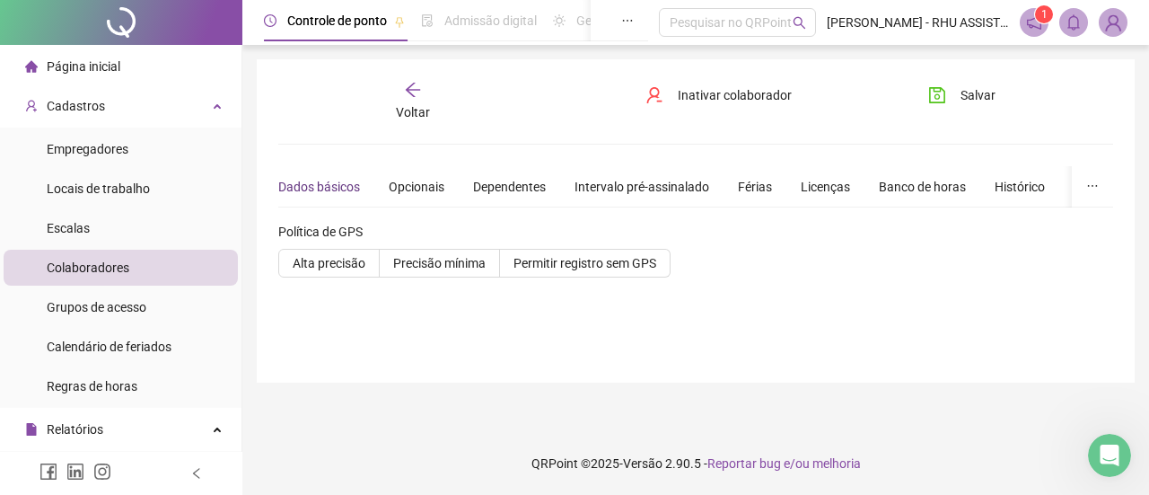
click at [326, 184] on div "Dados básicos" at bounding box center [319, 187] width 82 height 20
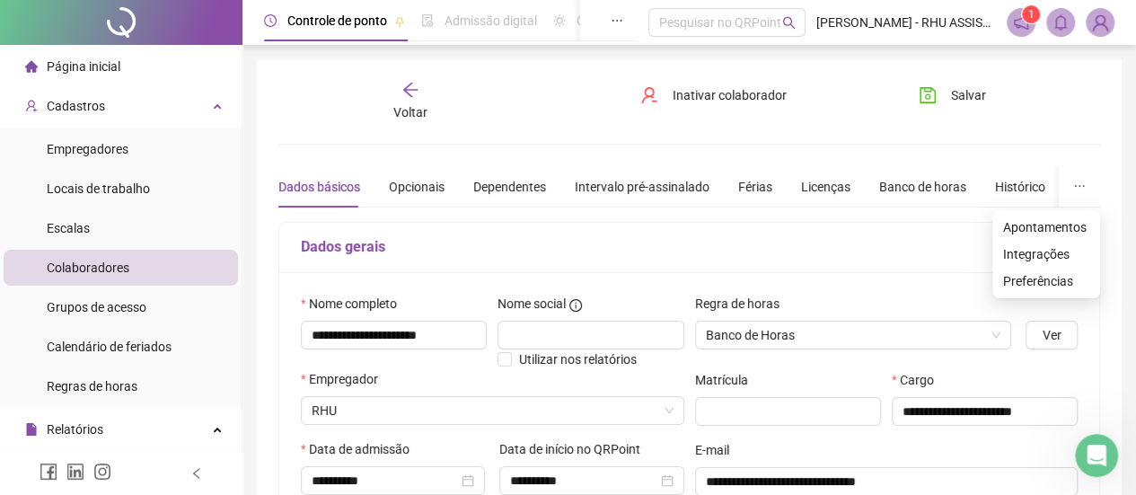
click at [1075, 180] on icon "ellipsis" at bounding box center [1079, 186] width 13 height 13
click at [1047, 278] on span "Preferências" at bounding box center [1046, 281] width 86 height 20
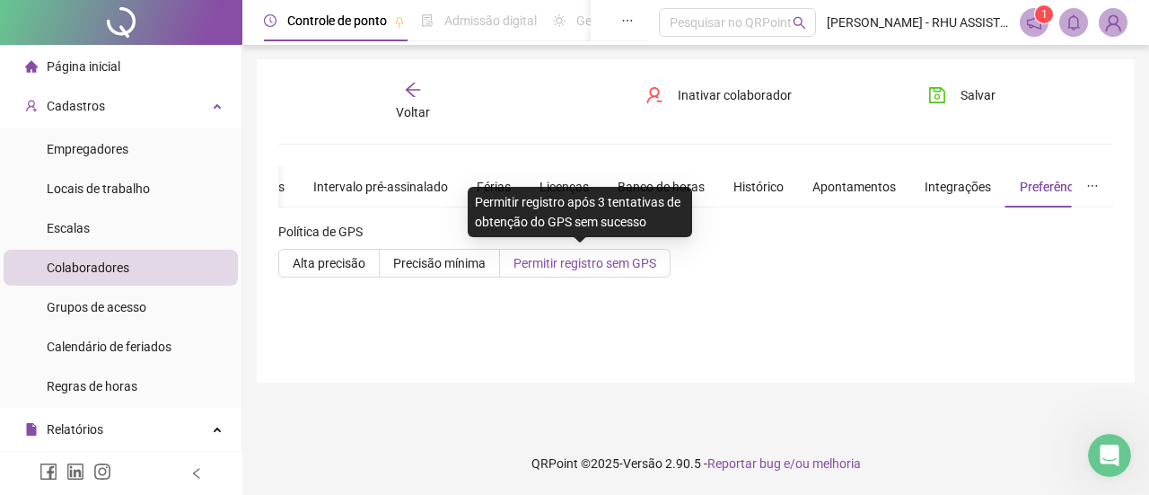
click at [570, 259] on span "Permitir registro sem GPS" at bounding box center [585, 263] width 143 height 14
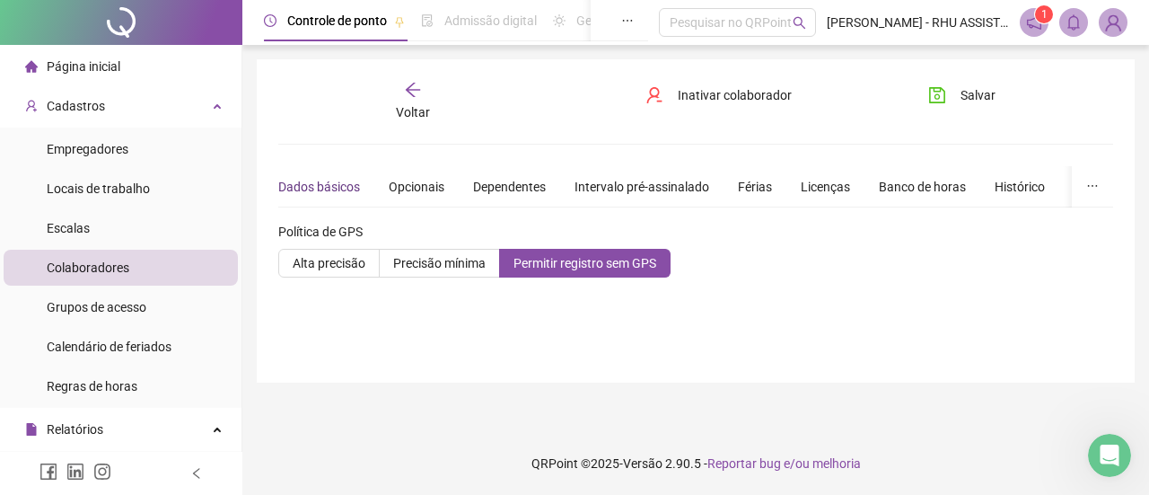
click at [324, 181] on div "Dados básicos" at bounding box center [319, 187] width 82 height 20
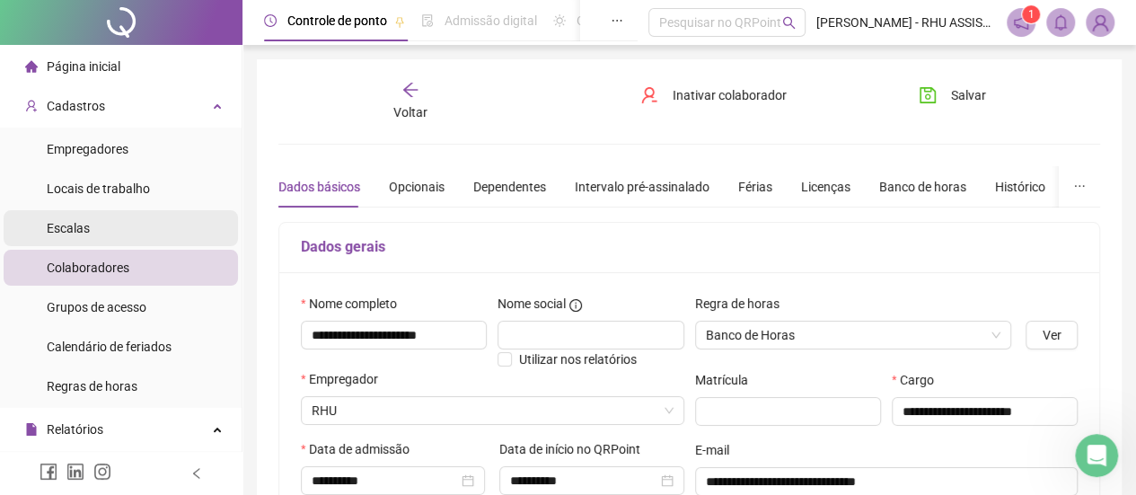
click at [126, 215] on li "Escalas" at bounding box center [121, 228] width 234 height 36
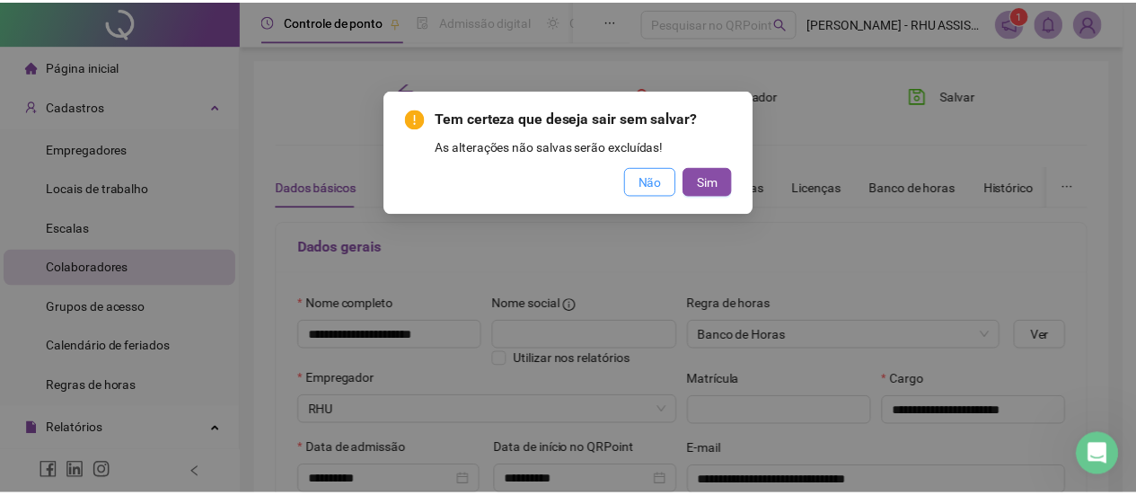
scroll to position [1020, 0]
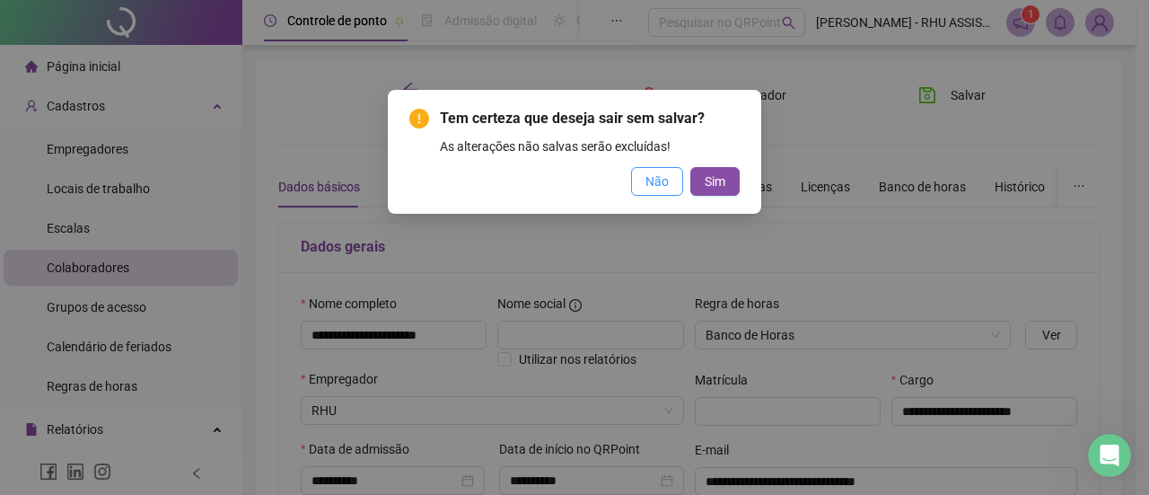
click at [655, 185] on span "Não" at bounding box center [657, 182] width 23 height 20
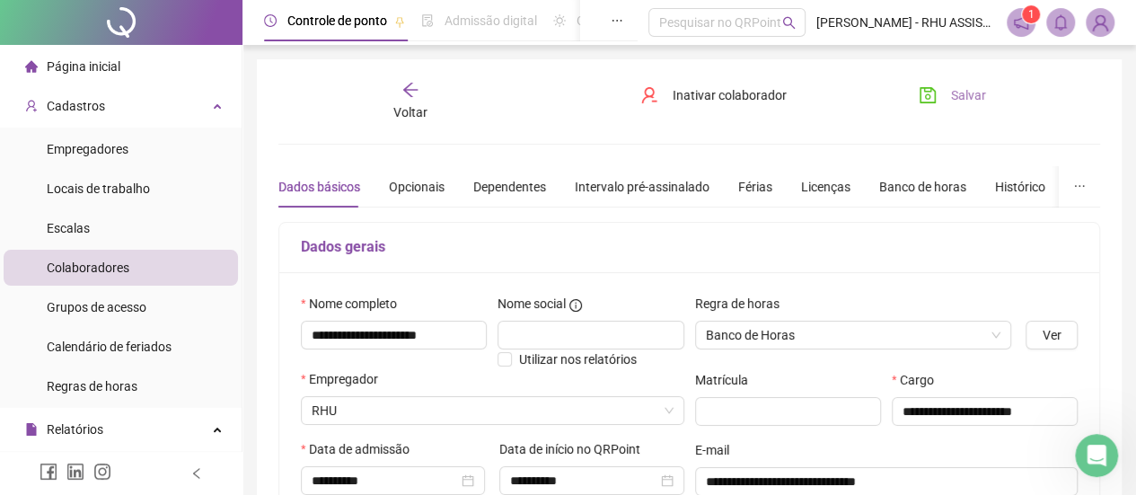
click at [951, 89] on span "Salvar" at bounding box center [968, 95] width 35 height 20
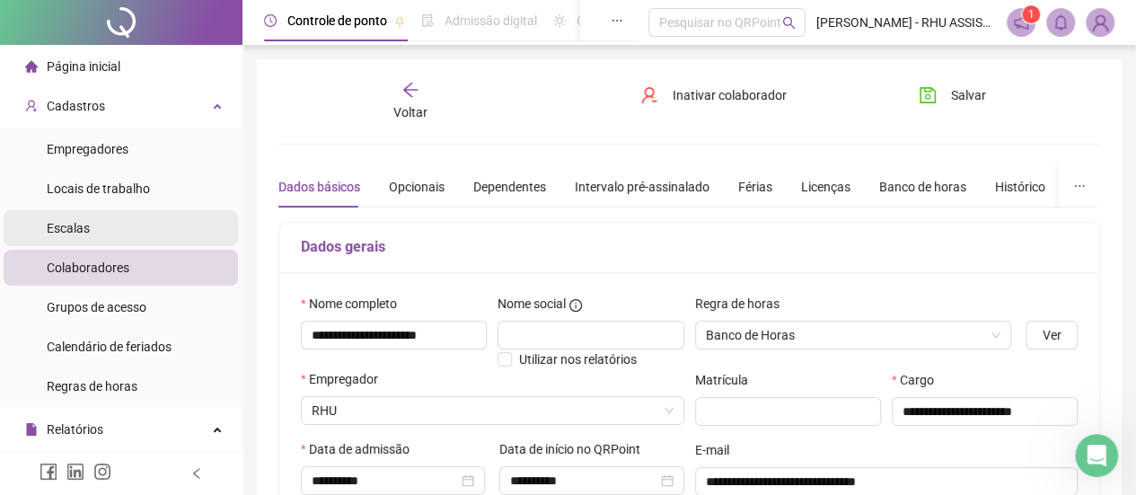
click at [120, 227] on li "Escalas" at bounding box center [121, 228] width 234 height 36
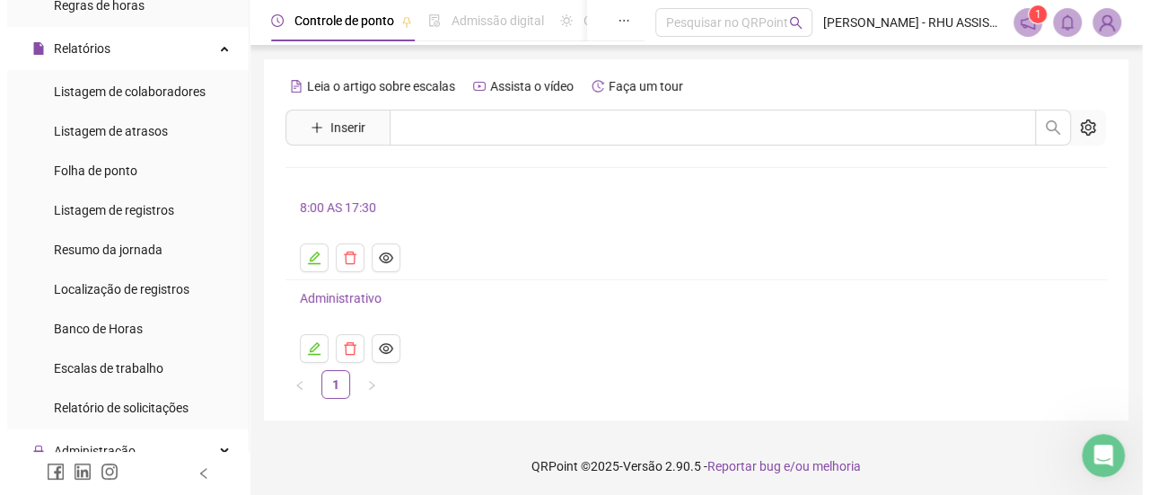
scroll to position [383, 0]
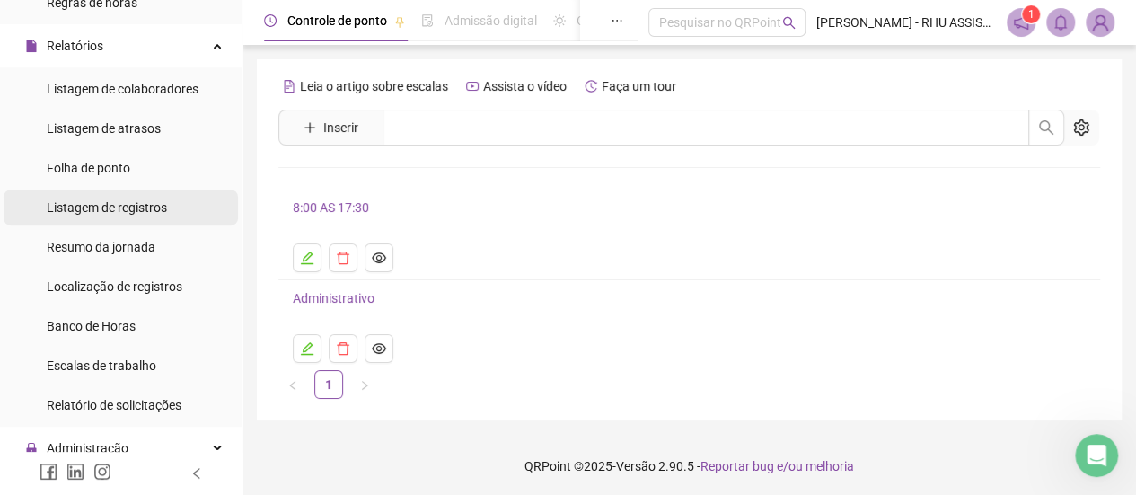
click at [127, 216] on div "Listagem de registros" at bounding box center [107, 207] width 120 height 36
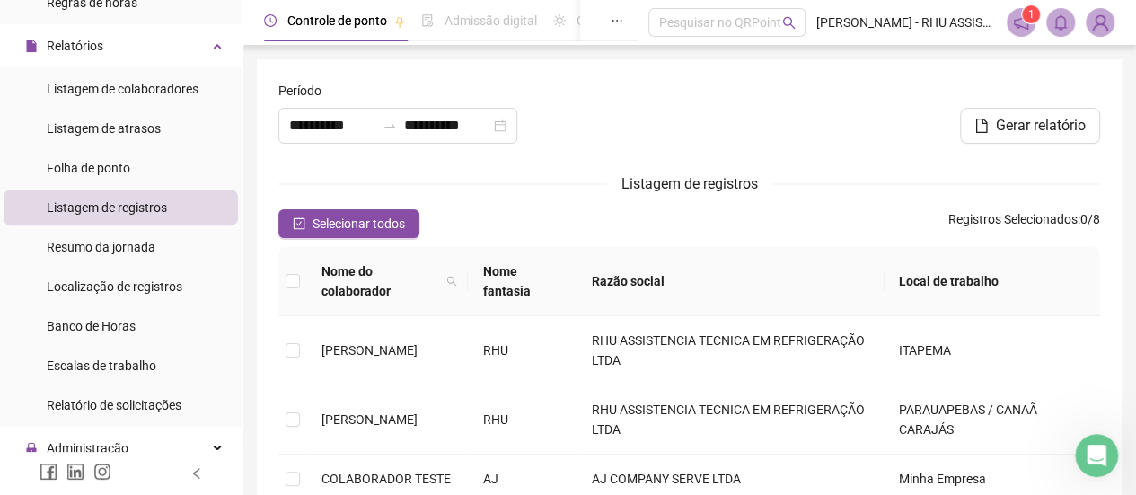
type input "**********"
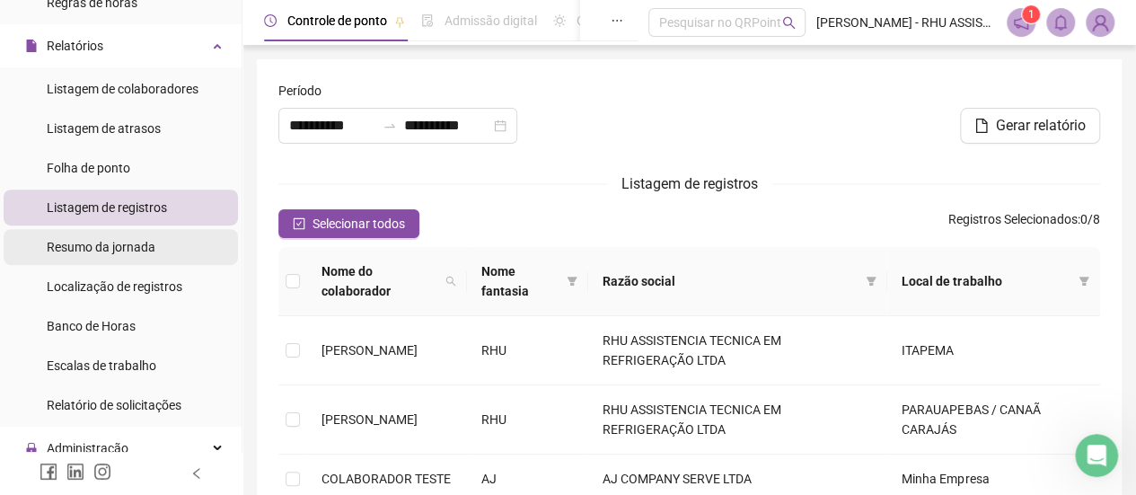
click at [122, 242] on span "Resumo da jornada" at bounding box center [101, 247] width 109 height 14
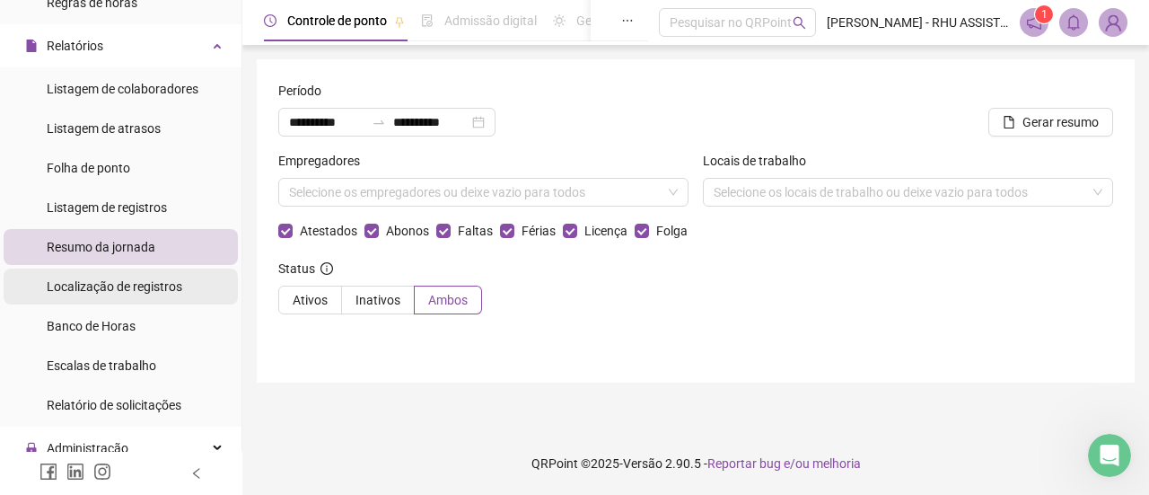
click at [89, 281] on span "Localização de registros" at bounding box center [115, 286] width 136 height 14
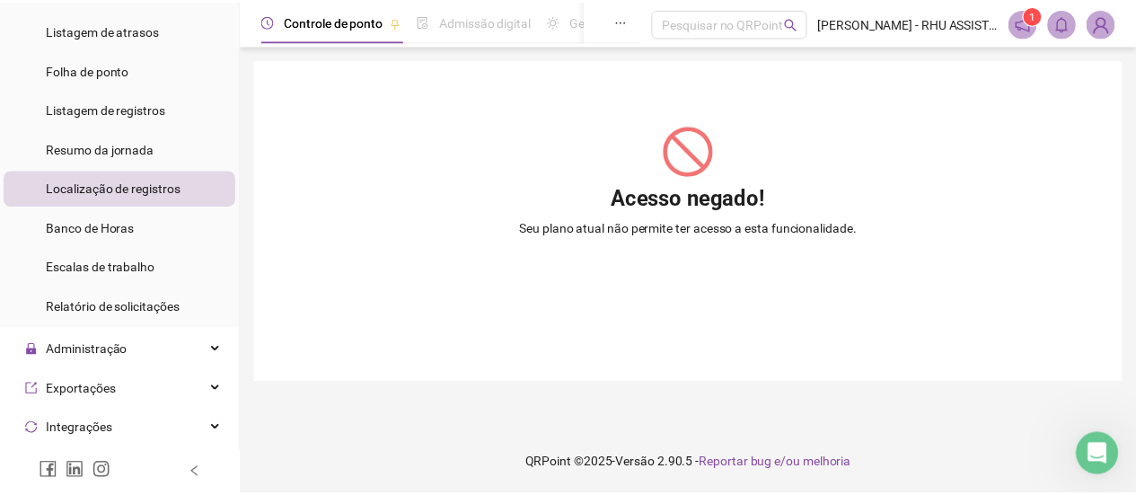
scroll to position [480, 0]
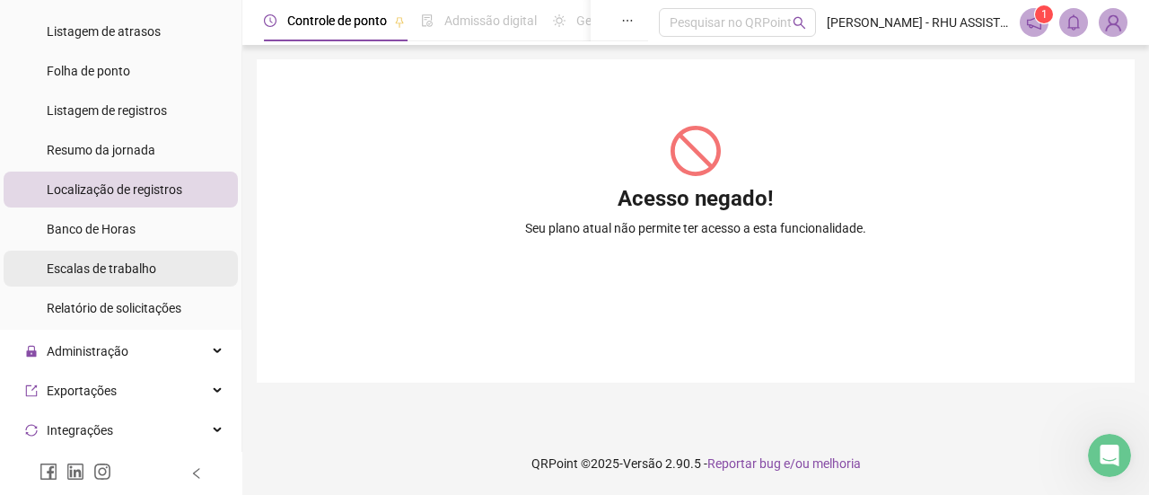
click at [84, 263] on span "Escalas de trabalho" at bounding box center [102, 268] width 110 height 14
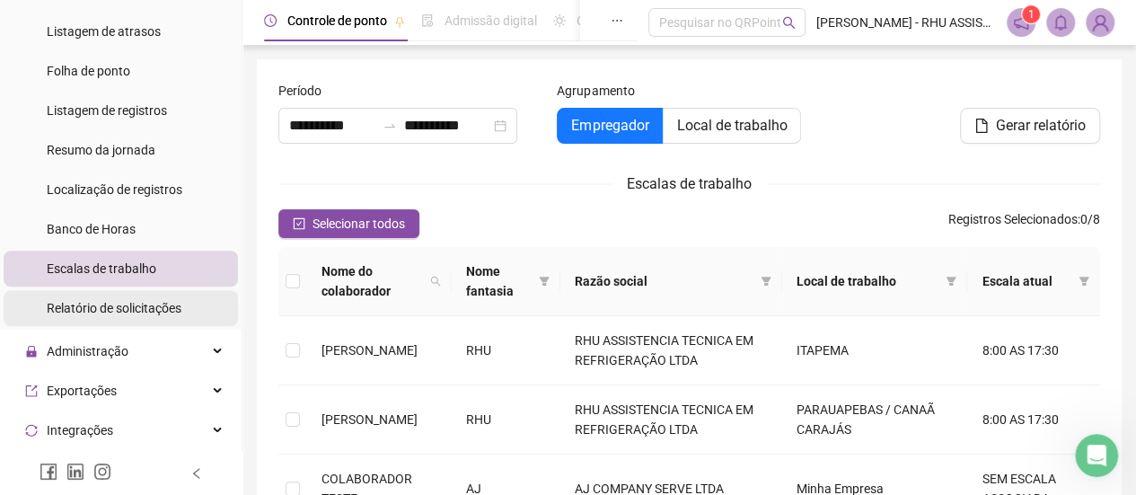
type input "**********"
click at [92, 303] on span "Relatório de solicitações" at bounding box center [114, 308] width 135 height 14
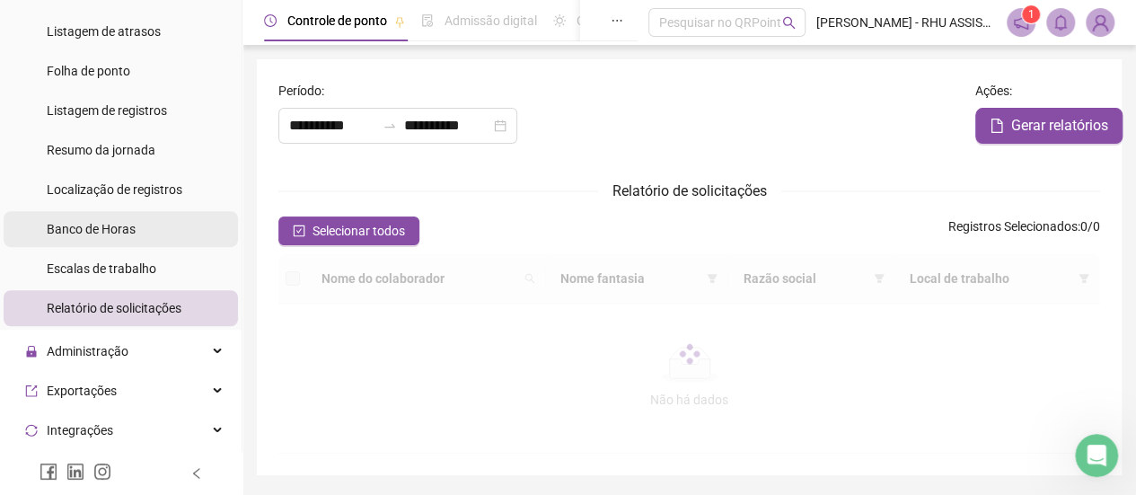
type input "**********"
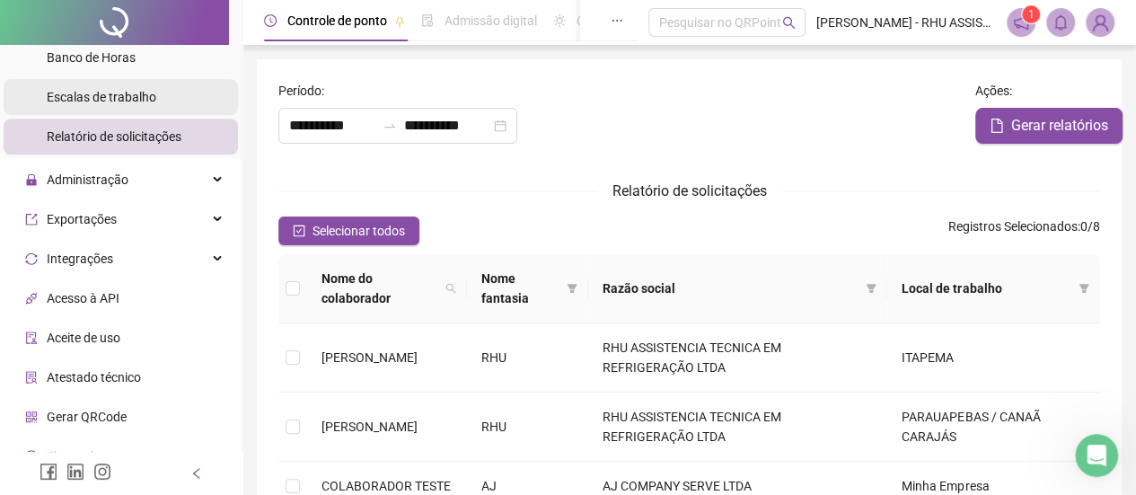
scroll to position [657, 0]
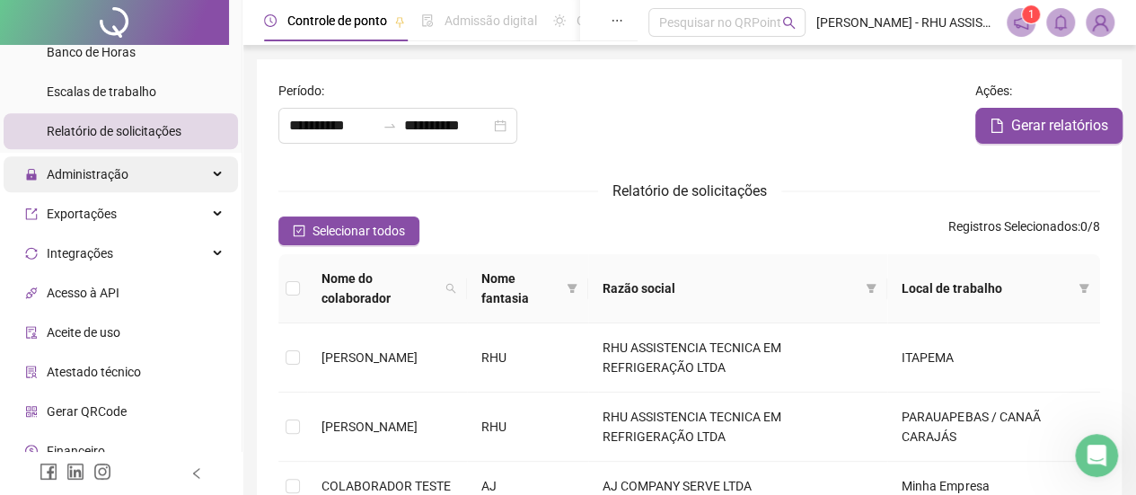
click at [92, 163] on span "Administração" at bounding box center [76, 174] width 103 height 36
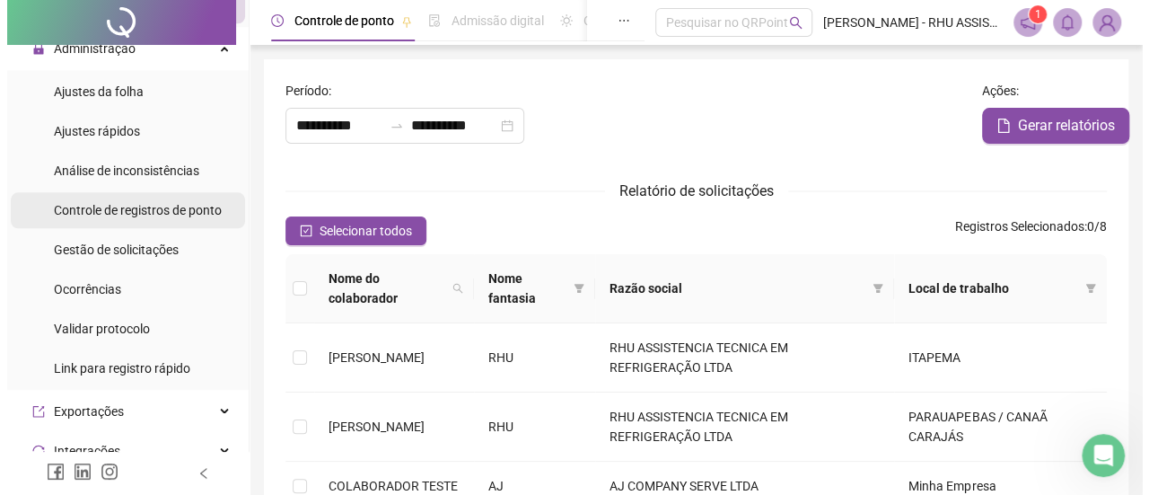
scroll to position [785, 0]
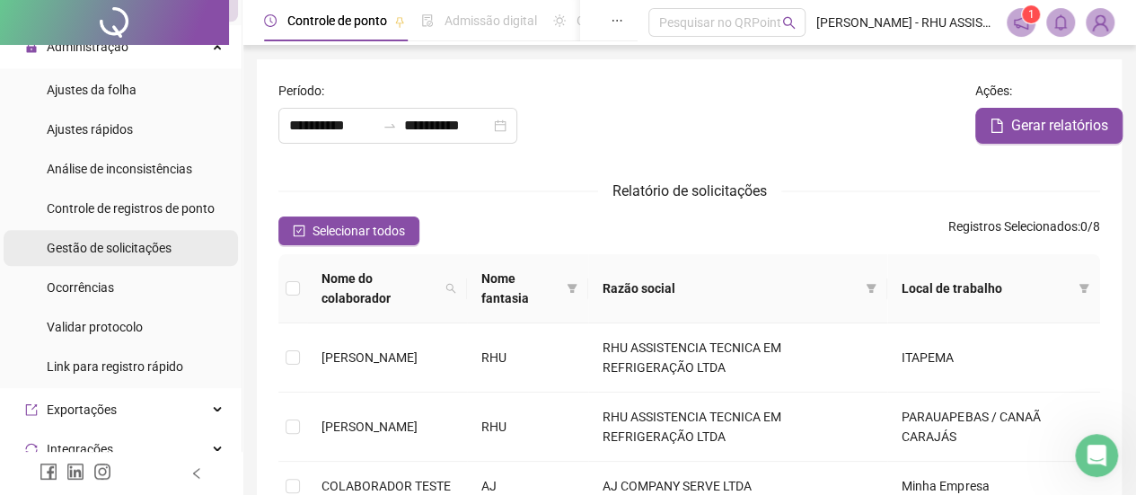
click at [104, 247] on span "Gestão de solicitações" at bounding box center [109, 248] width 125 height 14
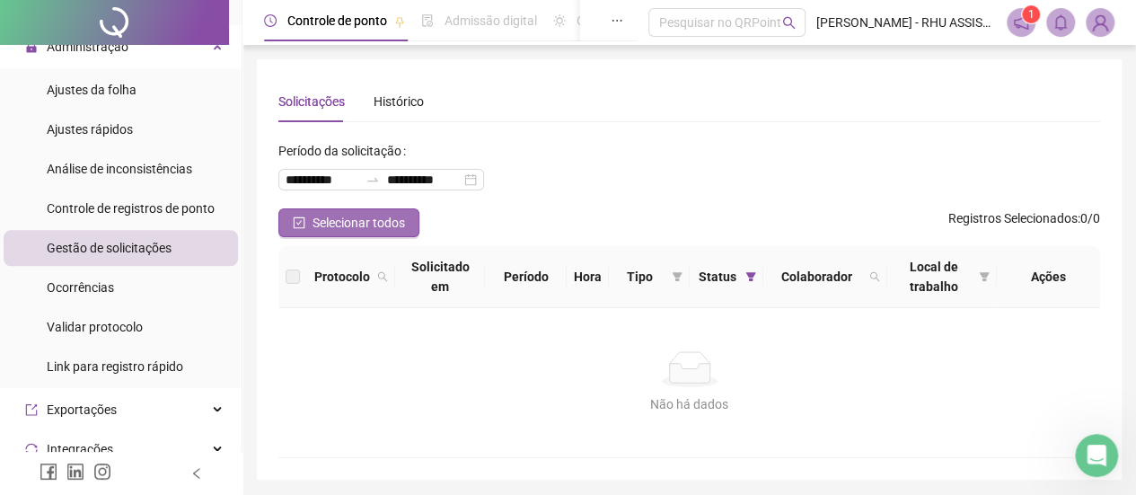
click at [353, 216] on span "Selecionar todos" at bounding box center [358, 223] width 92 height 20
click at [404, 96] on div "Histórico" at bounding box center [399, 102] width 50 height 20
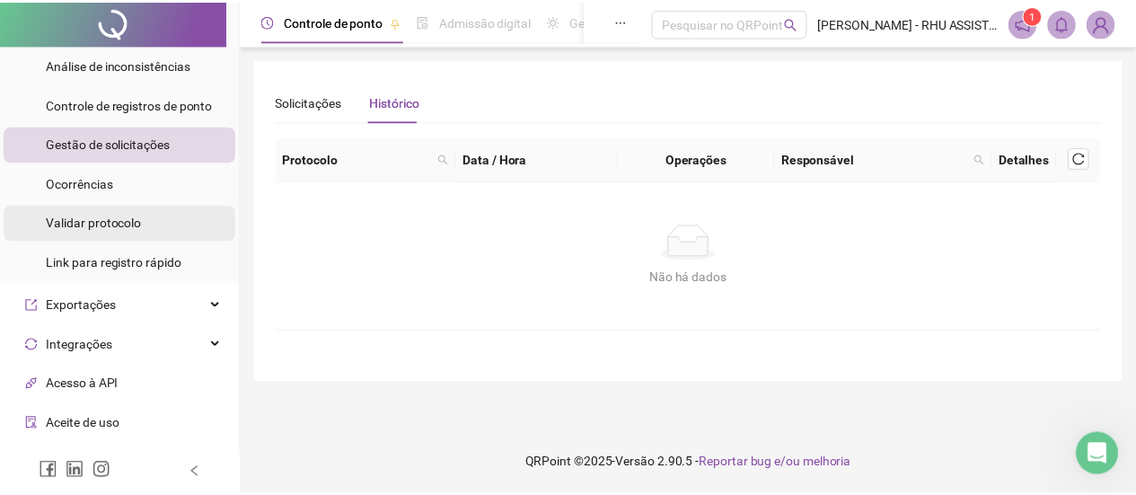
scroll to position [889, 0]
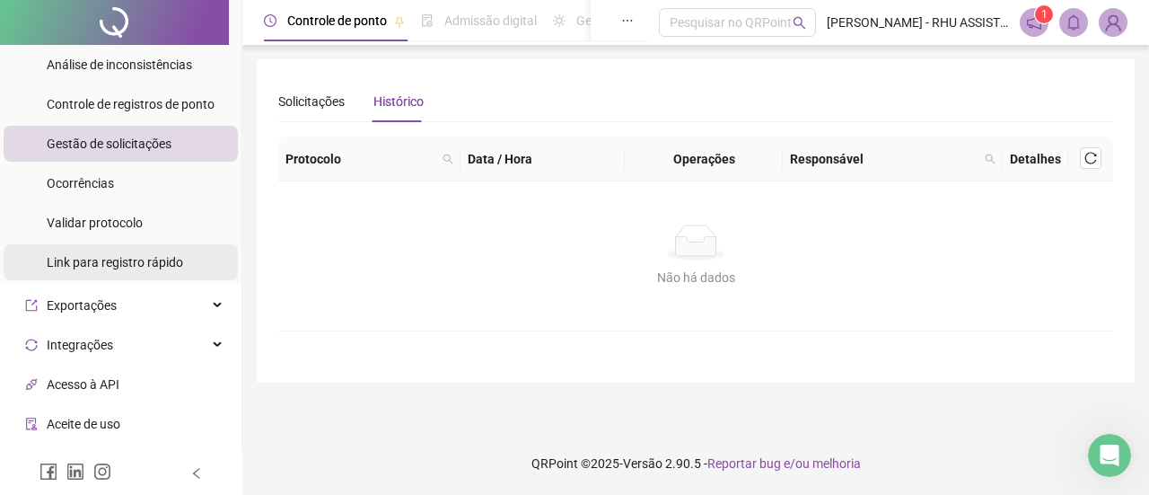
click at [101, 251] on div "Link para registro rápido" at bounding box center [115, 262] width 136 height 36
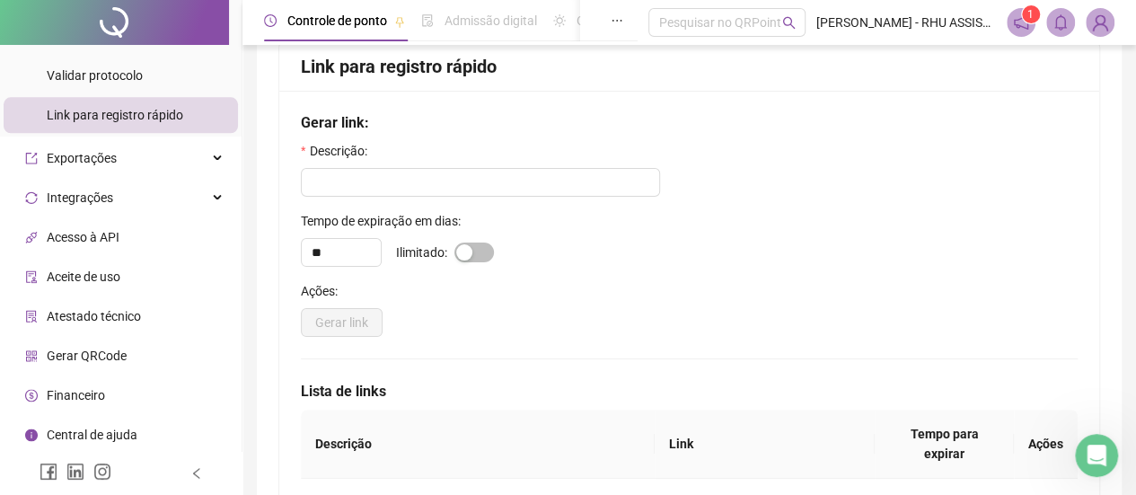
scroll to position [41, 0]
click at [87, 349] on span "Gerar QRCode" at bounding box center [87, 355] width 80 height 14
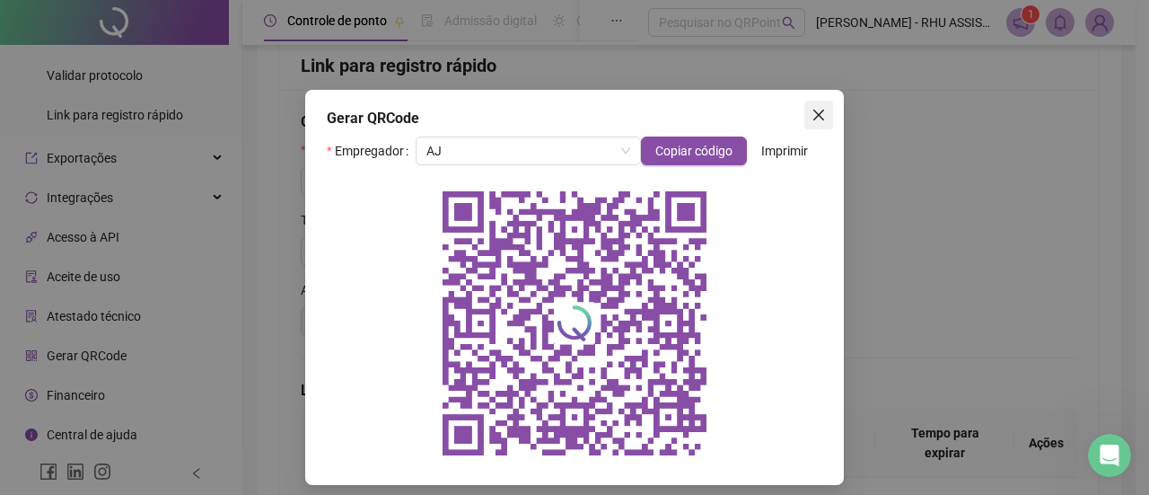
click at [814, 106] on button "Close" at bounding box center [819, 115] width 29 height 29
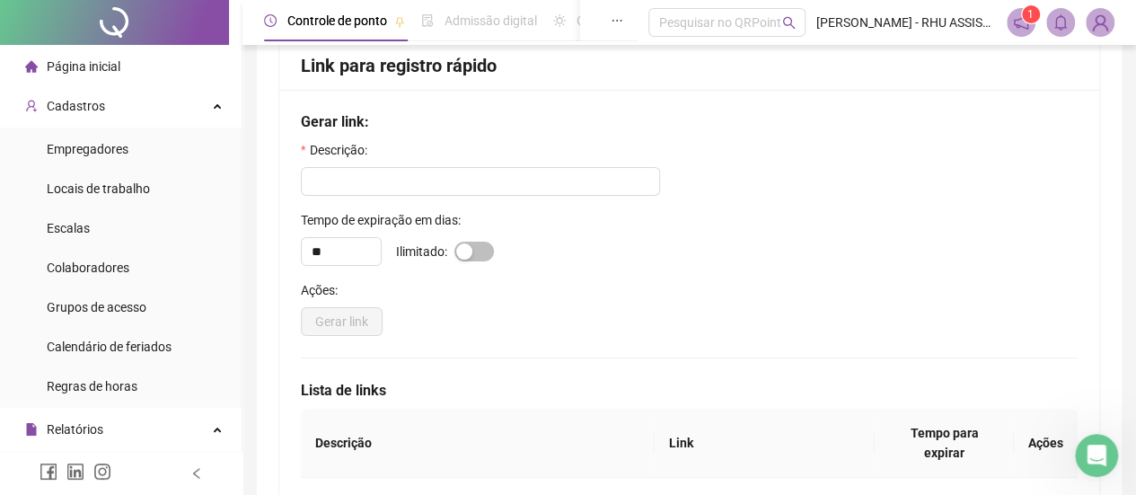
click at [61, 62] on span "Página inicial" at bounding box center [84, 66] width 74 height 14
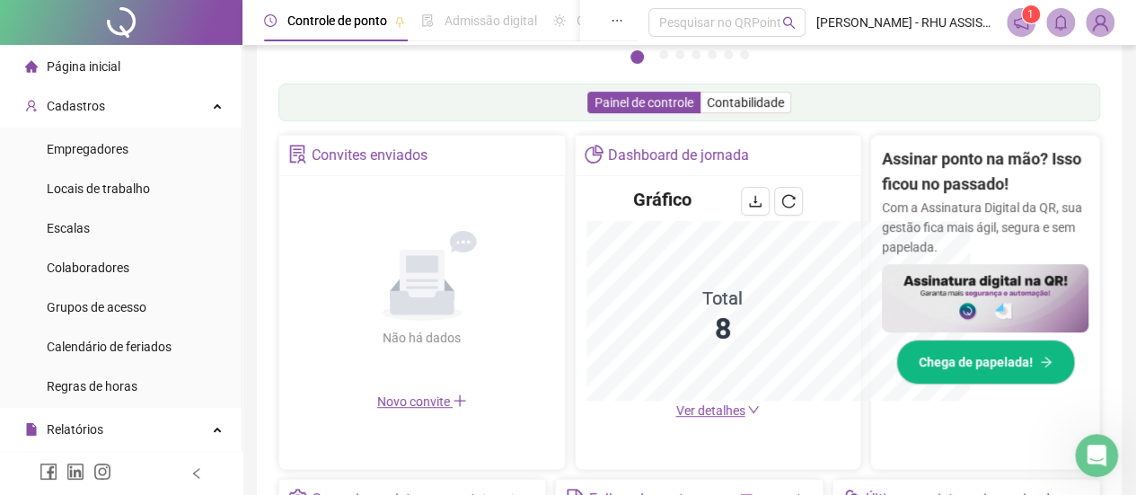
scroll to position [527, 0]
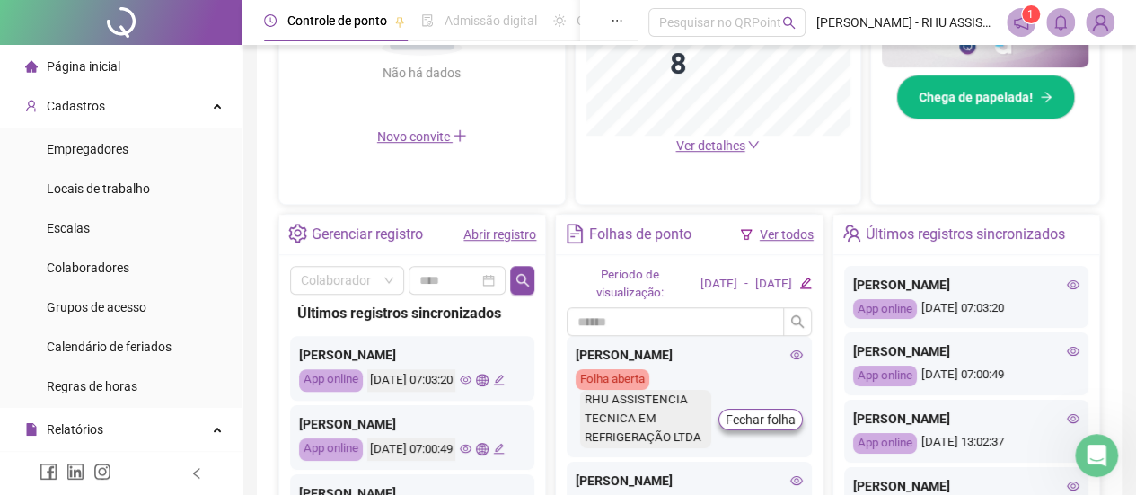
click at [496, 230] on link "Abrir registro" at bounding box center [499, 234] width 73 height 14
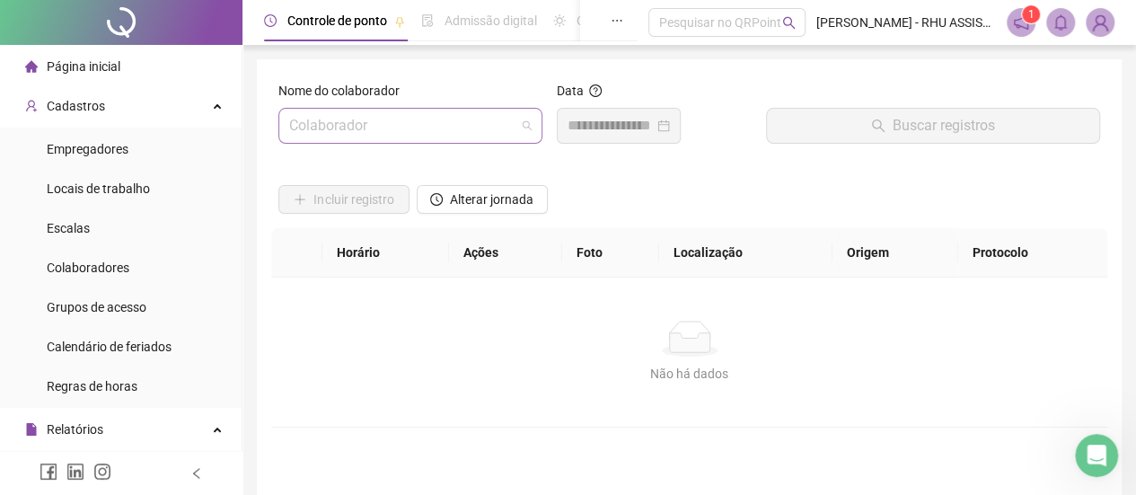
click at [391, 119] on input "search" at bounding box center [402, 126] width 226 height 34
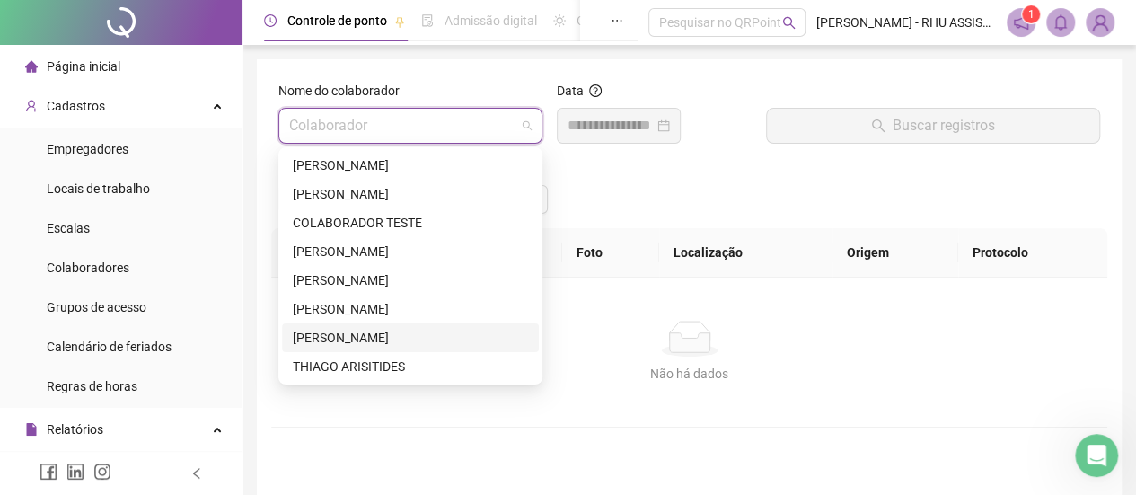
click at [338, 333] on div "[PERSON_NAME] [PERSON_NAME]" at bounding box center [410, 338] width 235 height 20
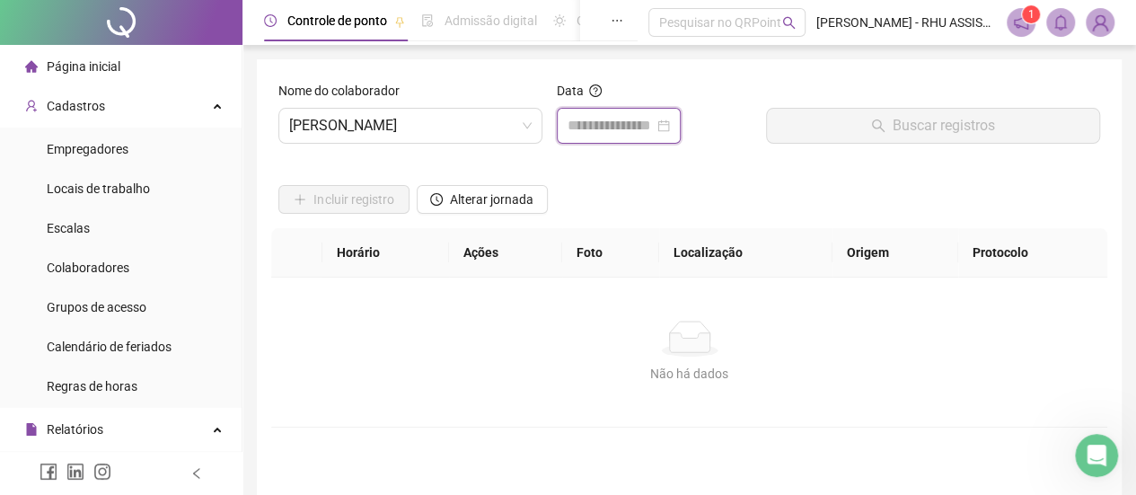
click at [584, 130] on input at bounding box center [610, 126] width 86 height 22
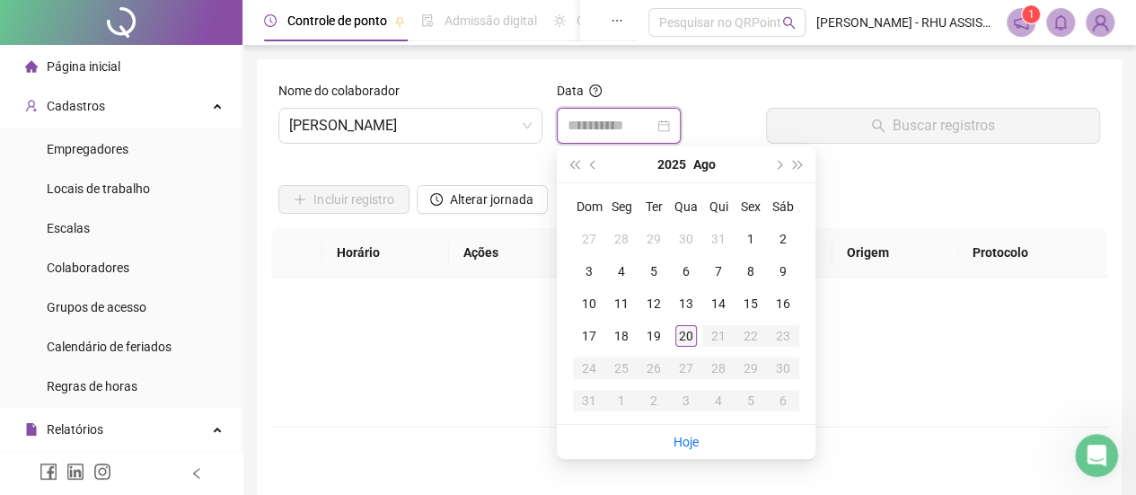
type input "**********"
click at [691, 328] on div "20" at bounding box center [686, 336] width 22 height 22
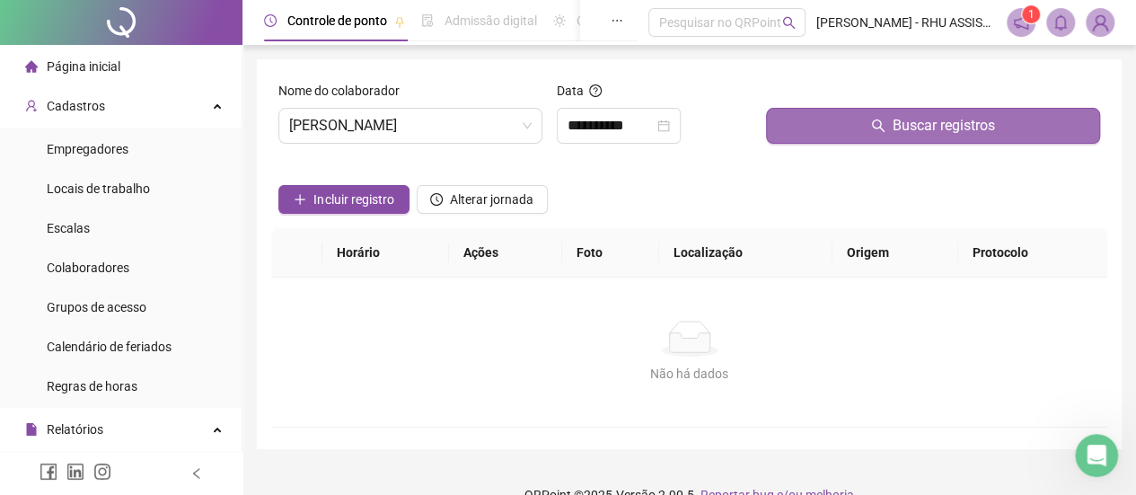
click at [805, 119] on button "Buscar registros" at bounding box center [933, 126] width 334 height 36
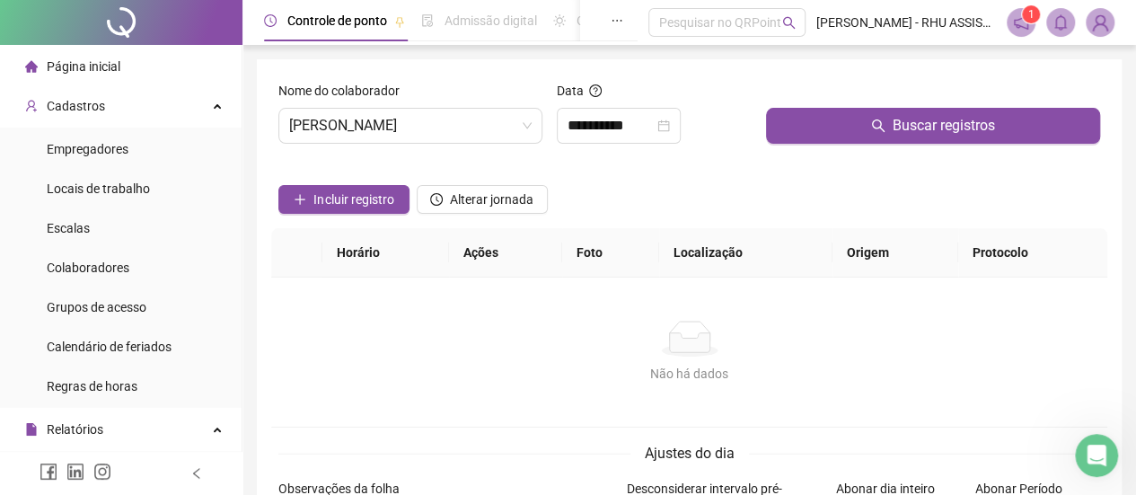
click at [81, 69] on span "Página inicial" at bounding box center [84, 66] width 74 height 14
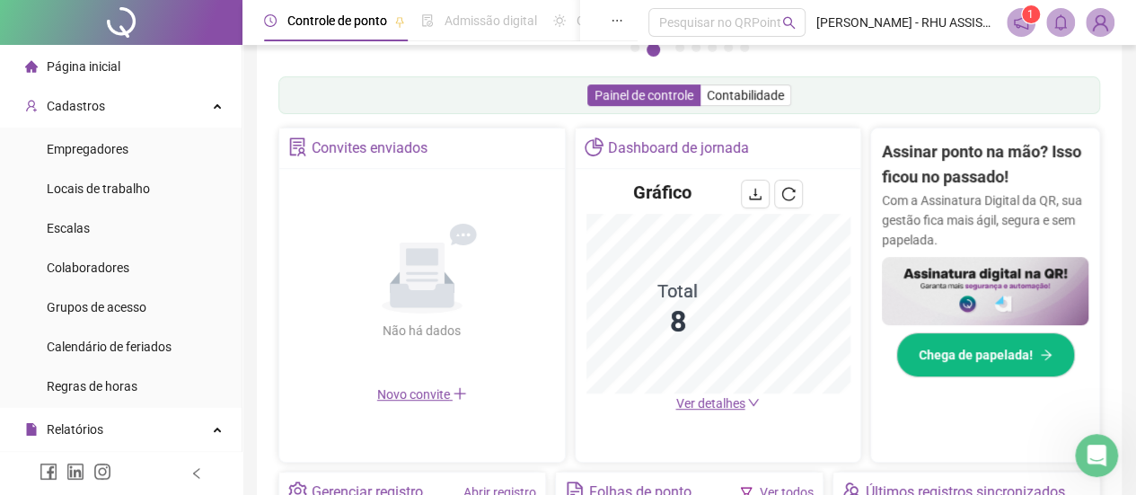
scroll to position [266, 0]
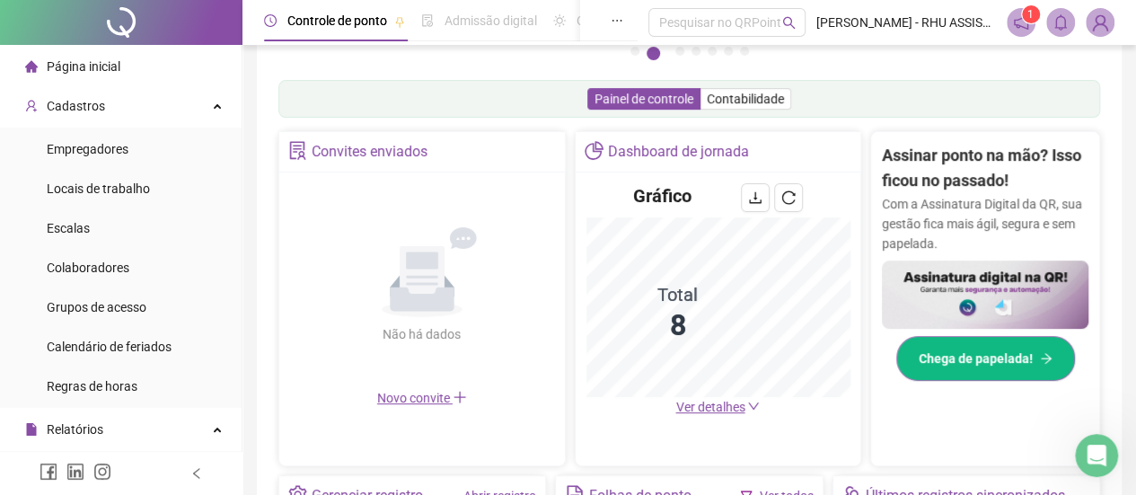
click at [997, 358] on span "Chega de papelada!" at bounding box center [976, 358] width 114 height 20
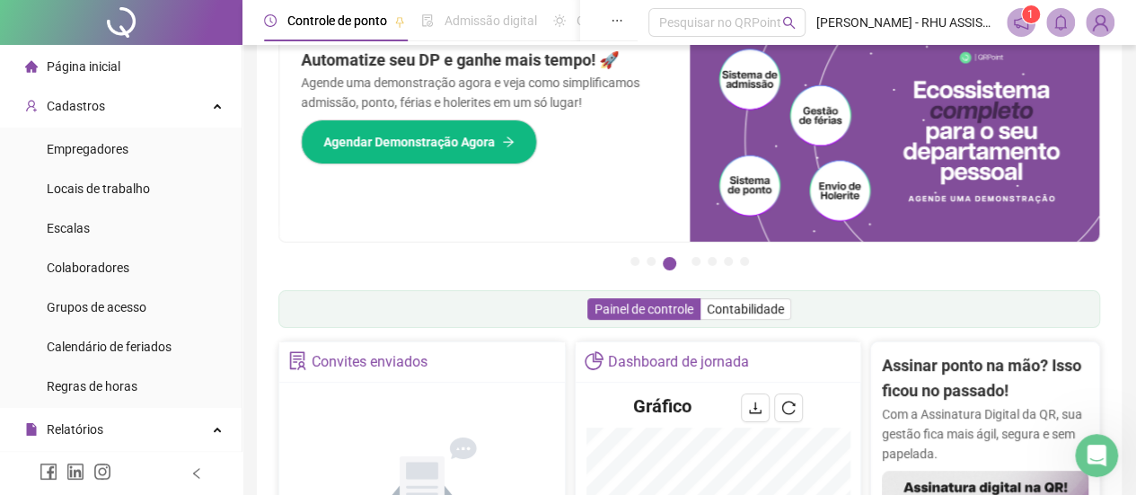
scroll to position [0, 0]
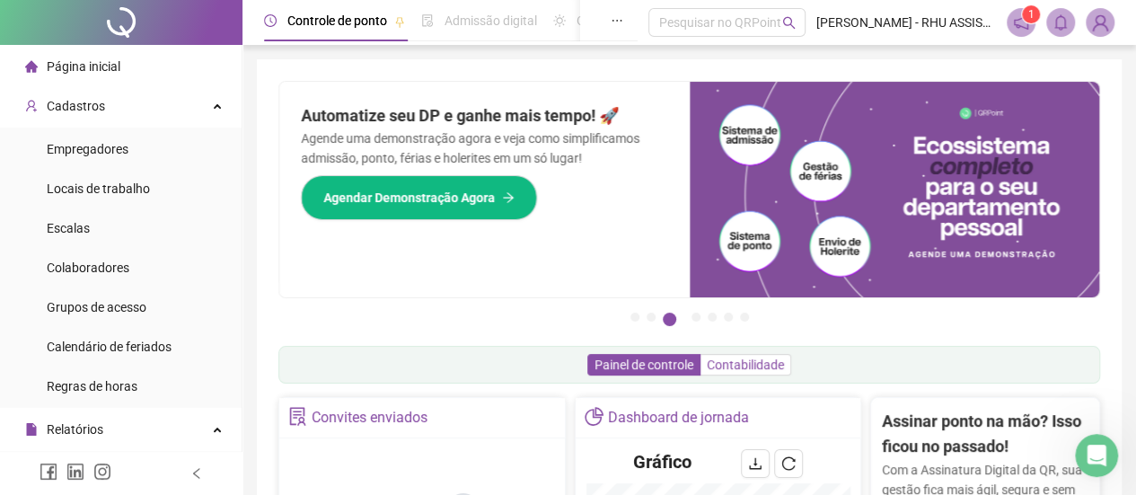
click at [720, 359] on span "Contabilidade" at bounding box center [745, 364] width 77 height 14
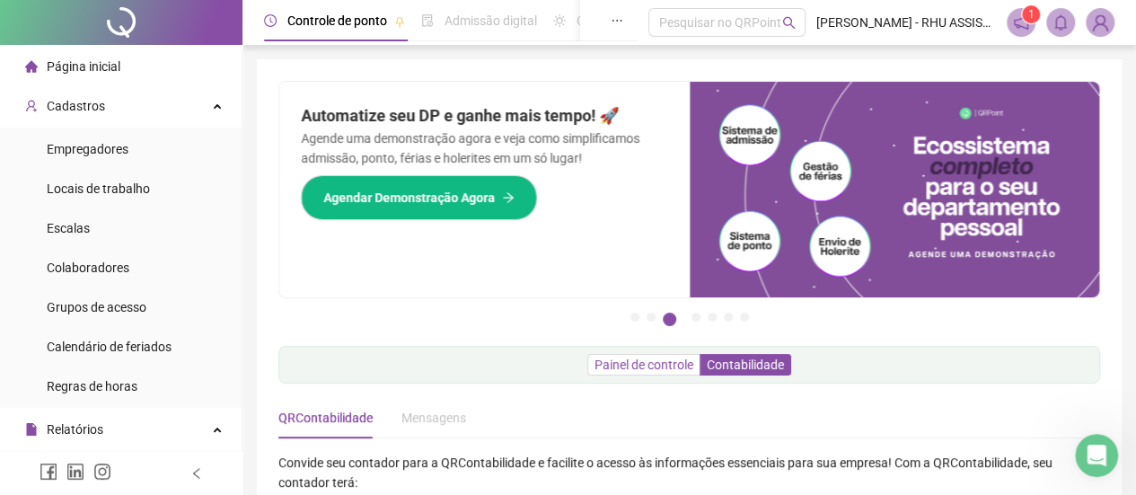
click at [633, 367] on span "Painel de controle" at bounding box center [643, 364] width 99 height 14
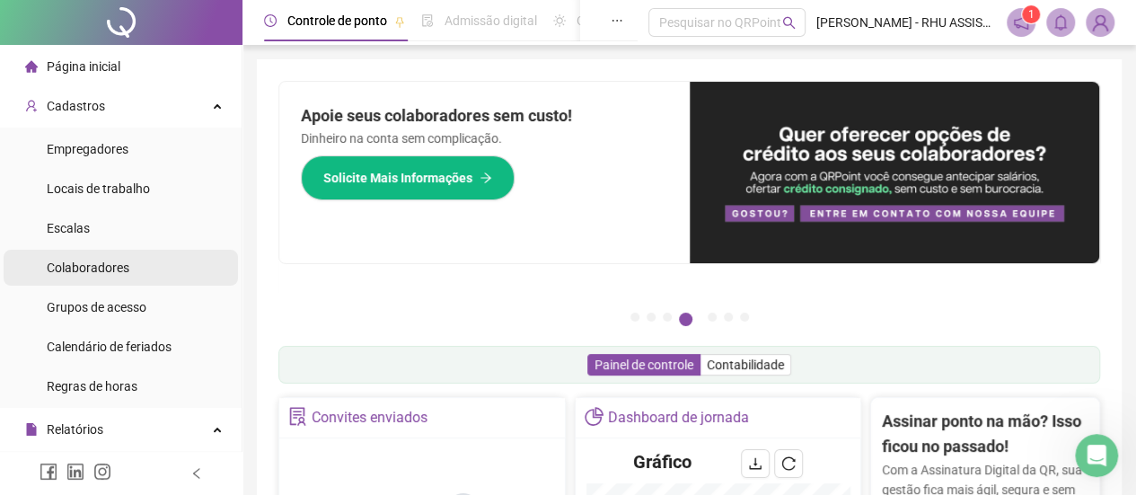
click at [83, 268] on span "Colaboradores" at bounding box center [88, 267] width 83 height 14
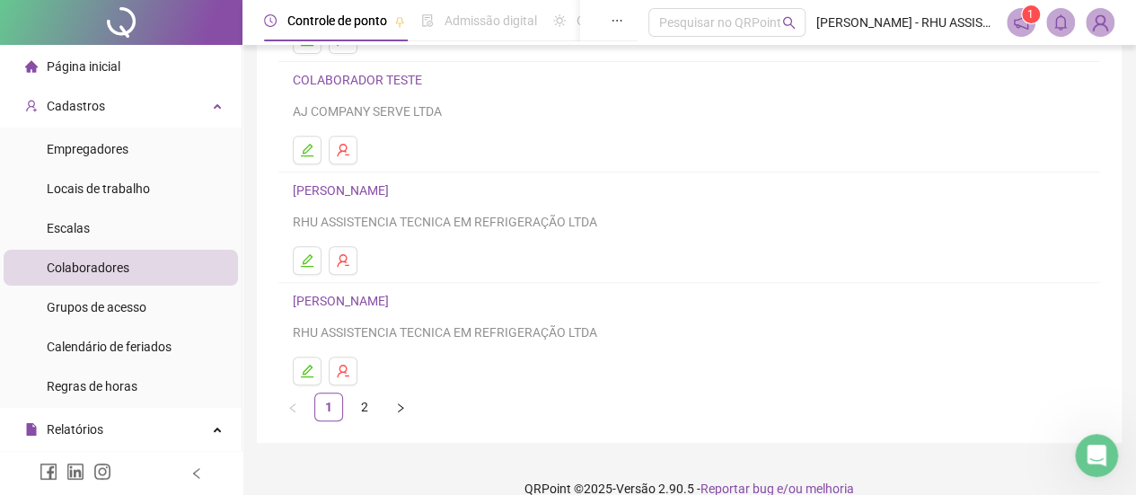
scroll to position [372, 0]
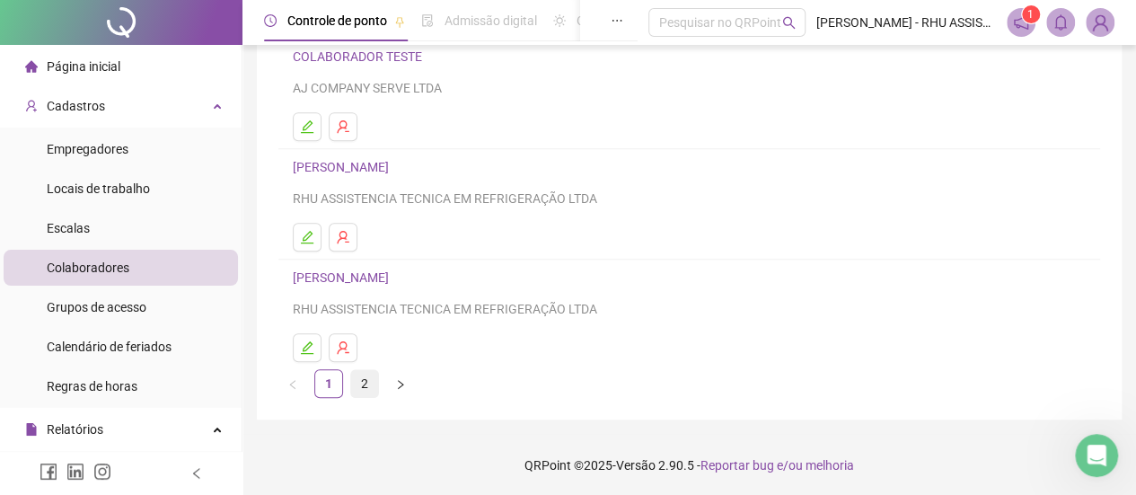
click at [360, 382] on link "2" at bounding box center [364, 383] width 27 height 27
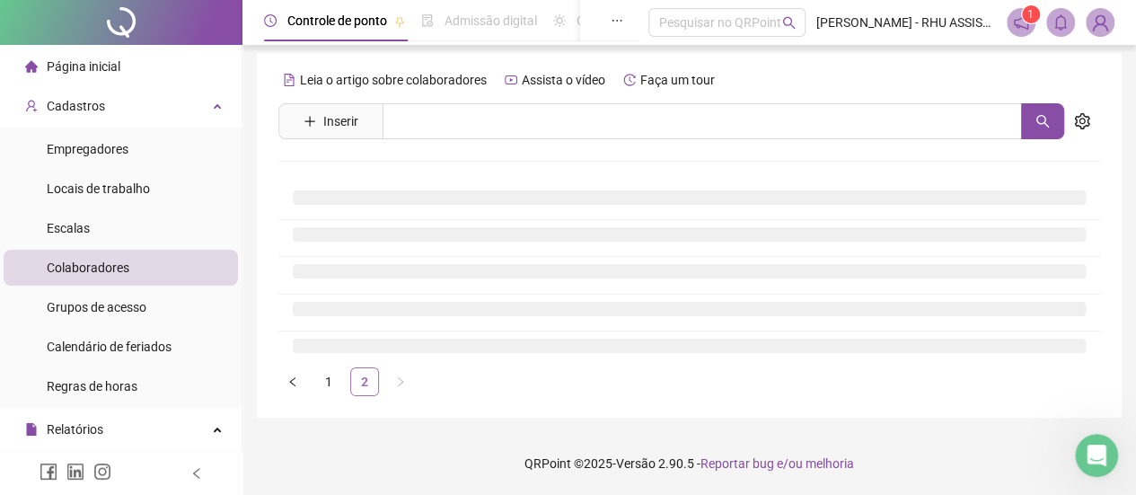
scroll to position [4, 0]
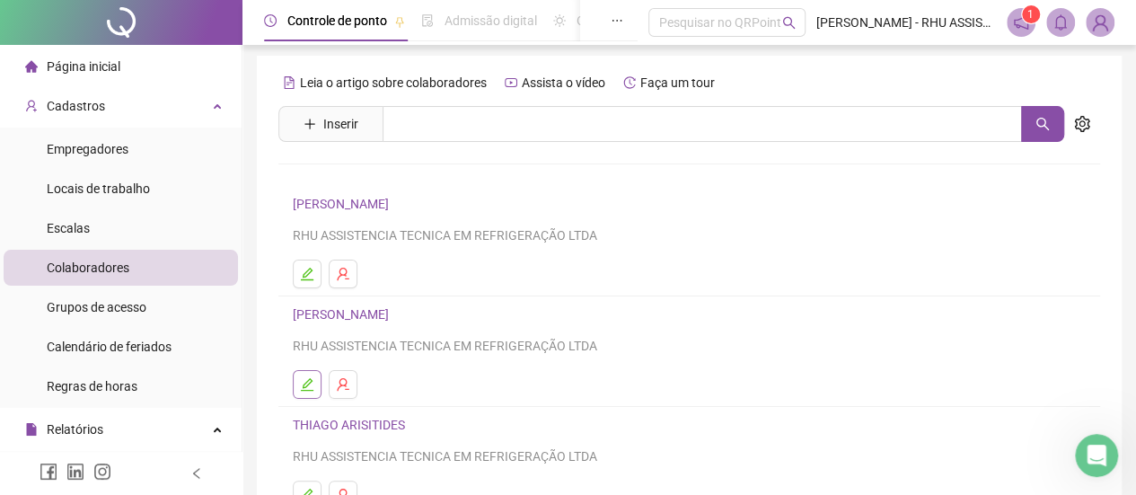
click at [315, 380] on button "button" at bounding box center [307, 384] width 29 height 29
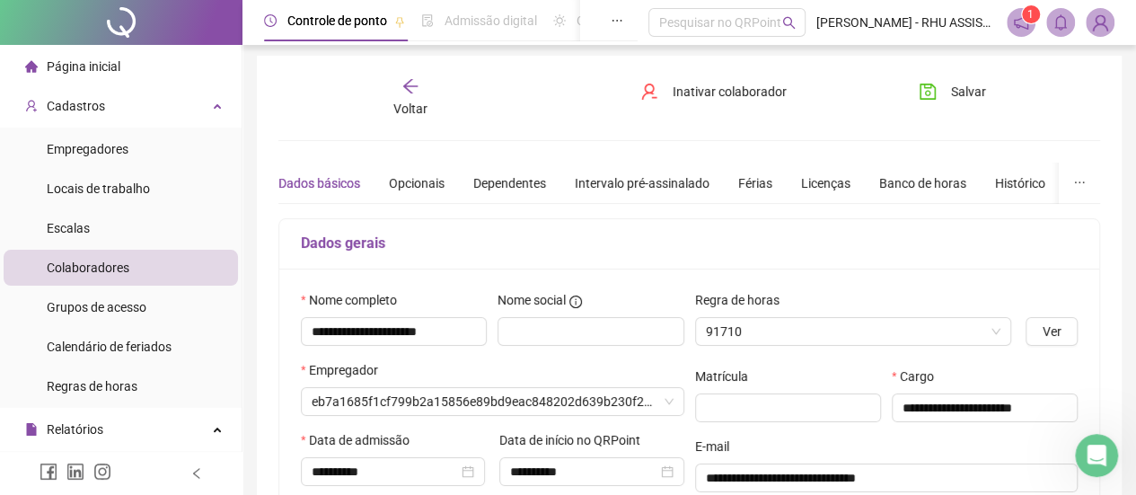
type input "**********"
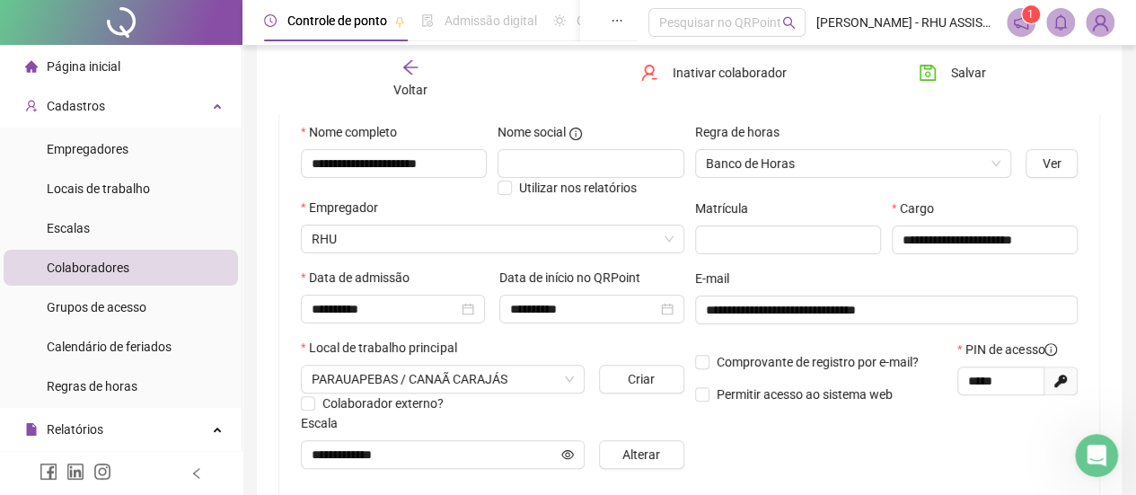
scroll to position [172, 0]
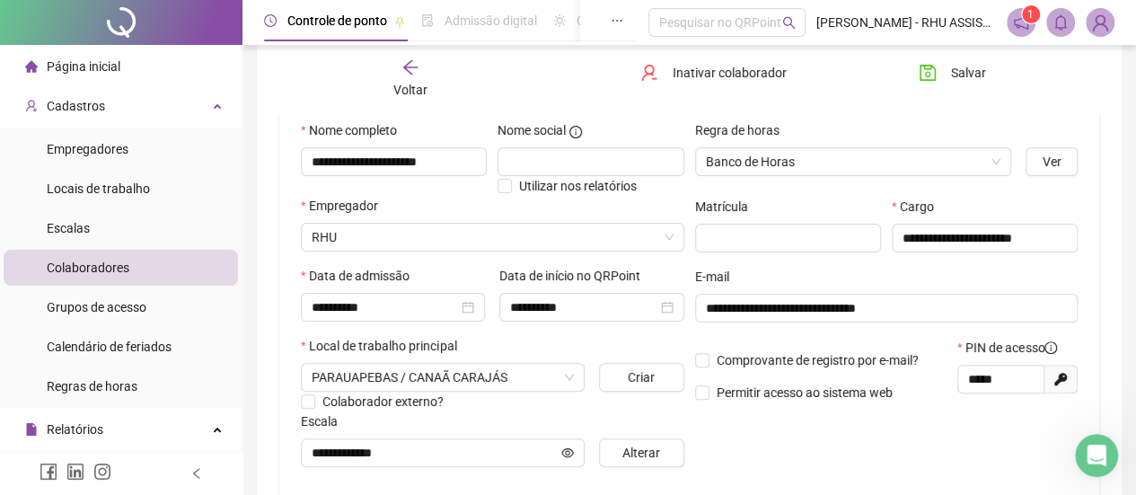
click at [1058, 378] on icon "Gerar novo pin" at bounding box center [1060, 379] width 13 height 13
type input "*****"
click at [957, 66] on span "Salvar" at bounding box center [968, 73] width 35 height 20
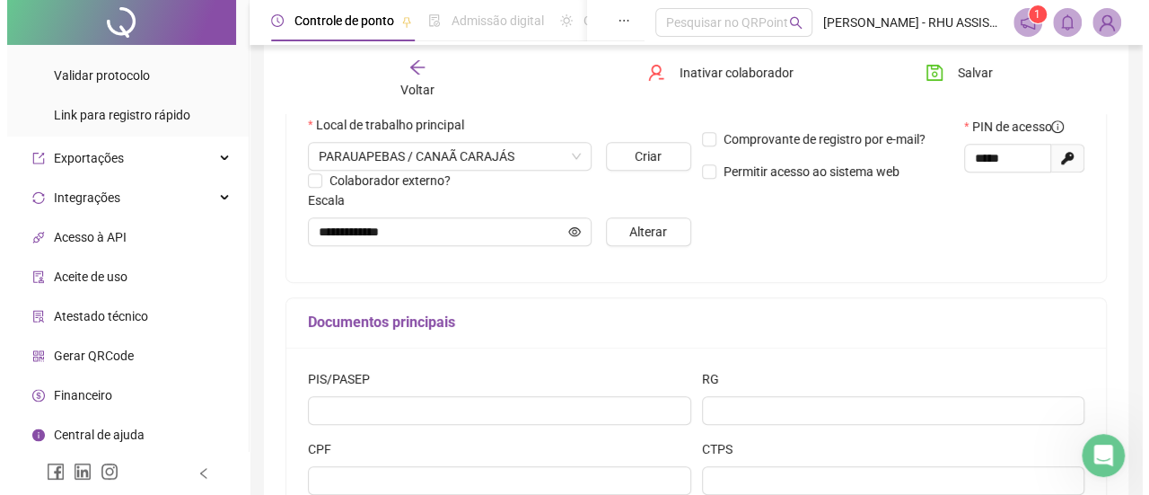
scroll to position [395, 0]
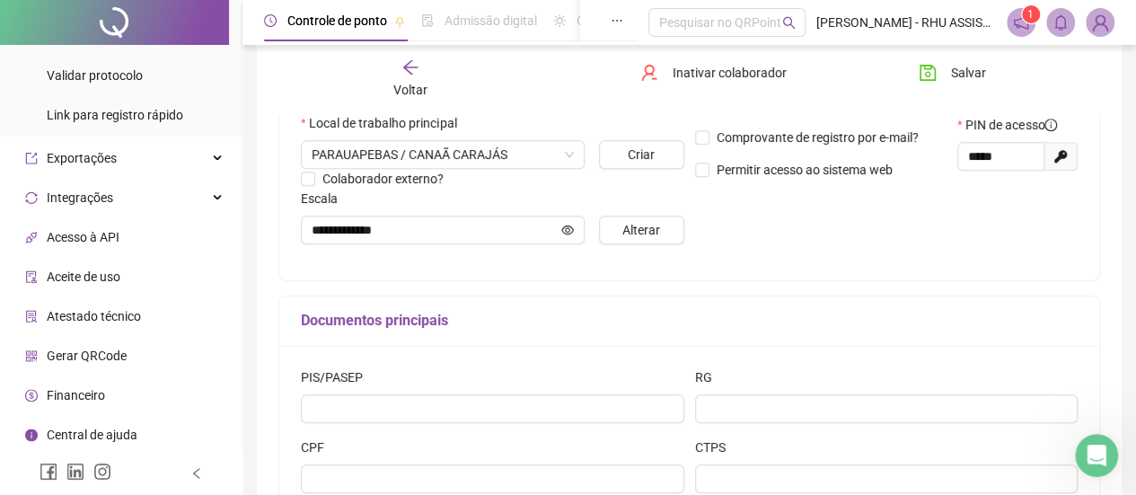
click at [95, 350] on span "Gerar QRCode" at bounding box center [87, 355] width 80 height 14
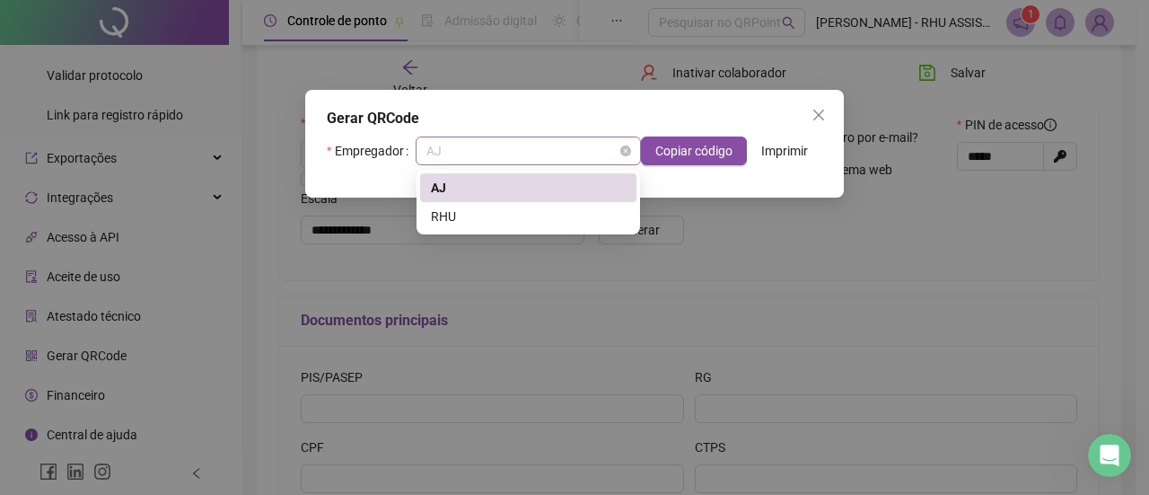
click at [533, 158] on span "AJ" at bounding box center [529, 150] width 204 height 27
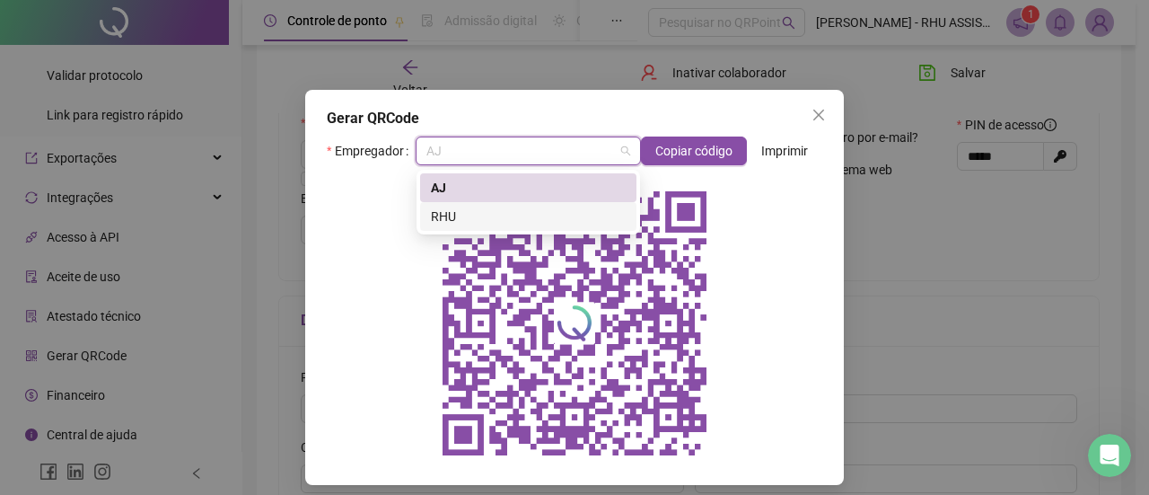
click at [494, 222] on div "RHU" at bounding box center [528, 217] width 195 height 20
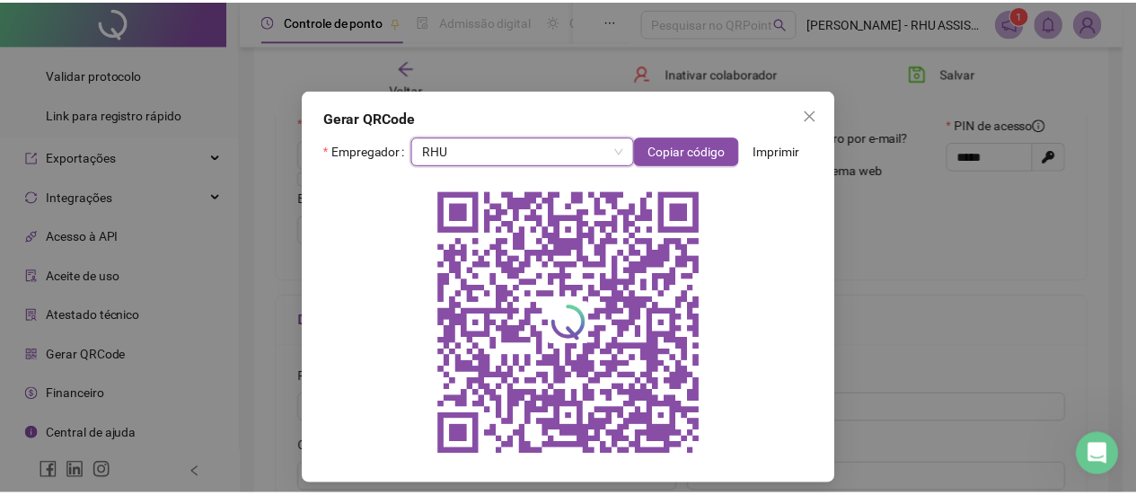
scroll to position [11, 0]
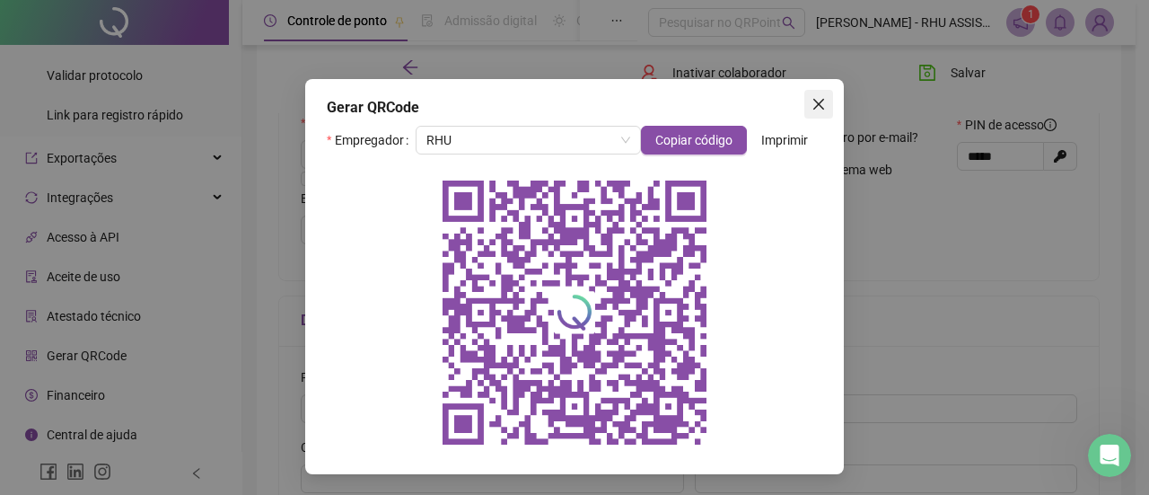
click at [814, 100] on icon "close" at bounding box center [819, 104] width 14 height 14
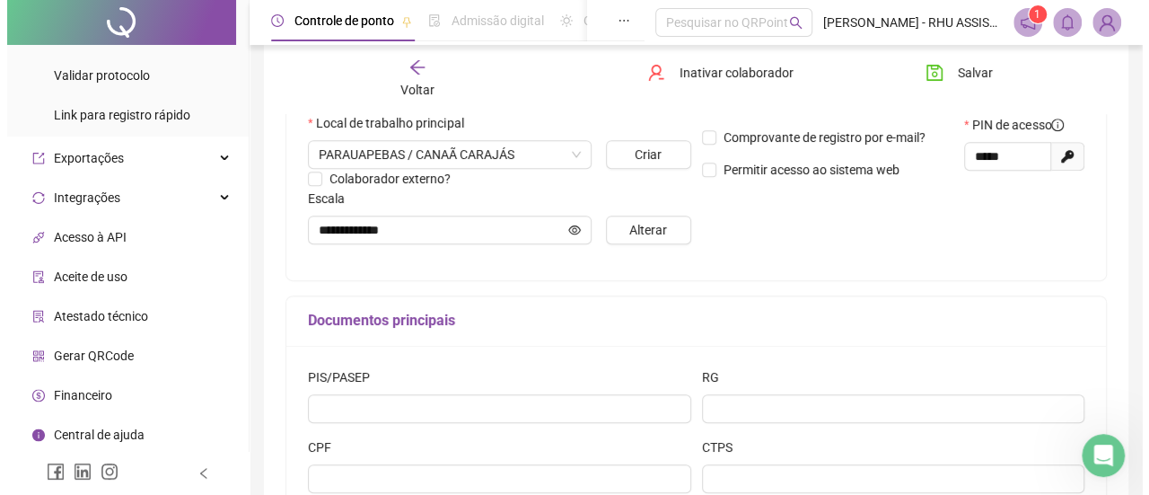
scroll to position [528, 0]
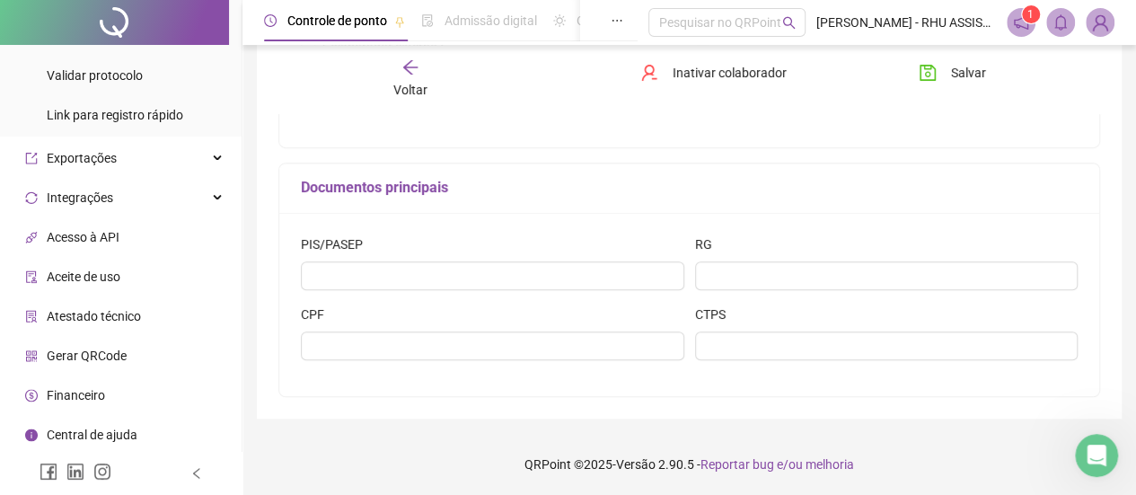
click at [82, 348] on span "Gerar QRCode" at bounding box center [87, 355] width 80 height 14
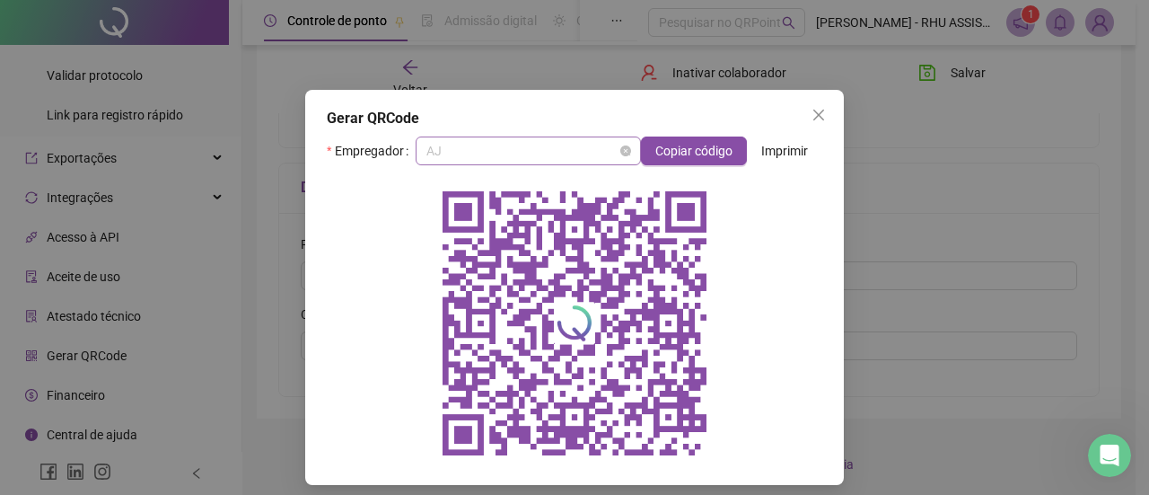
click at [456, 147] on span "AJ" at bounding box center [529, 150] width 204 height 27
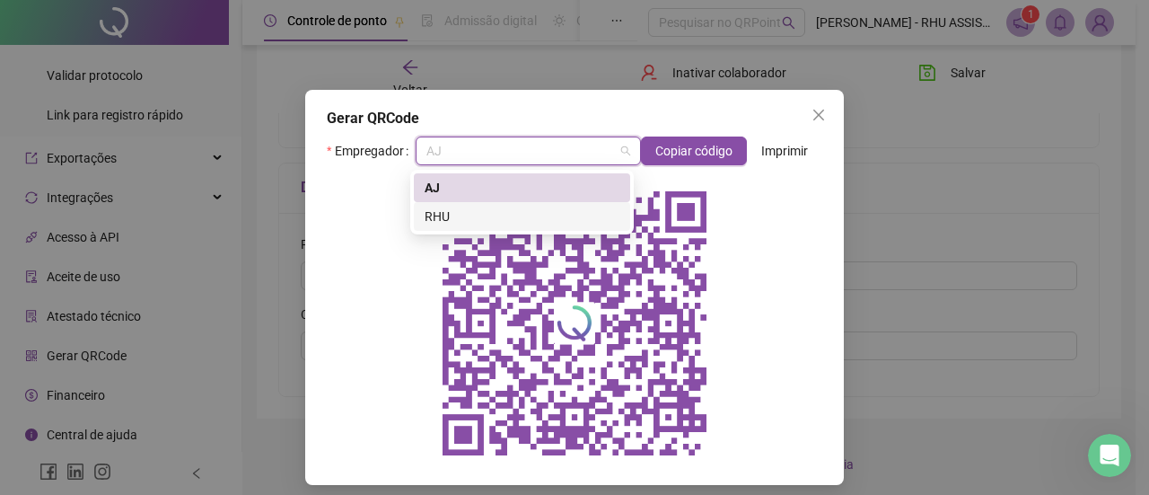
click at [446, 216] on div "RHU" at bounding box center [522, 217] width 195 height 20
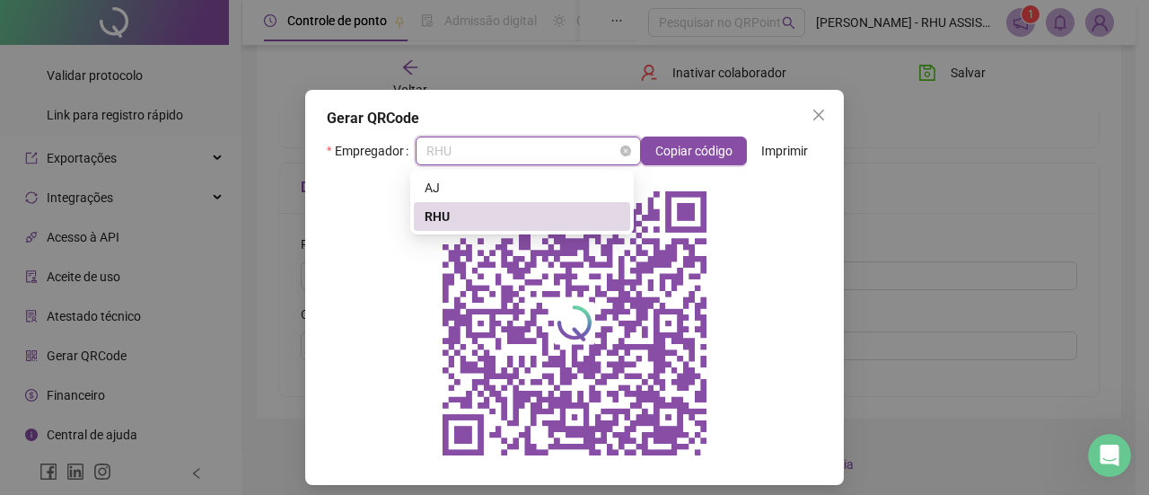
click at [490, 145] on span "RHU" at bounding box center [529, 150] width 204 height 27
click at [474, 189] on div "AJ" at bounding box center [522, 188] width 195 height 20
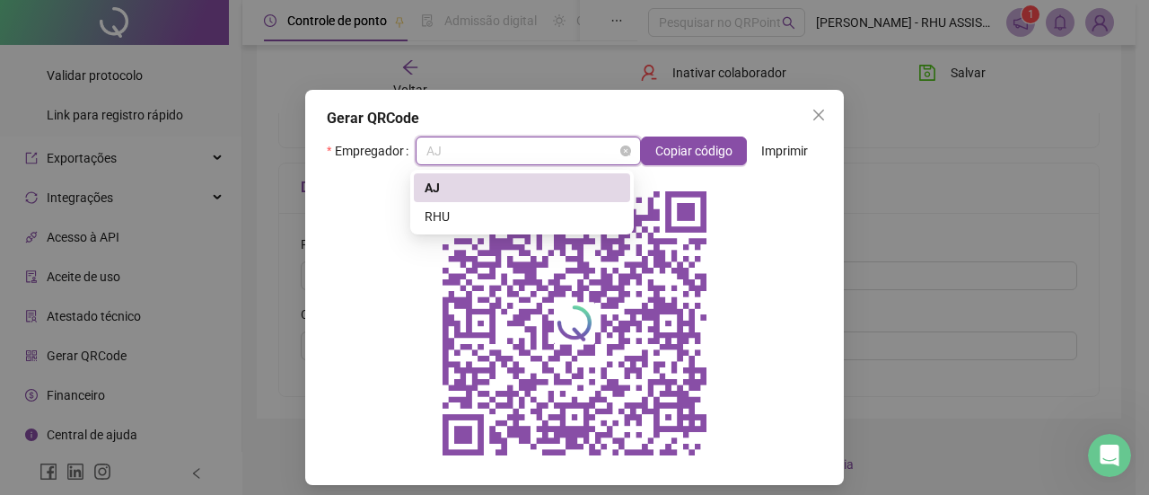
click at [471, 155] on span "AJ" at bounding box center [529, 150] width 204 height 27
click at [460, 217] on div "RHU" at bounding box center [522, 217] width 195 height 20
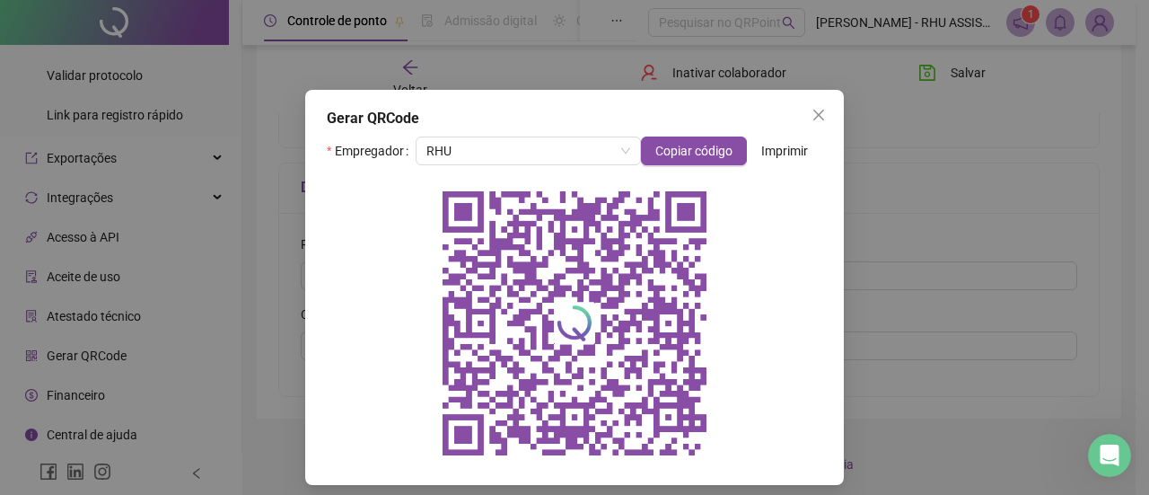
click at [735, 301] on div at bounding box center [575, 323] width 496 height 287
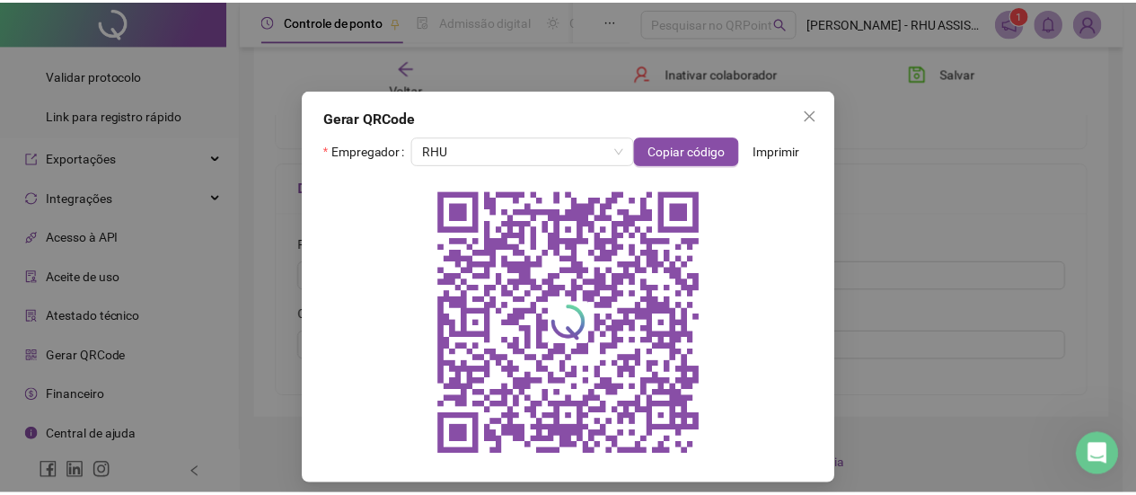
scroll to position [11, 0]
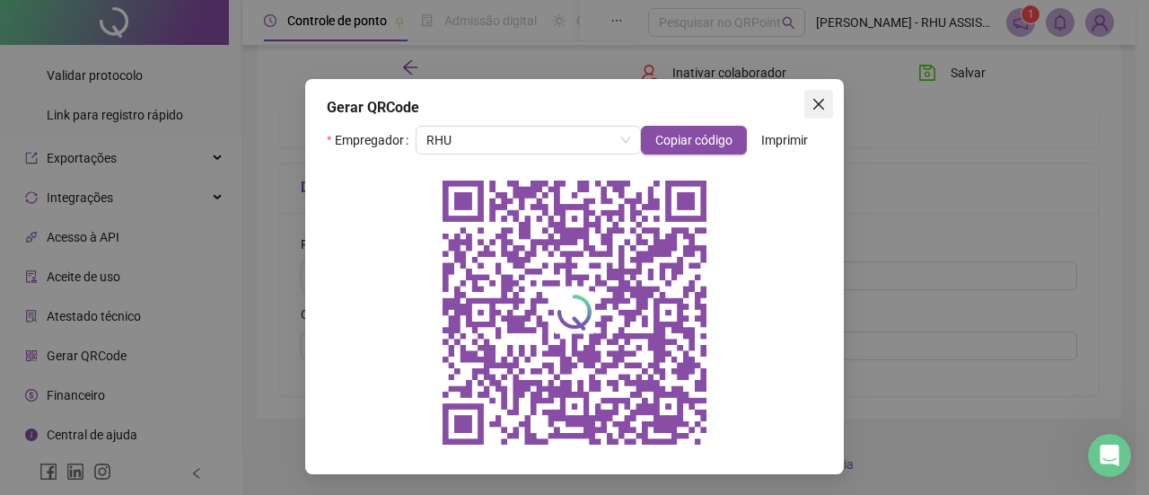
click at [817, 102] on icon "close" at bounding box center [819, 104] width 14 height 14
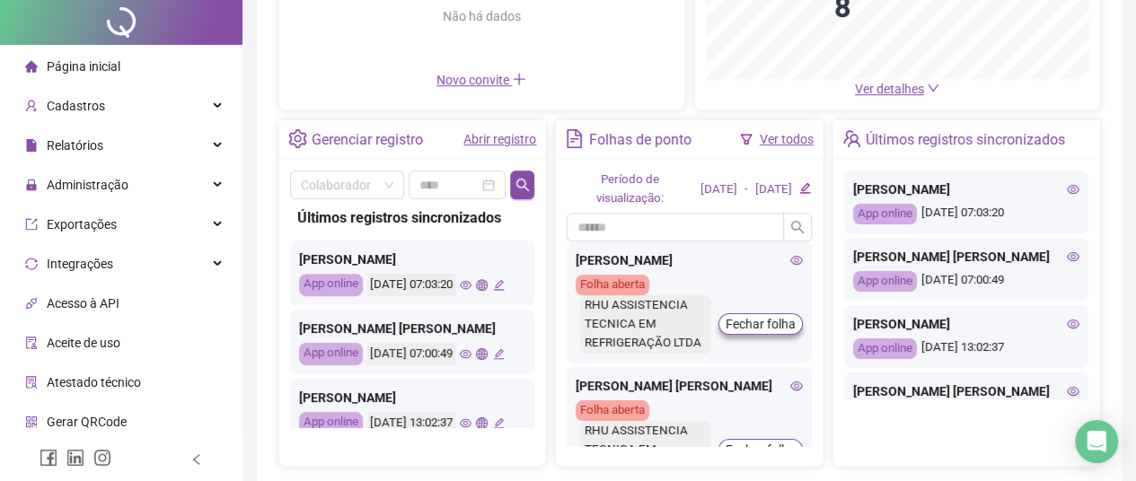
scroll to position [199, 0]
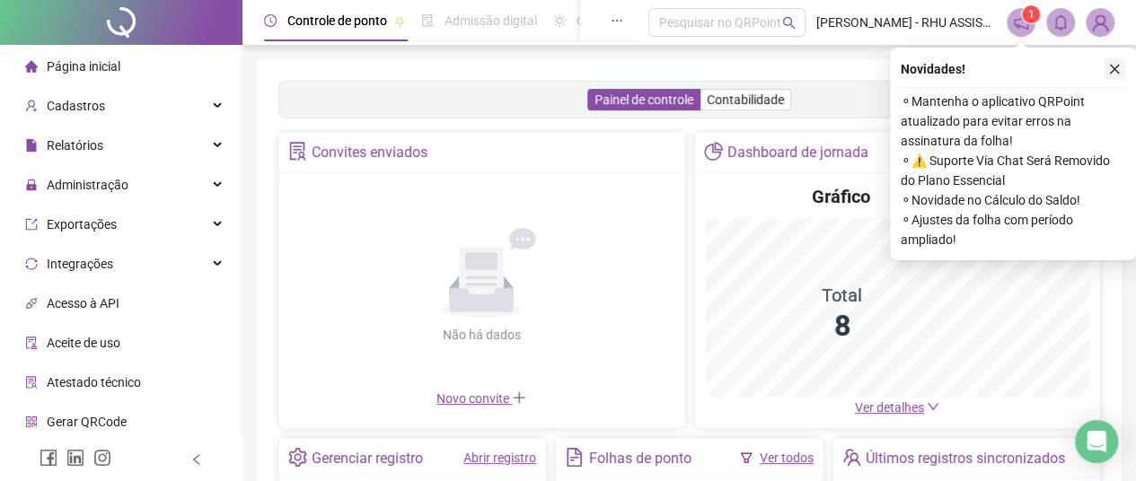
click at [1114, 66] on icon "close" at bounding box center [1114, 69] width 13 height 13
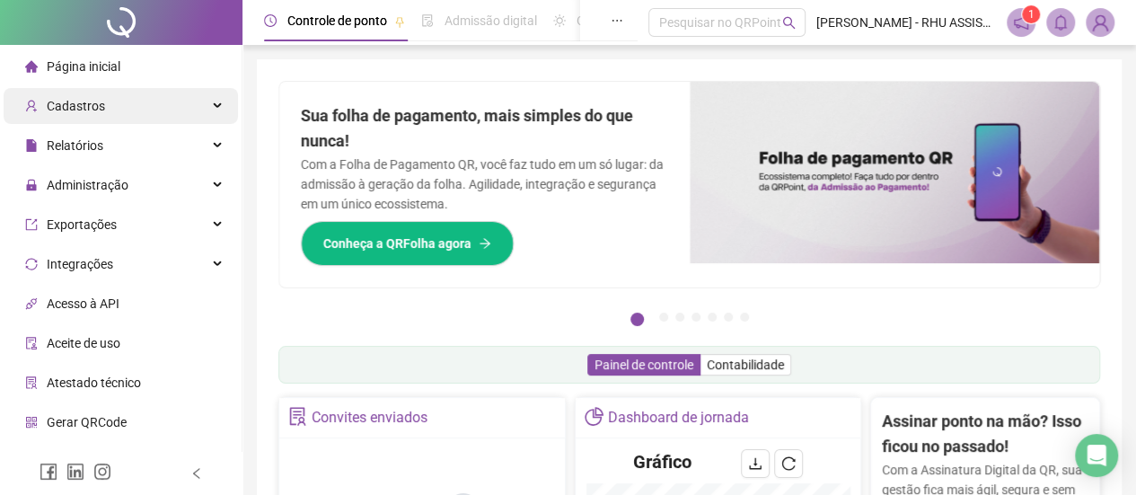
click at [81, 107] on span "Cadastros" at bounding box center [76, 106] width 58 height 14
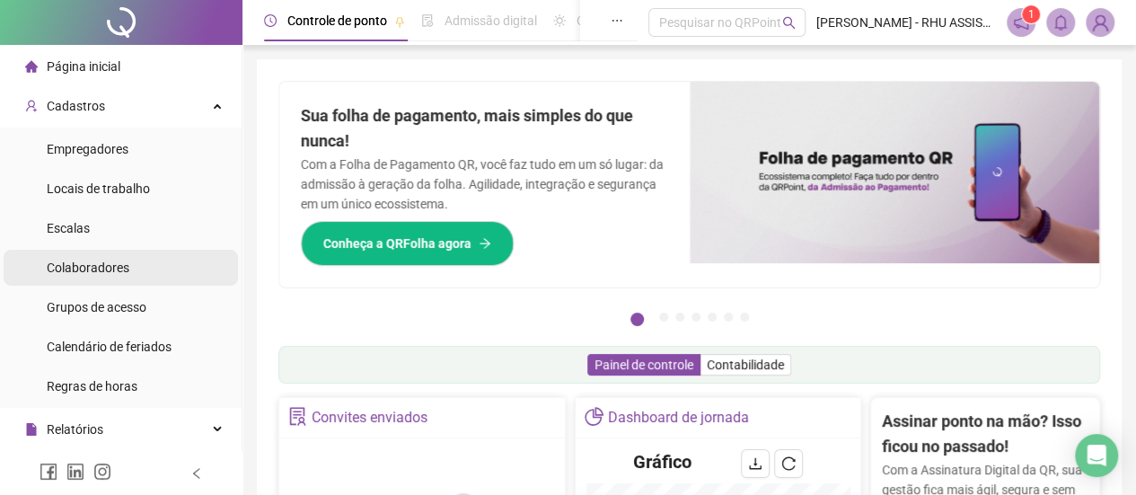
click at [92, 261] on span "Colaboradores" at bounding box center [88, 267] width 83 height 14
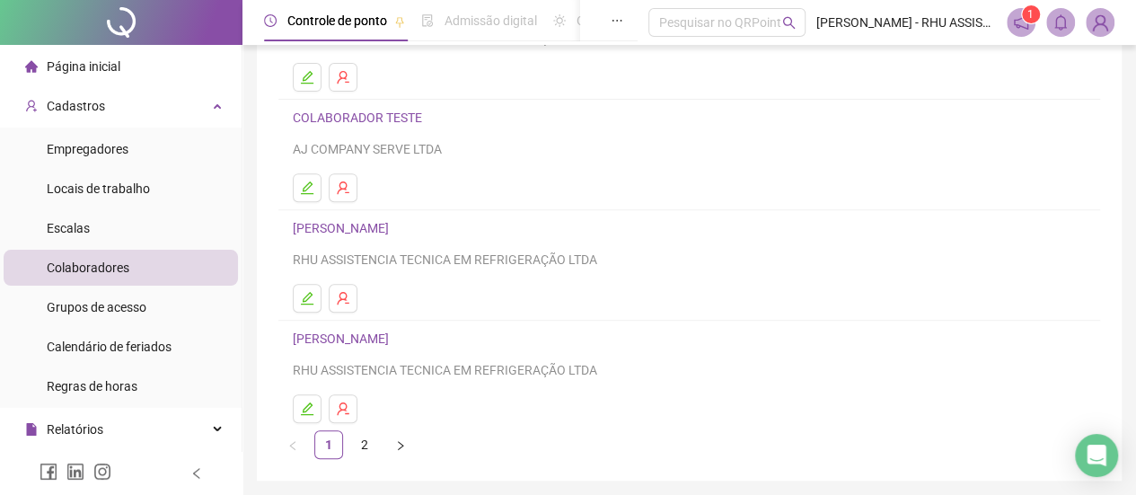
scroll to position [372, 0]
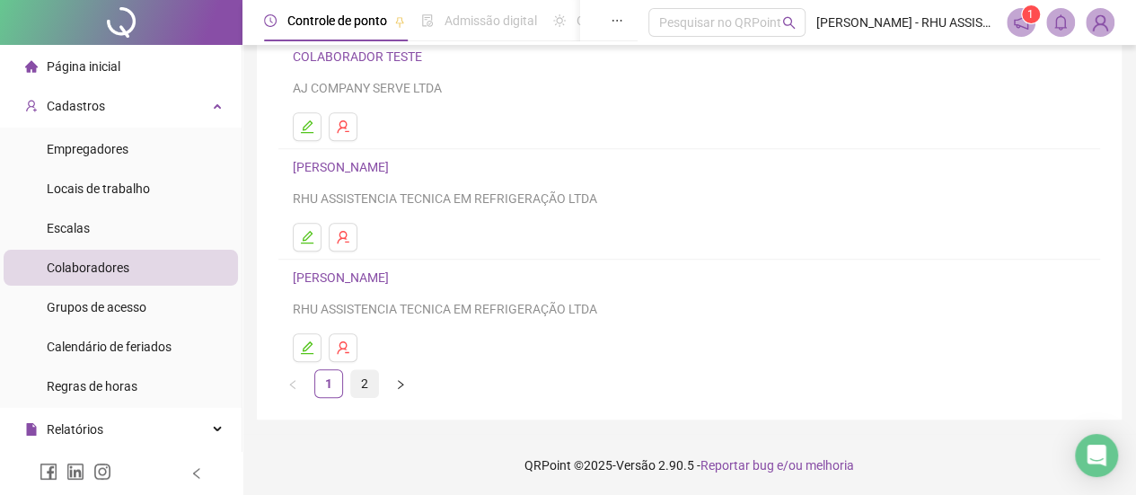
click at [361, 385] on link "2" at bounding box center [364, 383] width 27 height 27
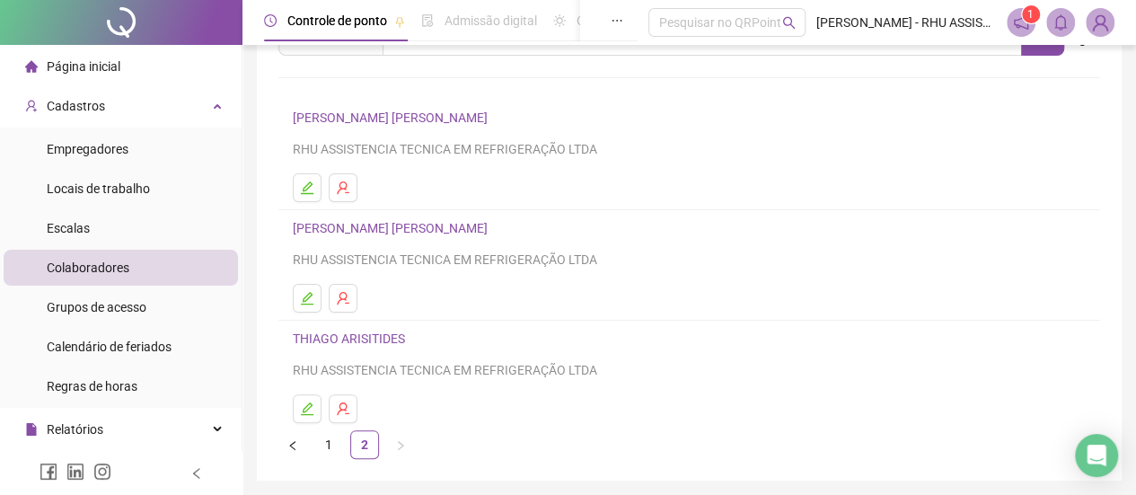
scroll to position [95, 0]
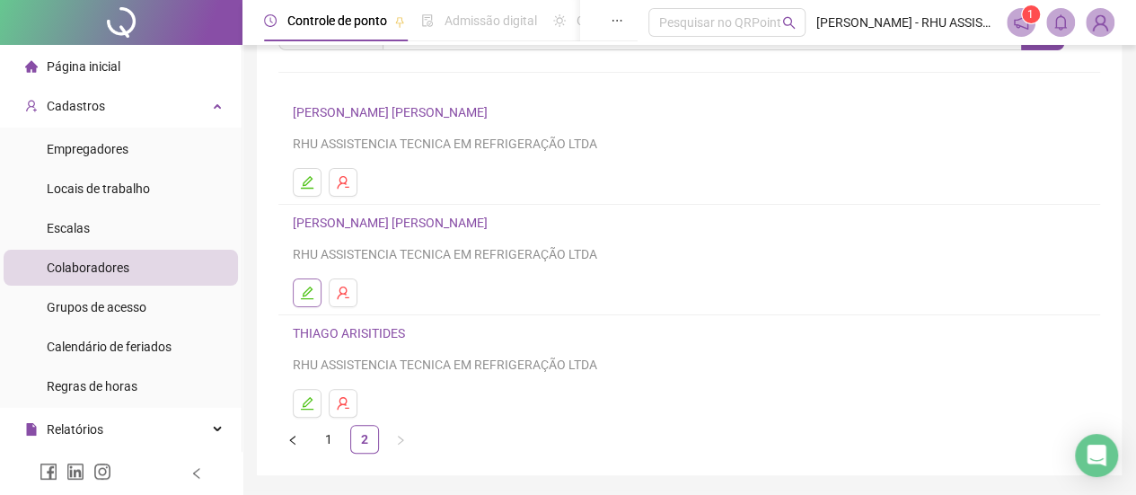
click at [311, 288] on icon "edit" at bounding box center [307, 292] width 13 height 13
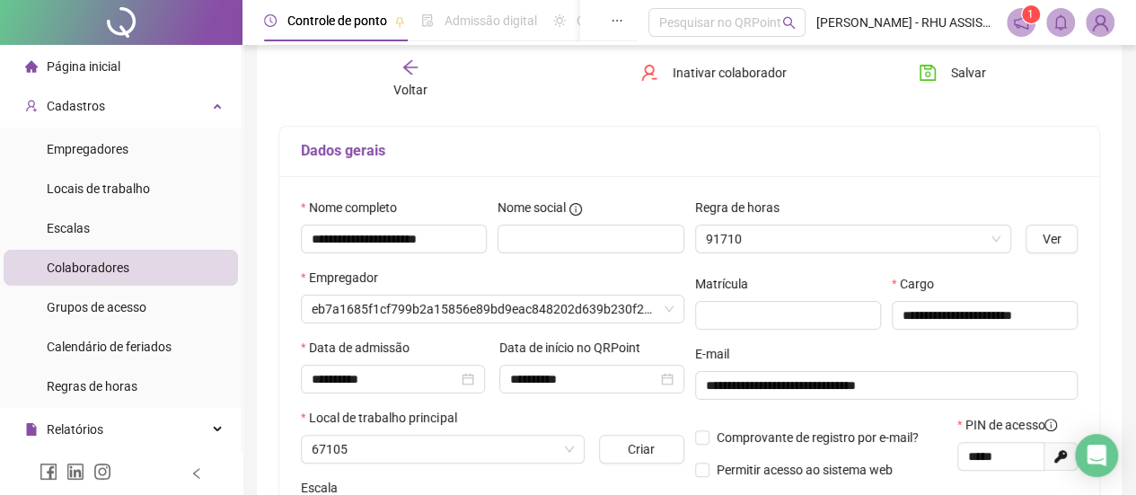
scroll to position [104, 0]
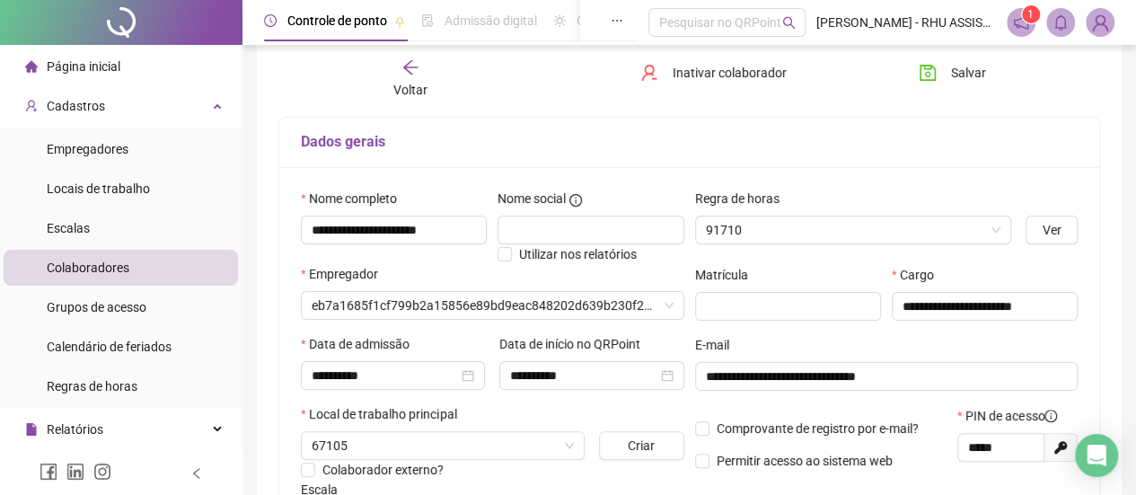
type input "**********"
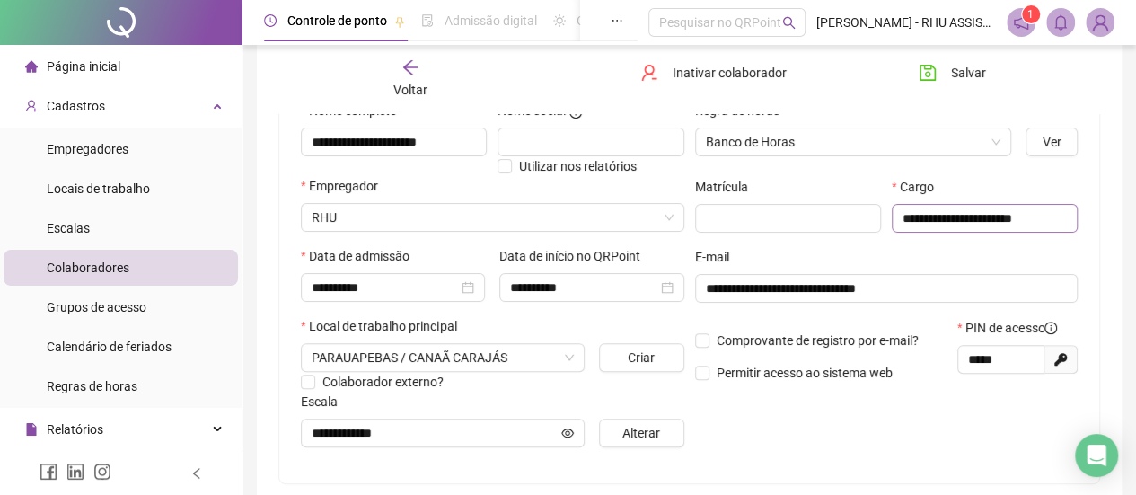
scroll to position [192, 0]
click at [1060, 362] on icon "Gerar novo pin" at bounding box center [1060, 359] width 13 height 13
type input "*****"
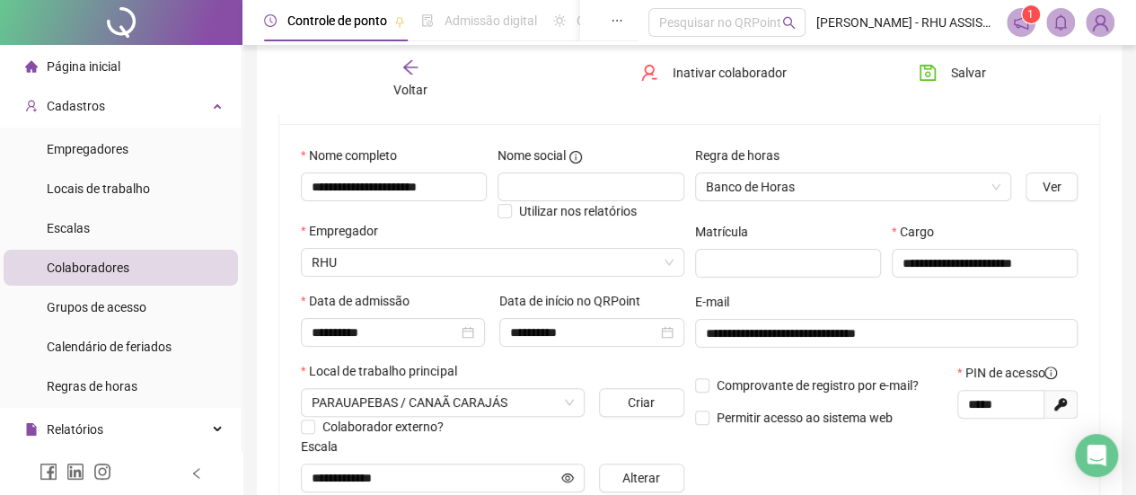
scroll to position [144, 0]
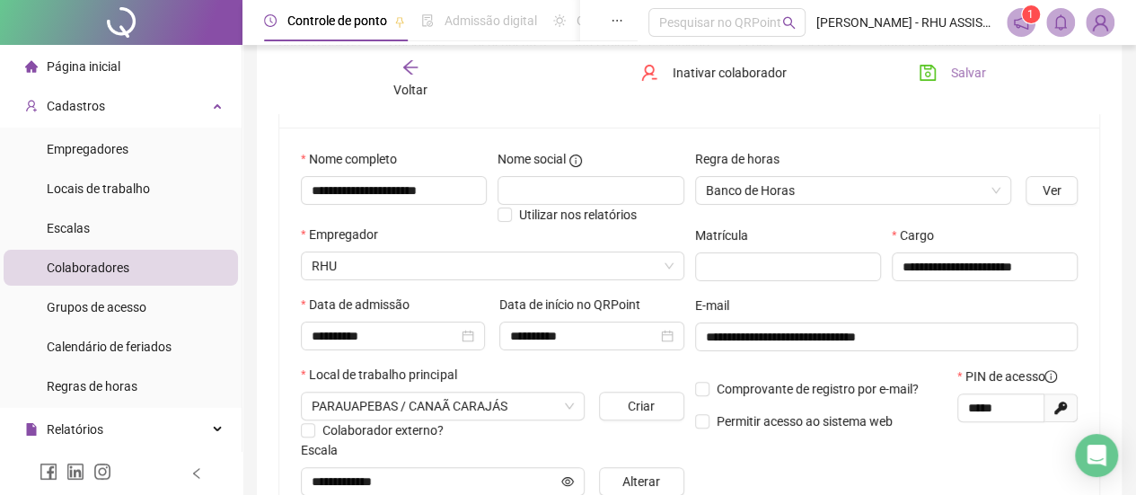
click at [964, 69] on span "Salvar" at bounding box center [968, 73] width 35 height 20
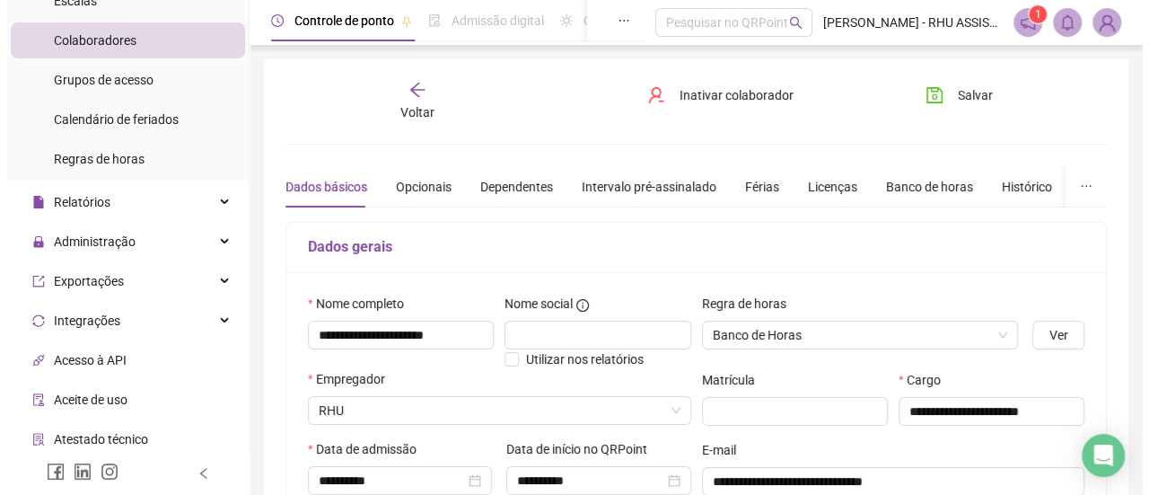
scroll to position [350, 0]
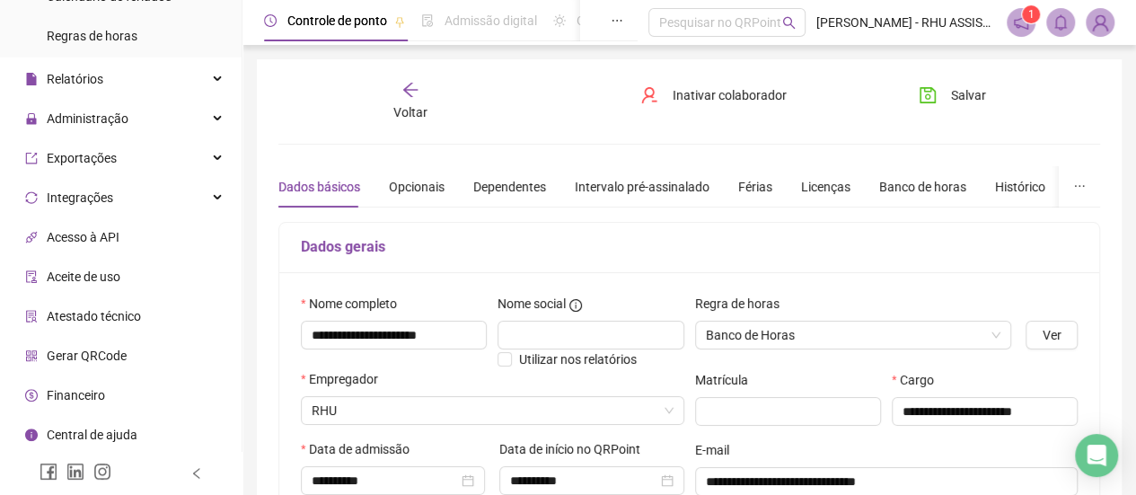
click at [81, 353] on span "Gerar QRCode" at bounding box center [87, 355] width 80 height 14
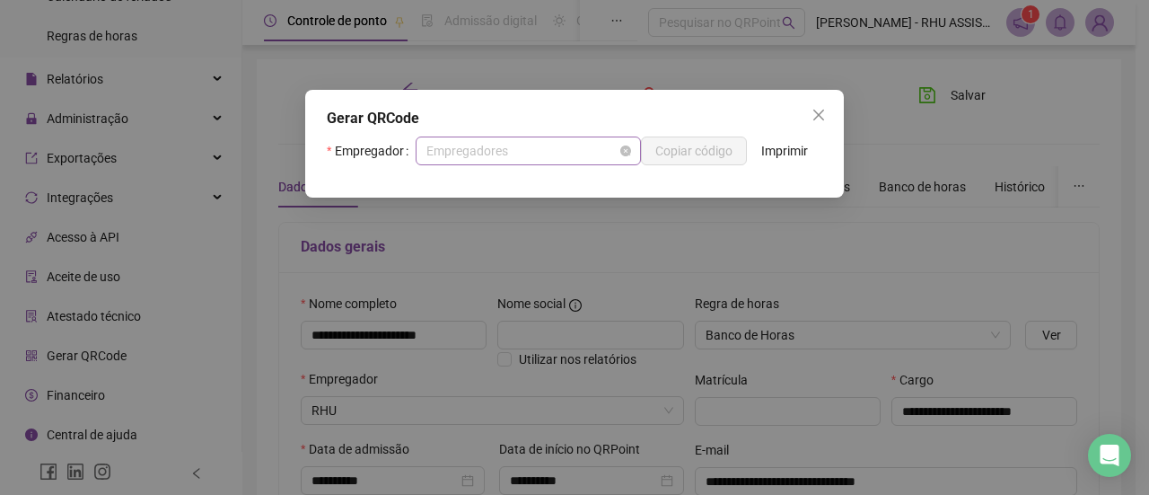
click at [566, 146] on span "Empregadores" at bounding box center [529, 150] width 204 height 27
click at [558, 135] on div "Gerar QRCode Empregador AJ Copiar código Imprimir" at bounding box center [574, 144] width 539 height 108
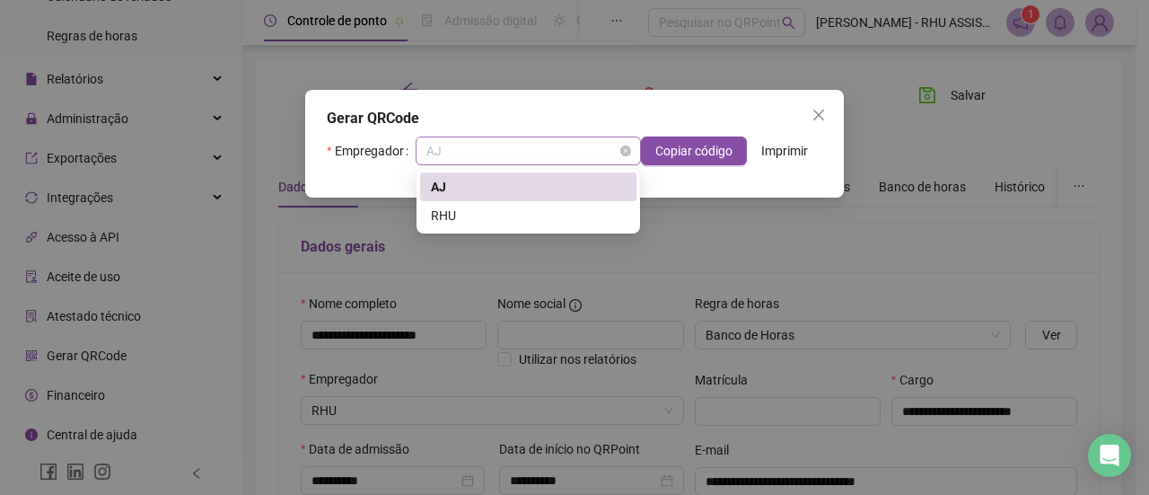
click at [539, 154] on span "AJ" at bounding box center [529, 150] width 204 height 27
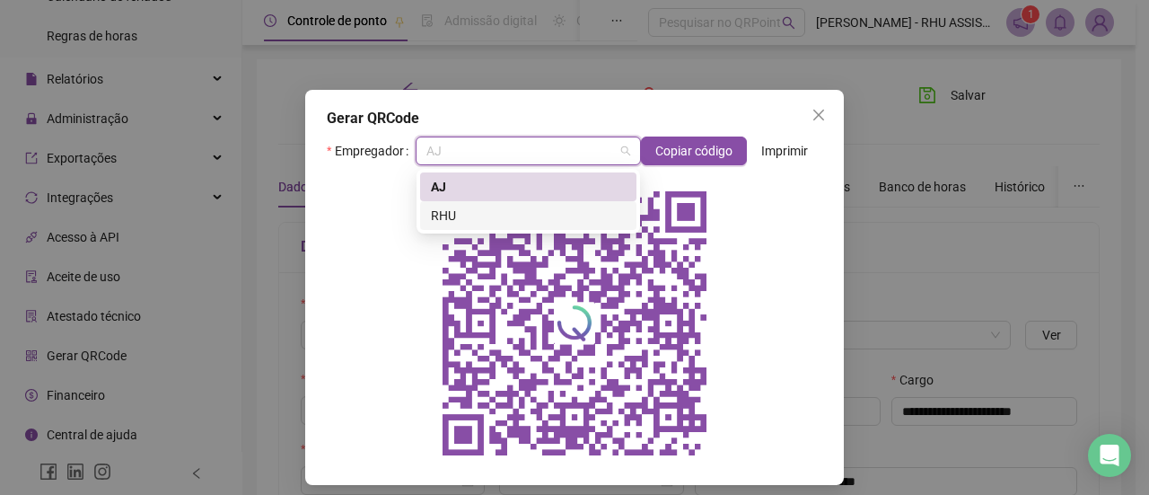
click at [510, 212] on div "RHU" at bounding box center [528, 216] width 195 height 20
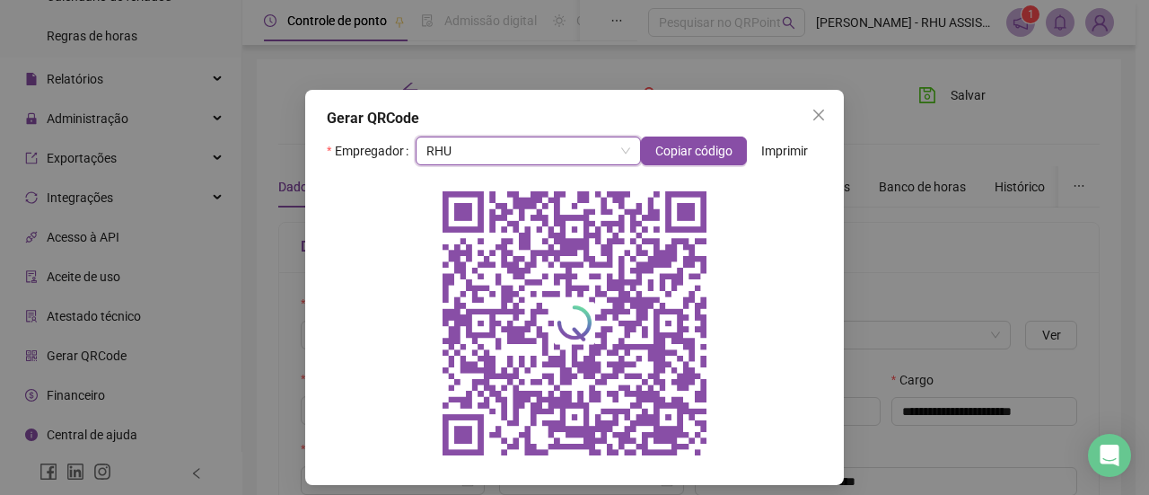
scroll to position [11, 0]
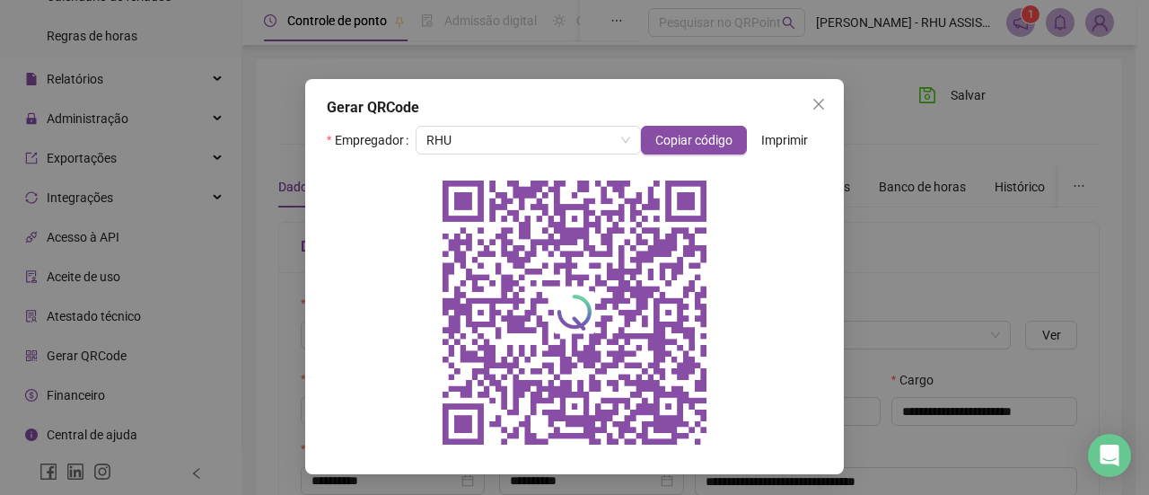
click at [765, 257] on div at bounding box center [575, 312] width 496 height 287
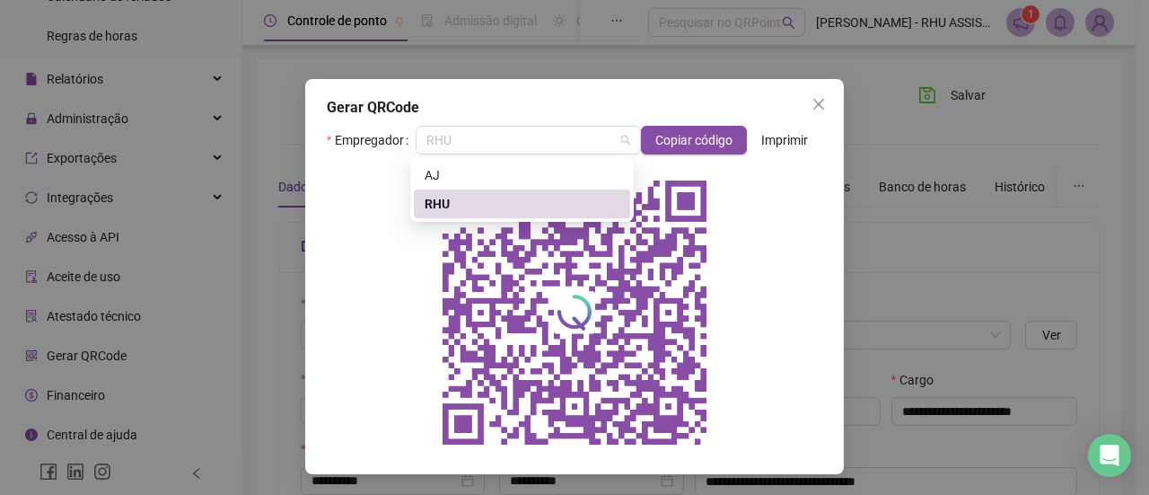
drag, startPoint x: 539, startPoint y: 140, endPoint x: 440, endPoint y: 205, distance: 118.0
click at [440, 205] on body "**********" at bounding box center [568, 247] width 1136 height 495
click at [440, 205] on div "RHU" at bounding box center [522, 204] width 195 height 20
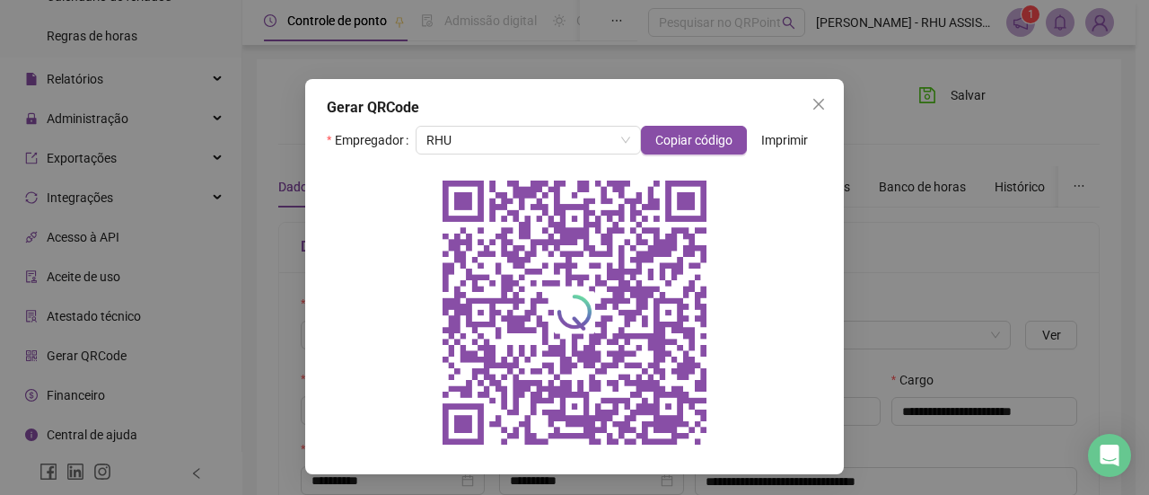
click at [389, 210] on div at bounding box center [575, 312] width 496 height 287
click at [687, 139] on span "Copiar código" at bounding box center [693, 140] width 77 height 20
